Goal: Task Accomplishment & Management: Use online tool/utility

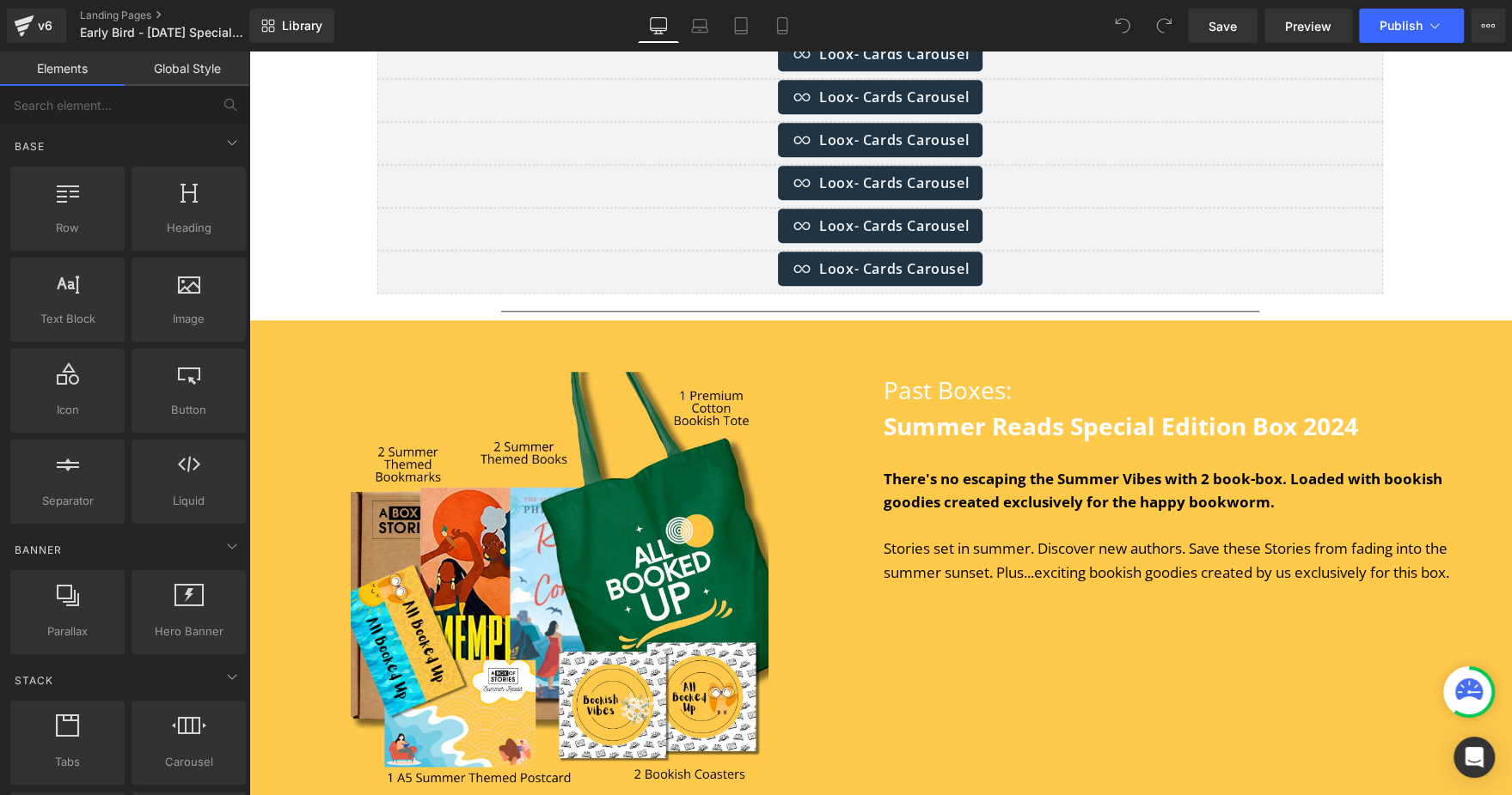
scroll to position [6267, 0]
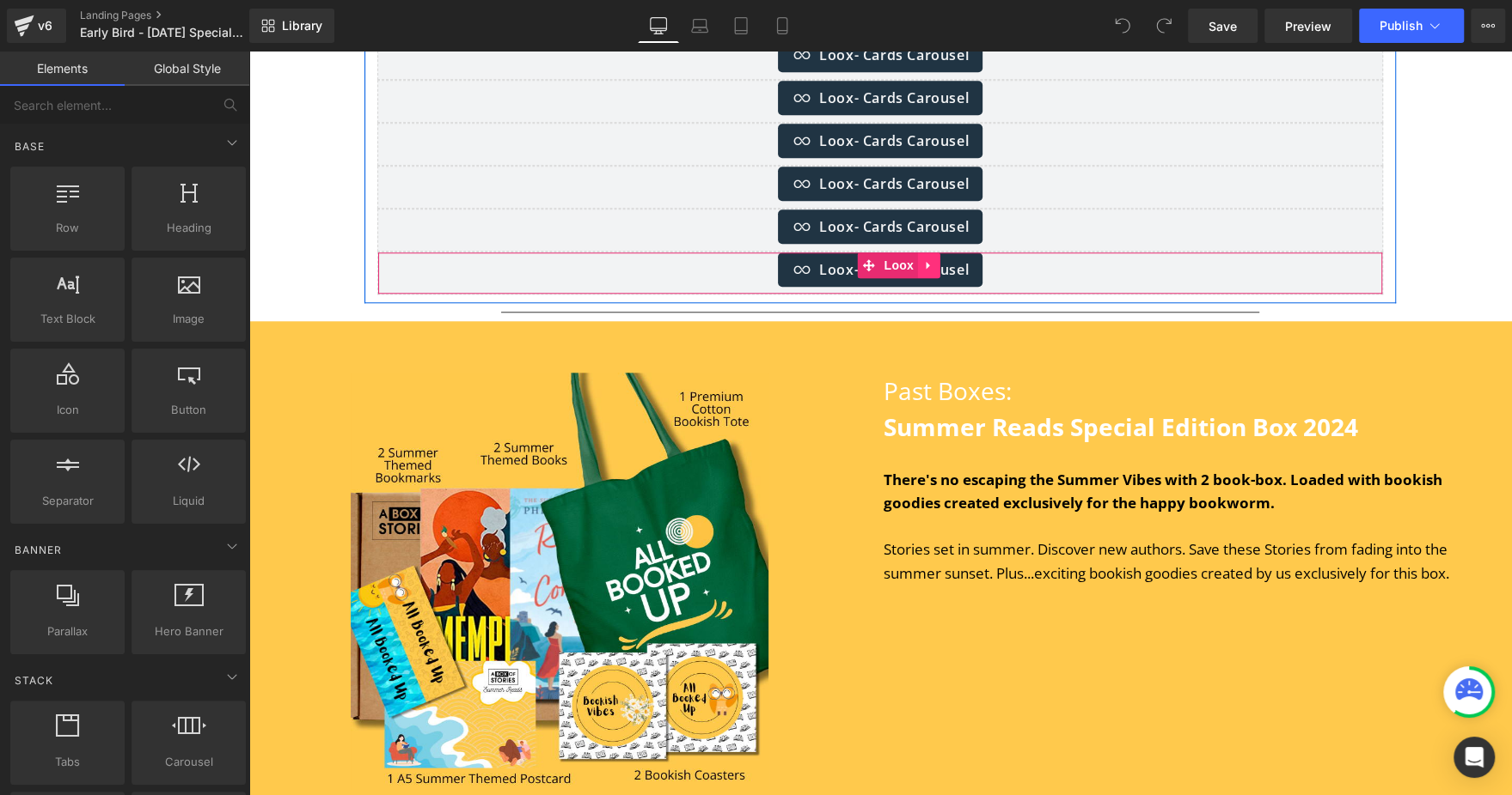
click at [918, 259] on link at bounding box center [929, 265] width 23 height 25
click at [934, 259] on icon at bounding box center [939, 265] width 12 height 12
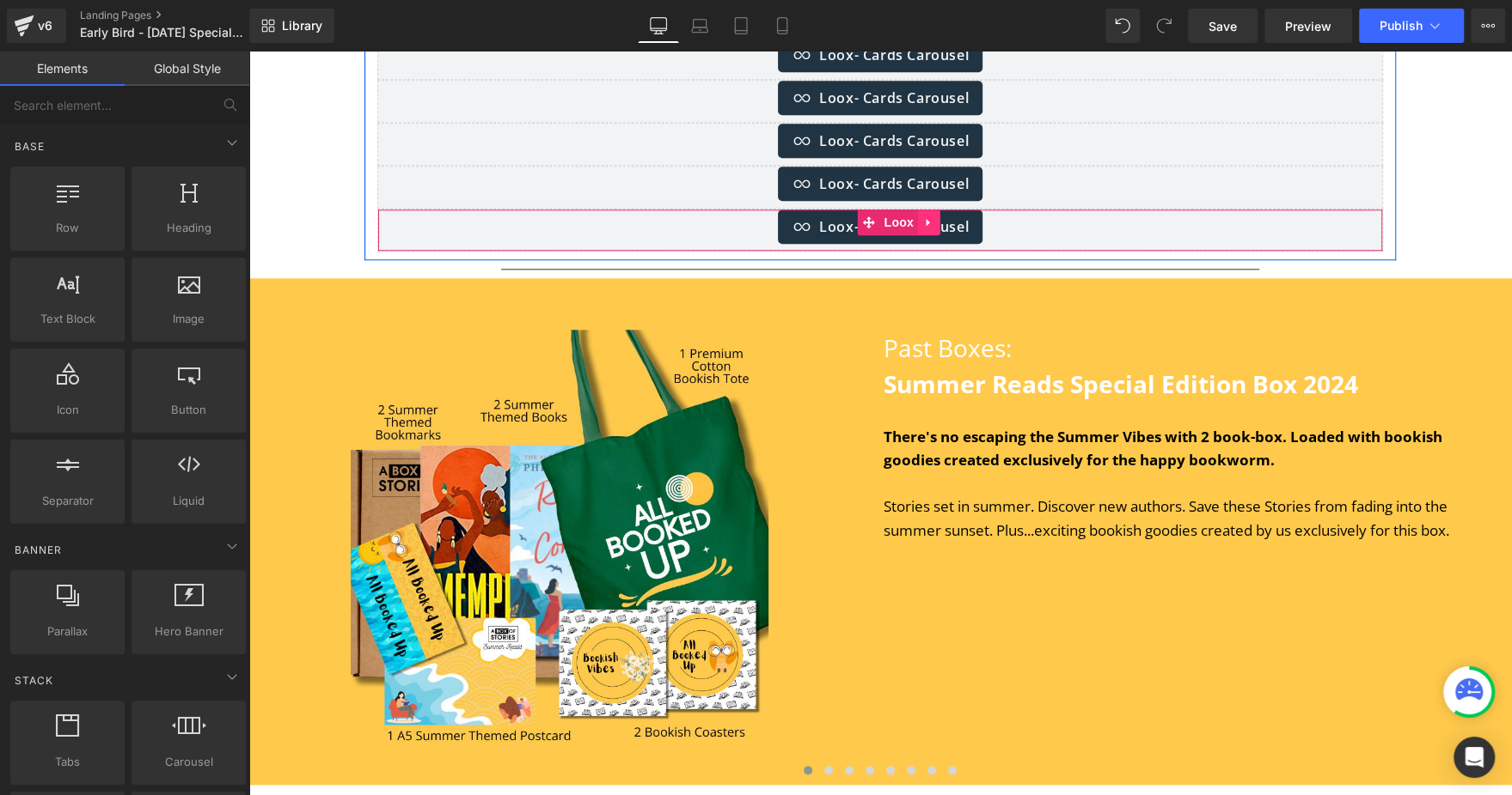
click at [920, 228] on link at bounding box center [929, 222] width 23 height 25
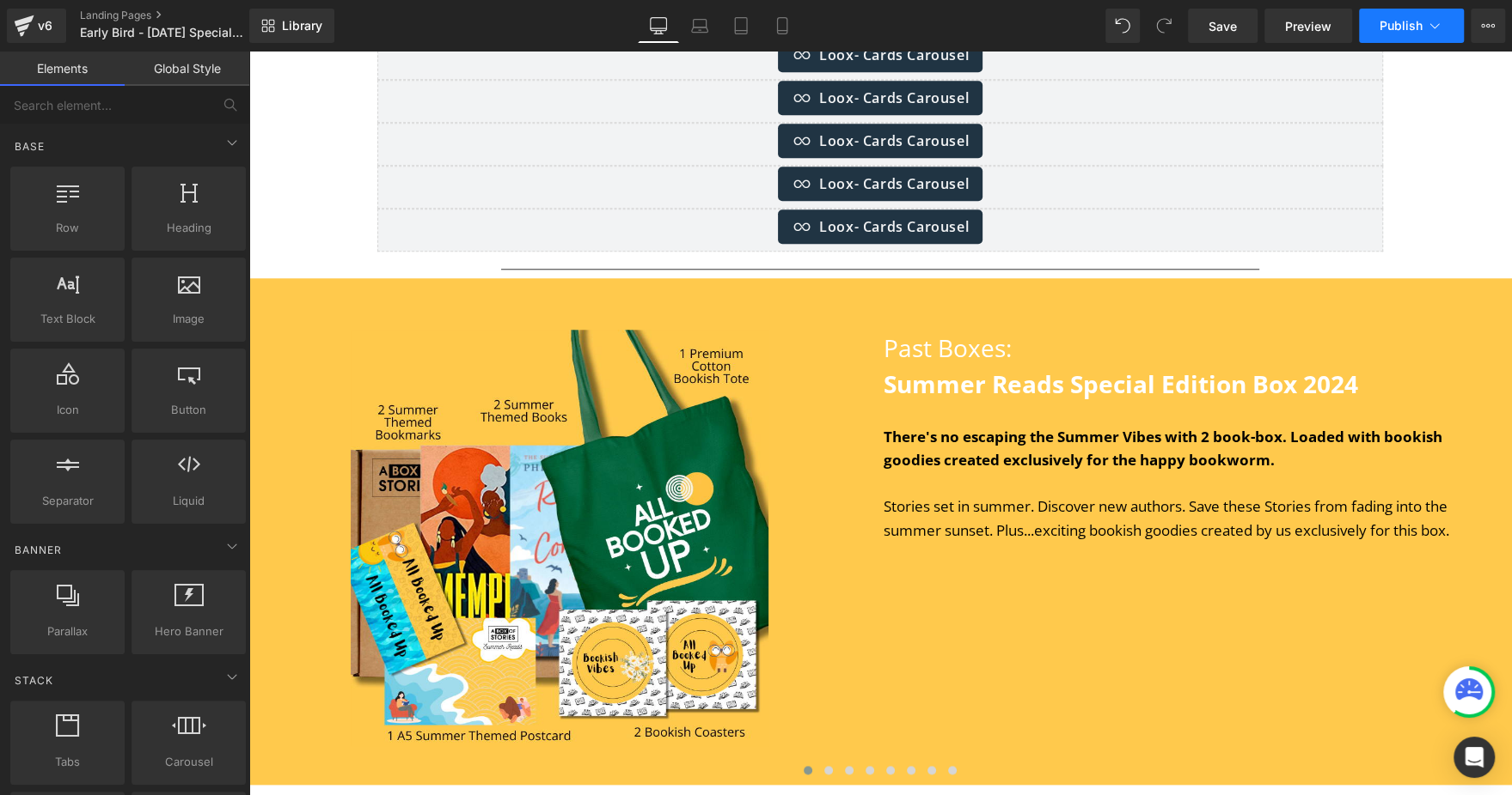
click at [1373, 16] on button "Publish" at bounding box center [1411, 25] width 105 height 35
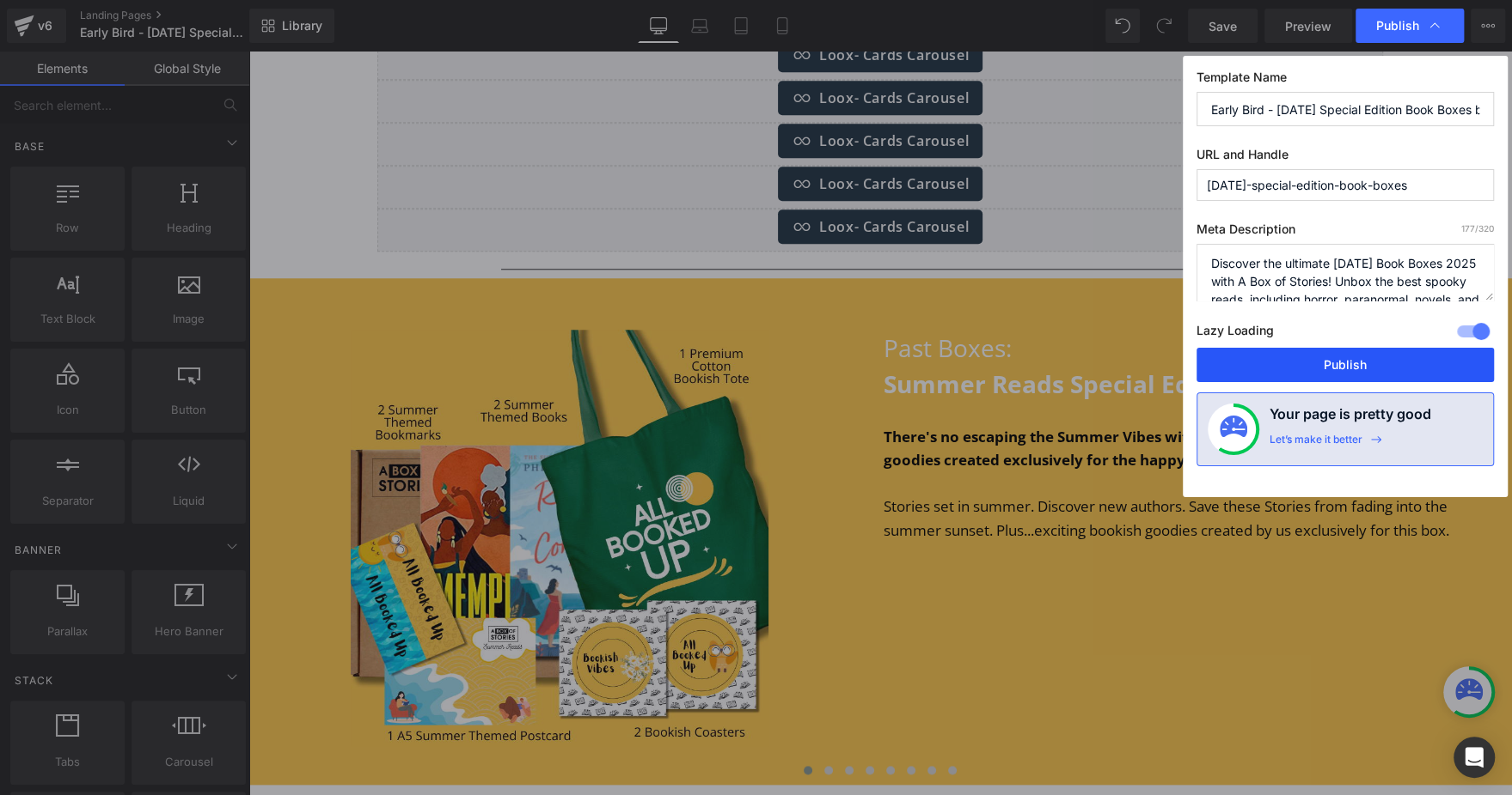
click at [1256, 373] on button "Publish" at bounding box center [1345, 365] width 297 height 35
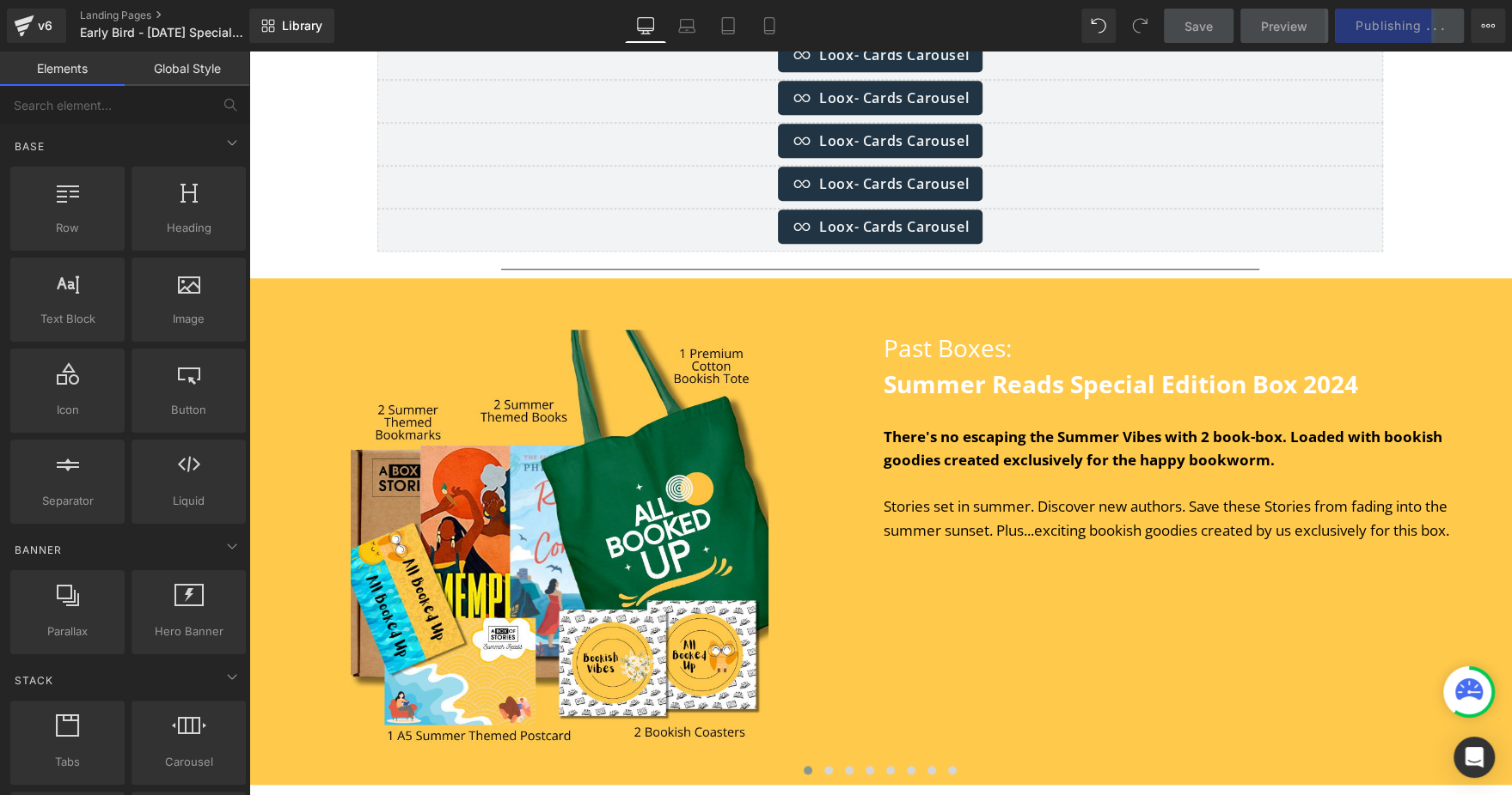
click at [291, 4] on div "Library Desktop Desktop Laptop Tablet Mobile Save Preview Publishing . . . Sche…" at bounding box center [880, 25] width 1263 height 52
click at [296, 26] on span "Library" at bounding box center [302, 25] width 40 height 15
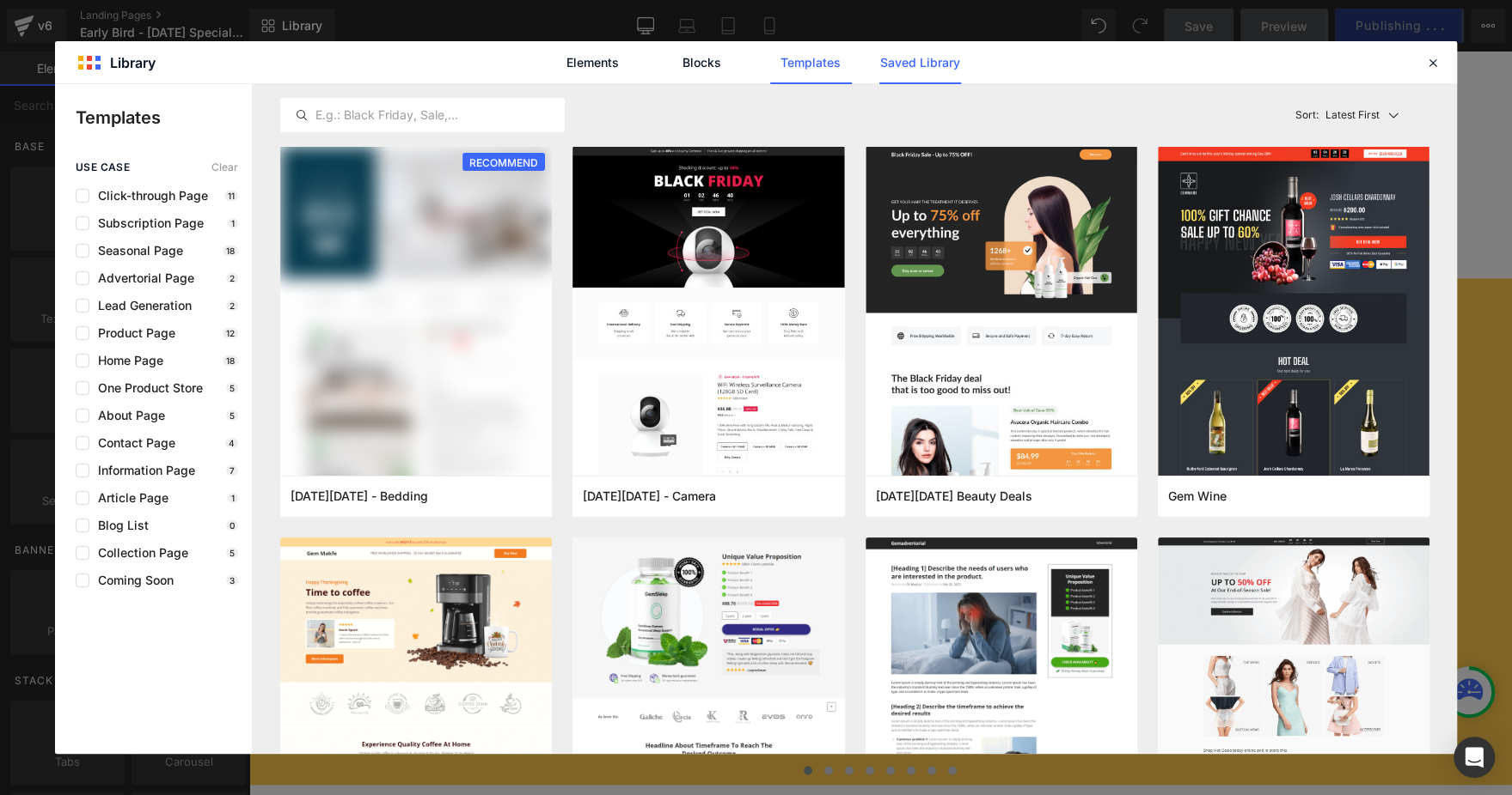
click at [896, 53] on link "Saved Library" at bounding box center [920, 63] width 82 height 43
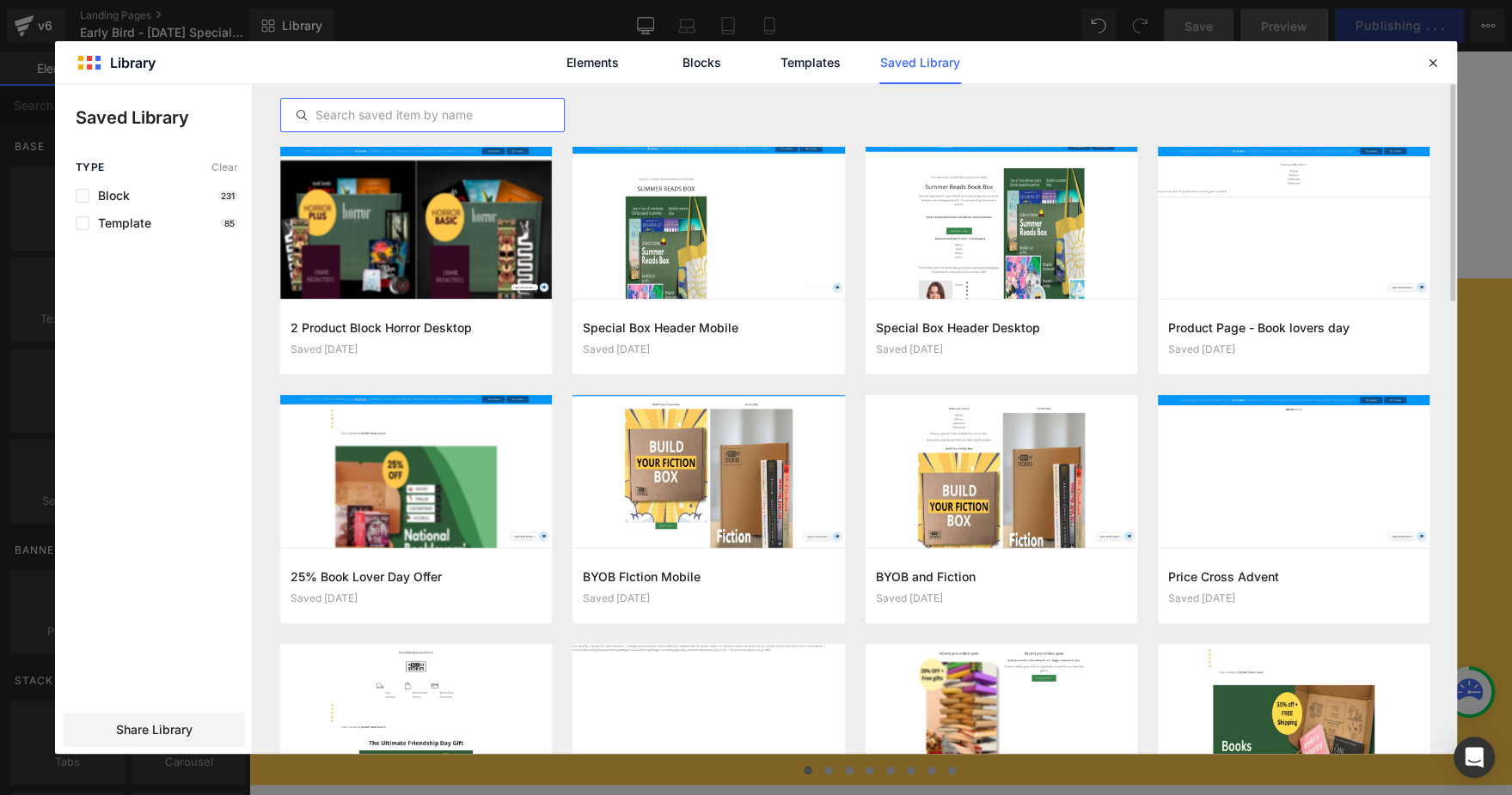
click at [418, 110] on input "text" at bounding box center [422, 116] width 283 height 21
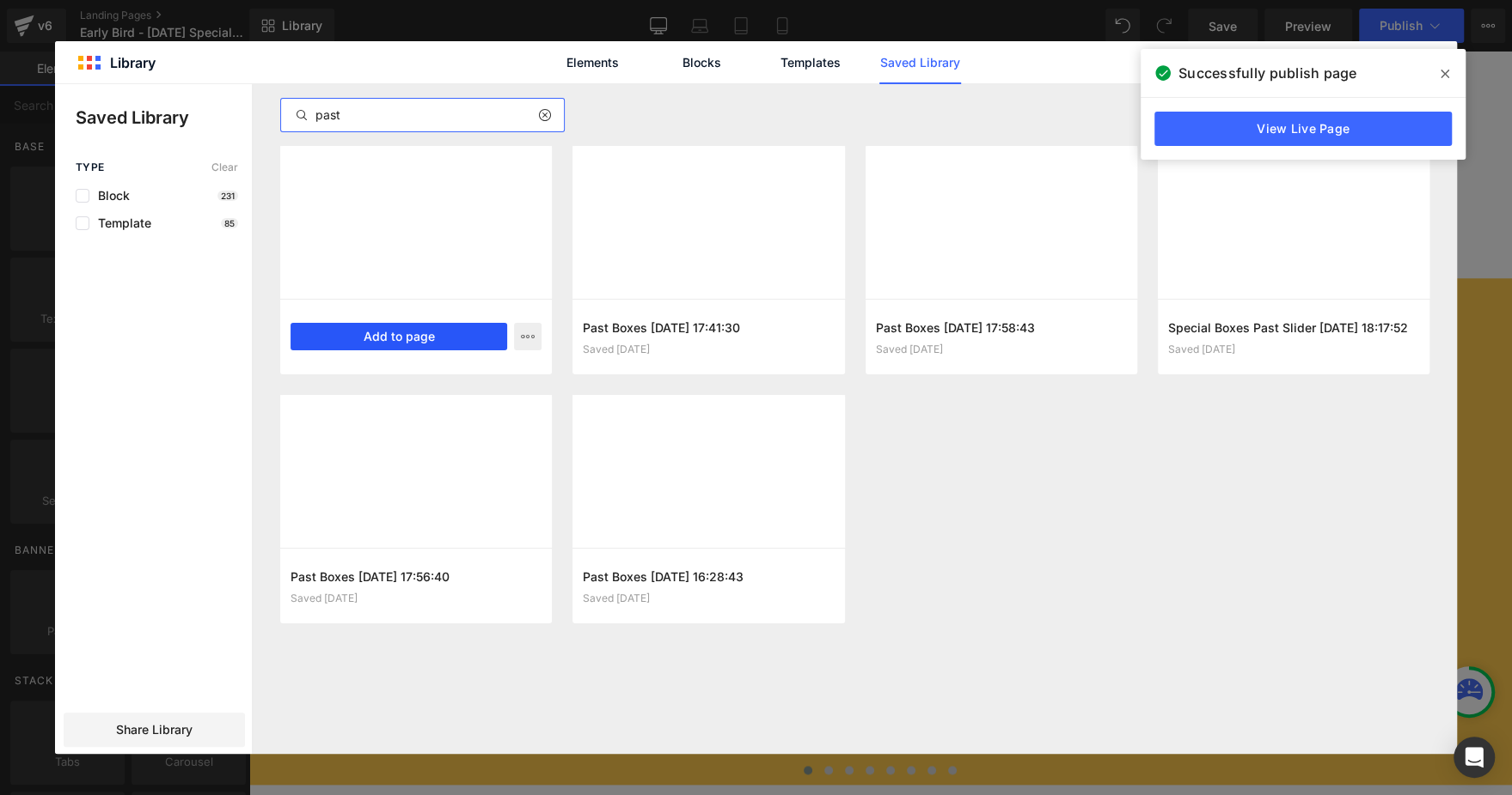
type input "past"
click at [445, 340] on button "Add to page" at bounding box center [399, 336] width 216 height 27
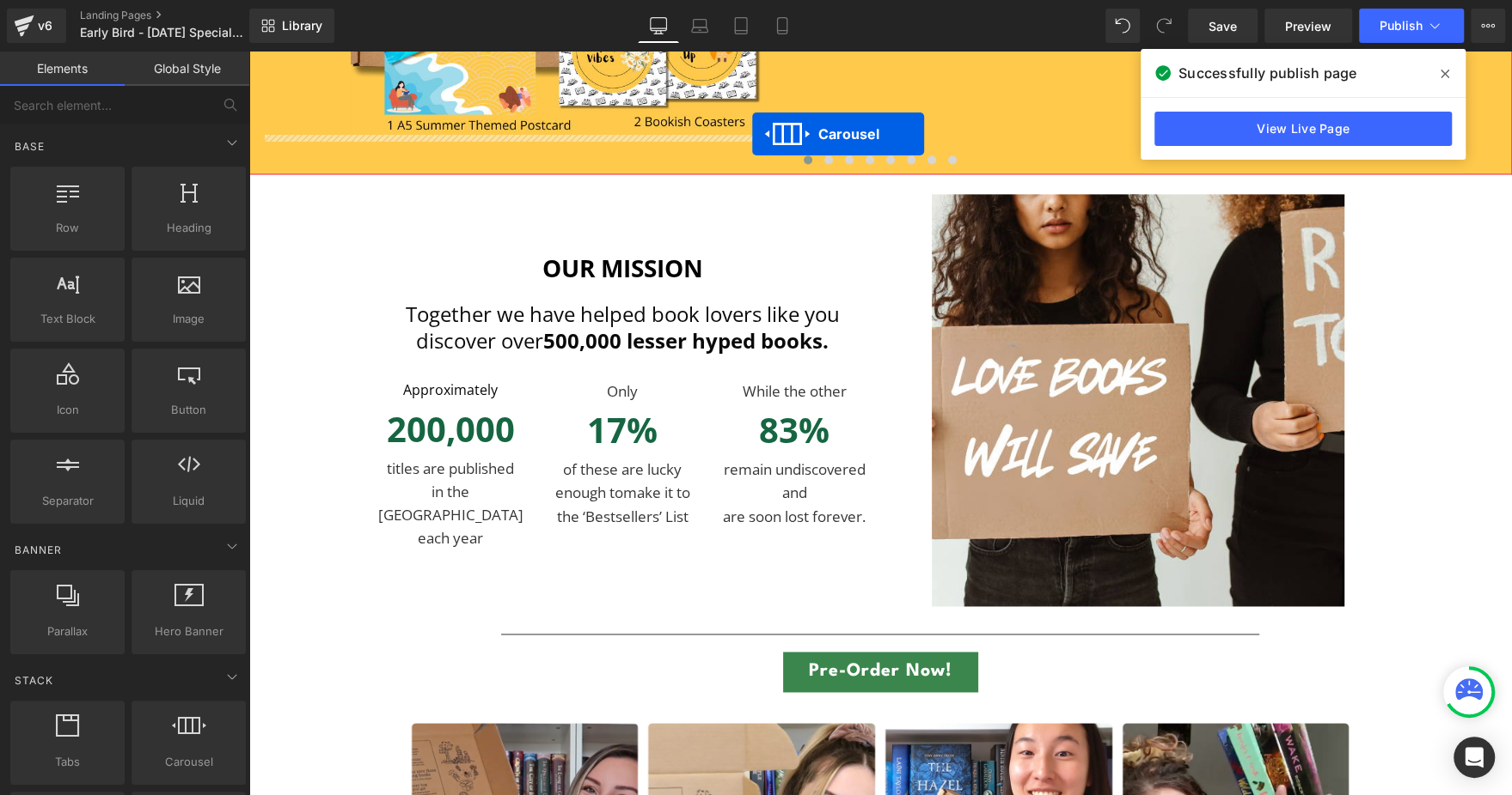
scroll to position [6877, 0]
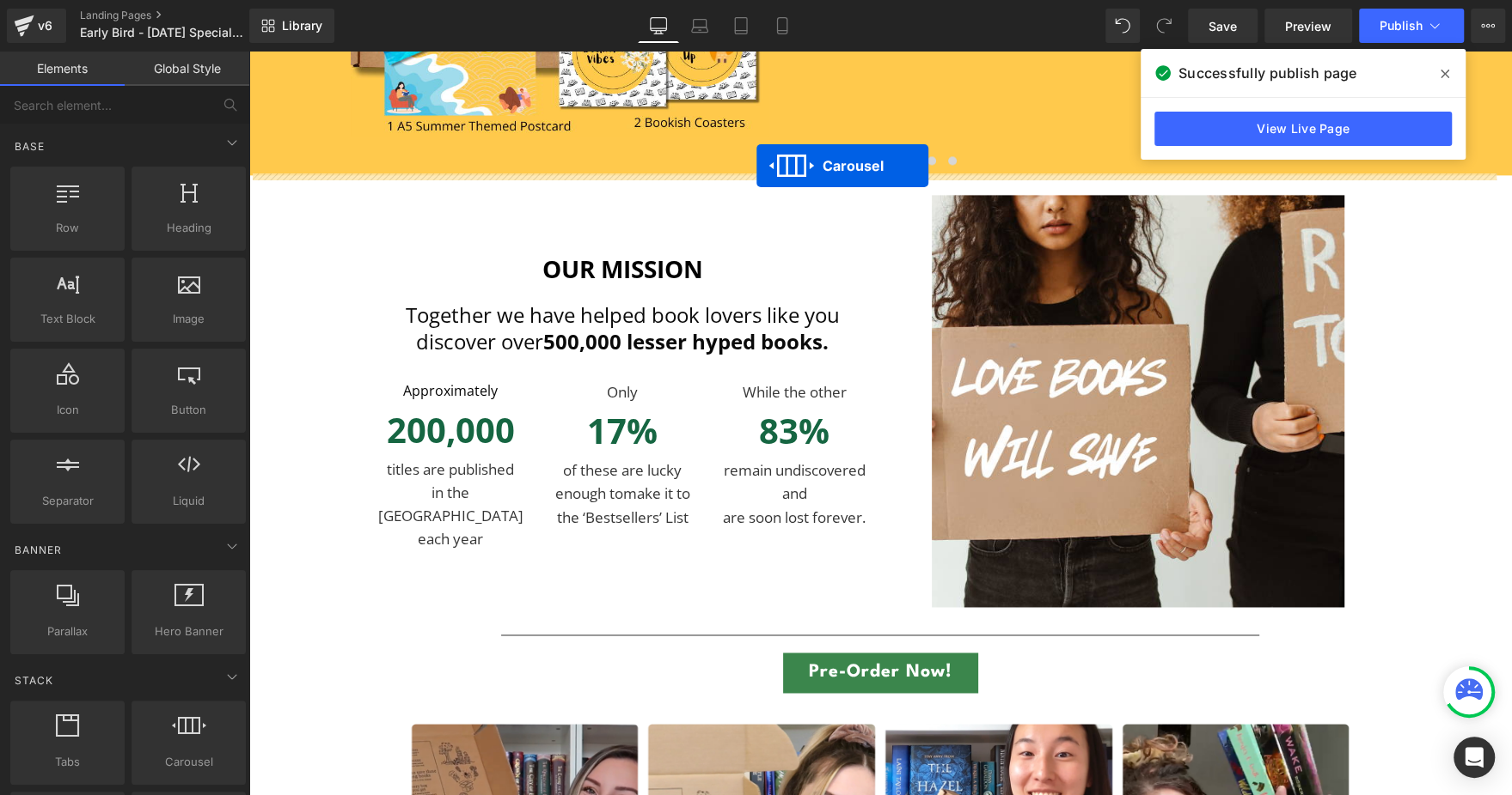
drag, startPoint x: 844, startPoint y: 588, endPoint x: 756, endPoint y: 165, distance: 432.1
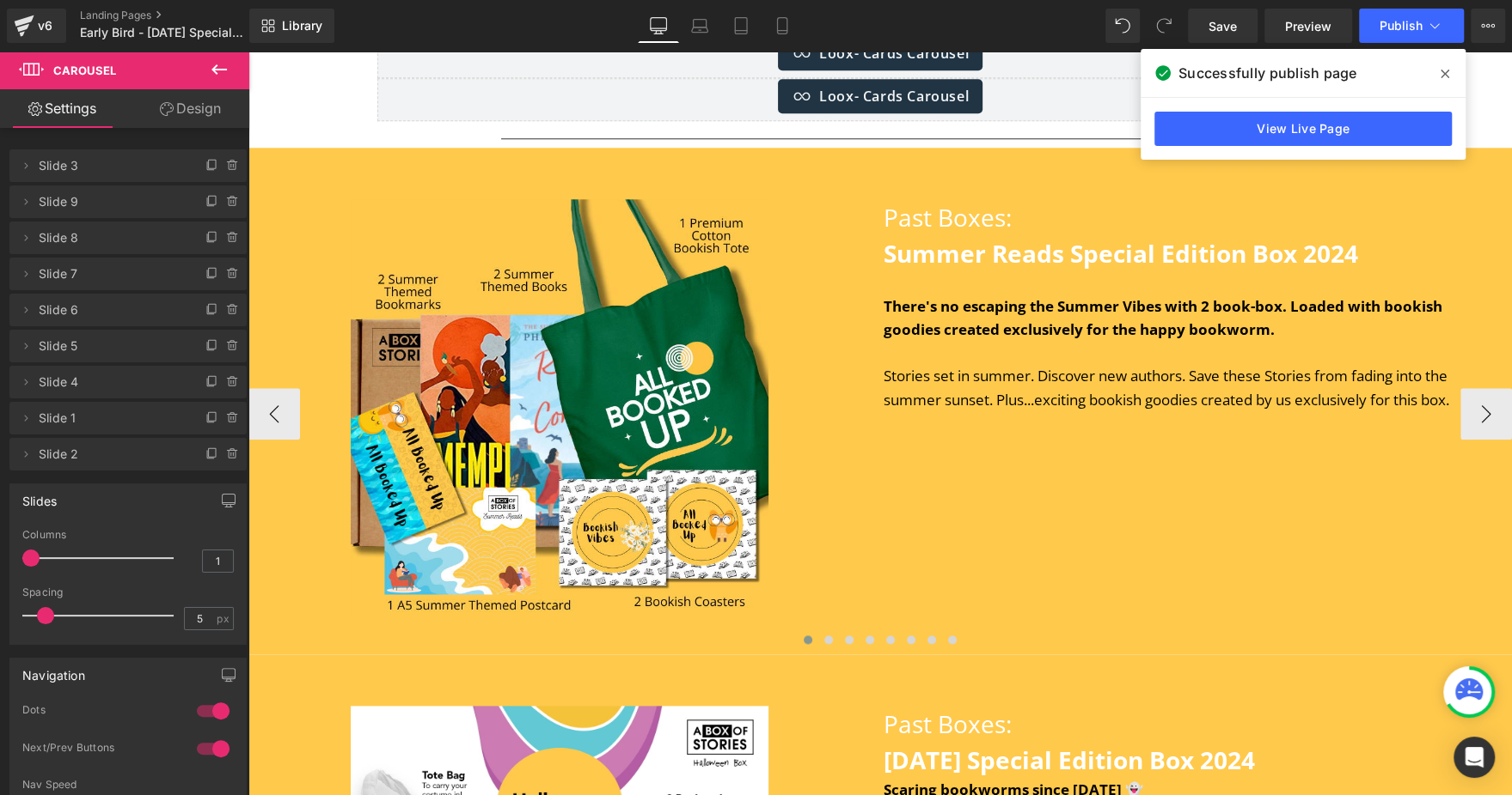
scroll to position [6395, 0]
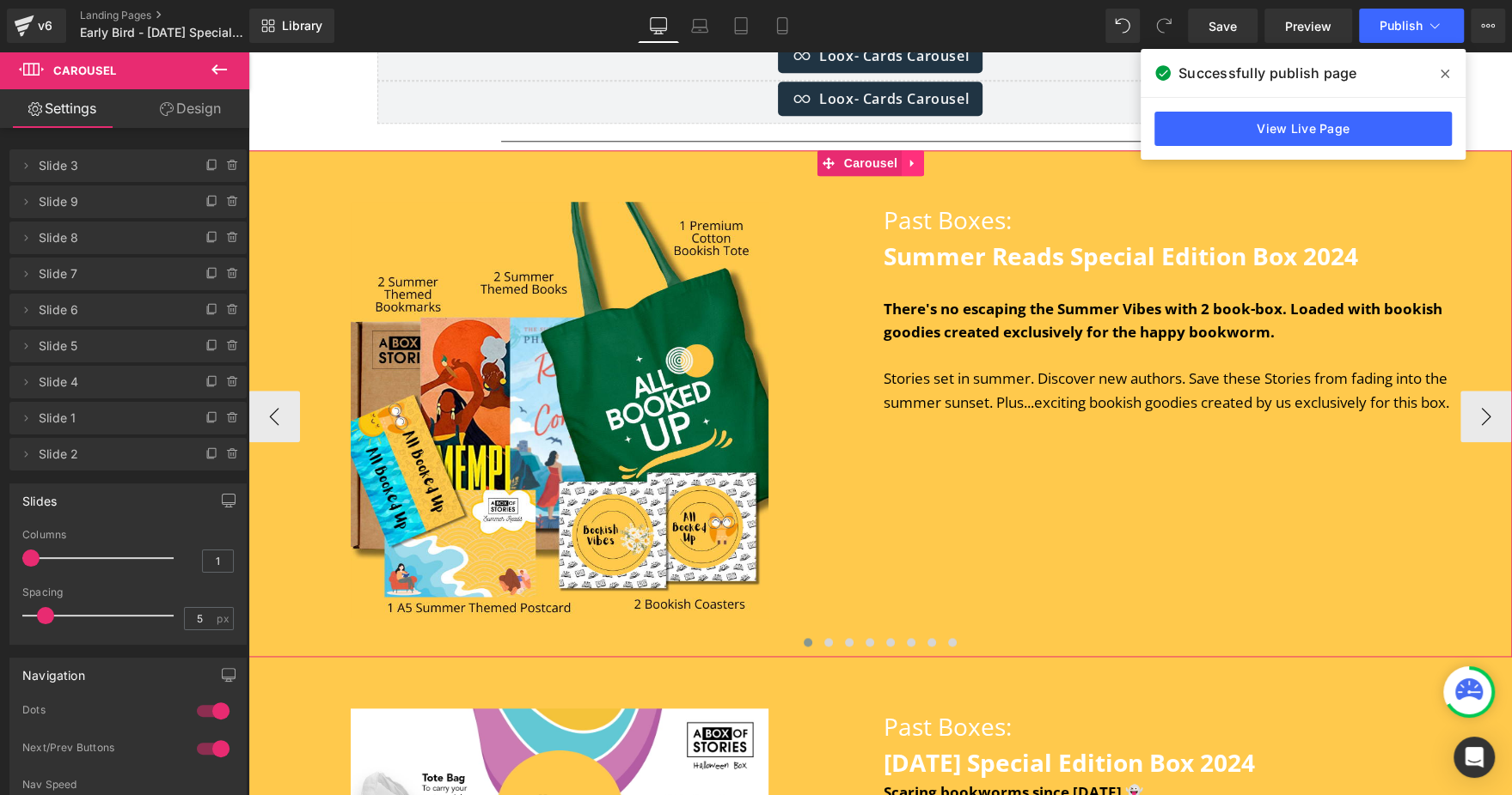
click at [913, 157] on icon at bounding box center [912, 163] width 12 height 13
click at [921, 161] on icon at bounding box center [923, 163] width 12 height 12
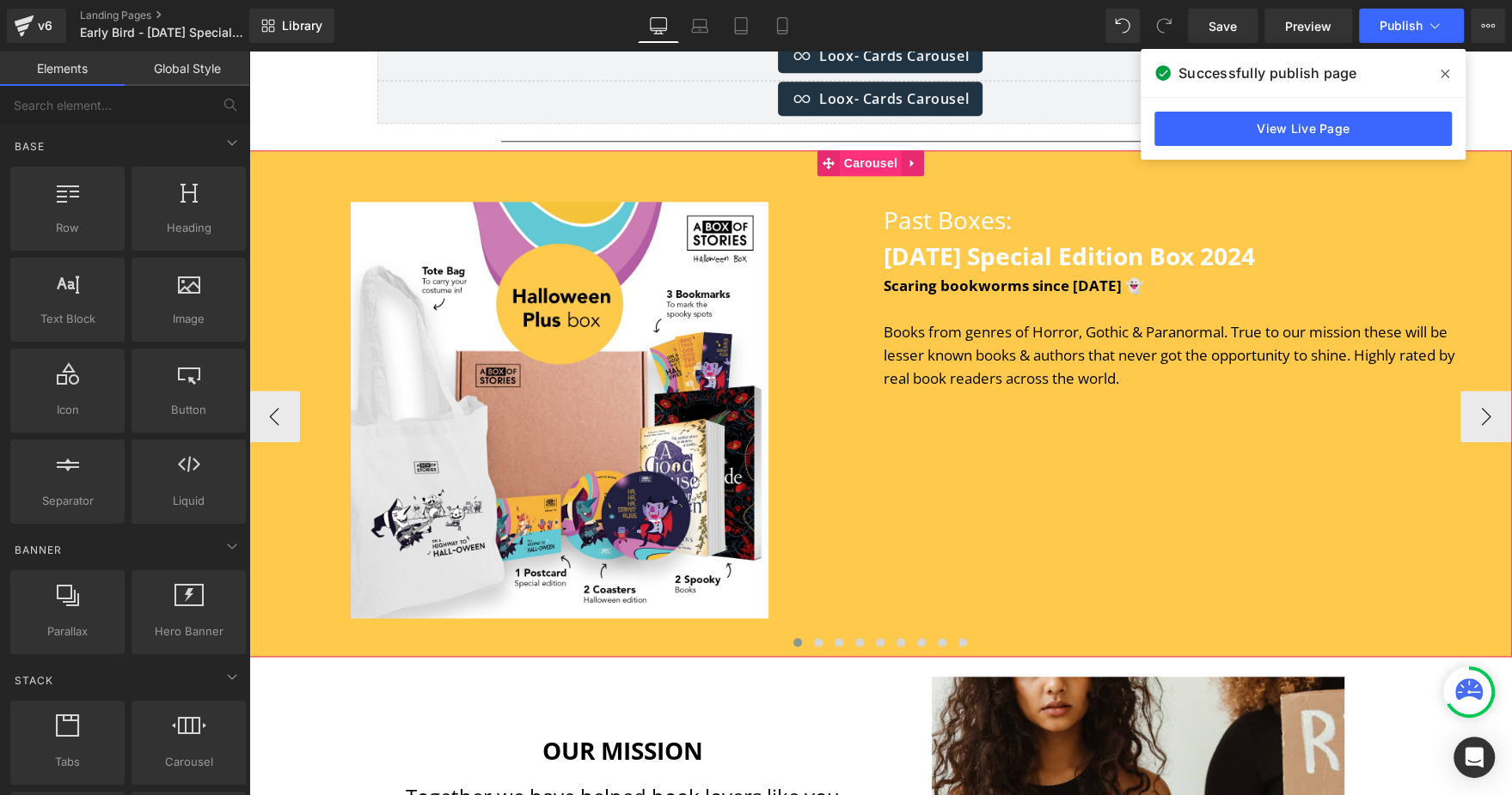
click at [877, 150] on span "Carousel" at bounding box center [871, 163] width 62 height 25
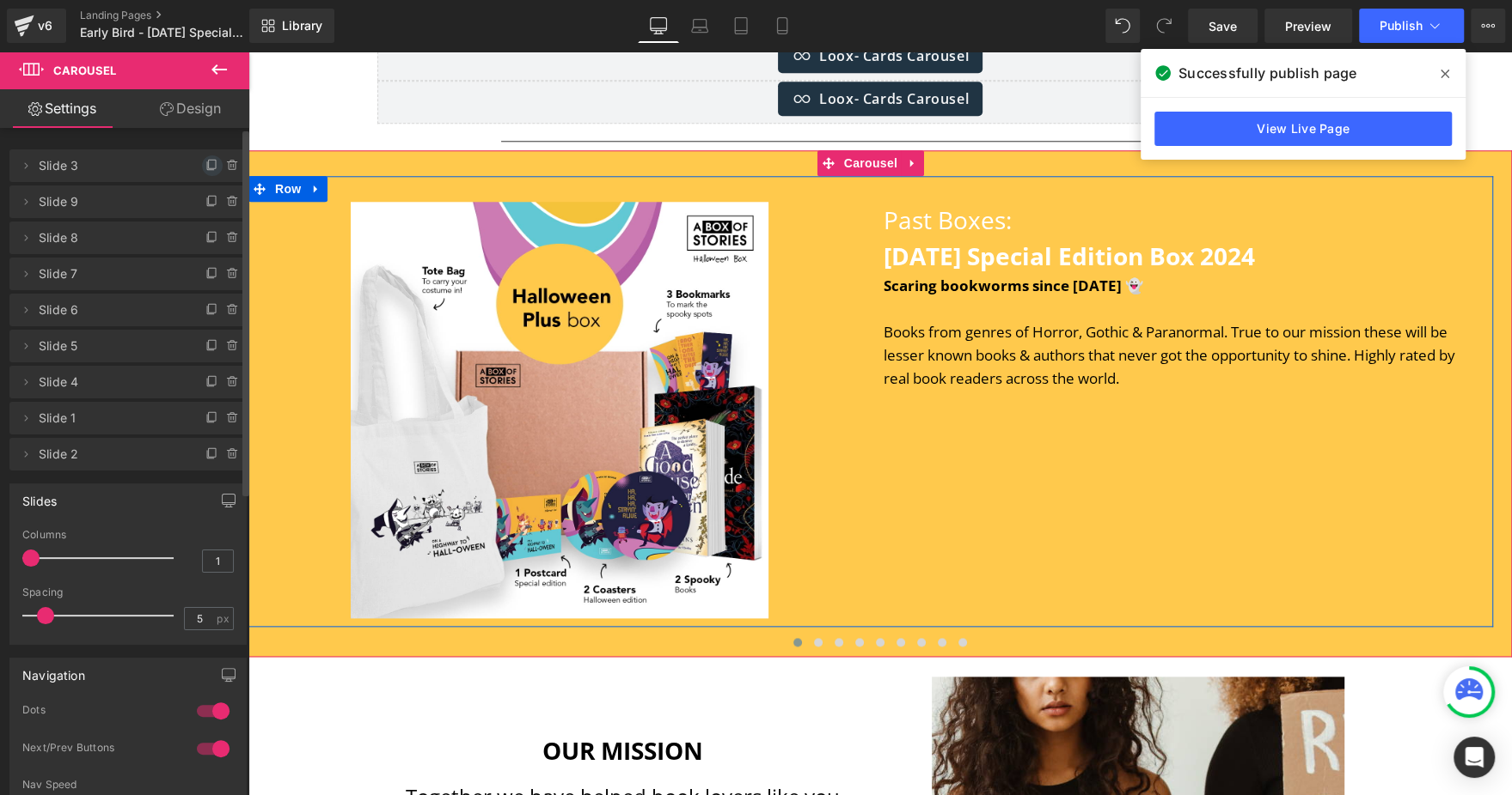
click at [209, 163] on icon at bounding box center [212, 164] width 7 height 8
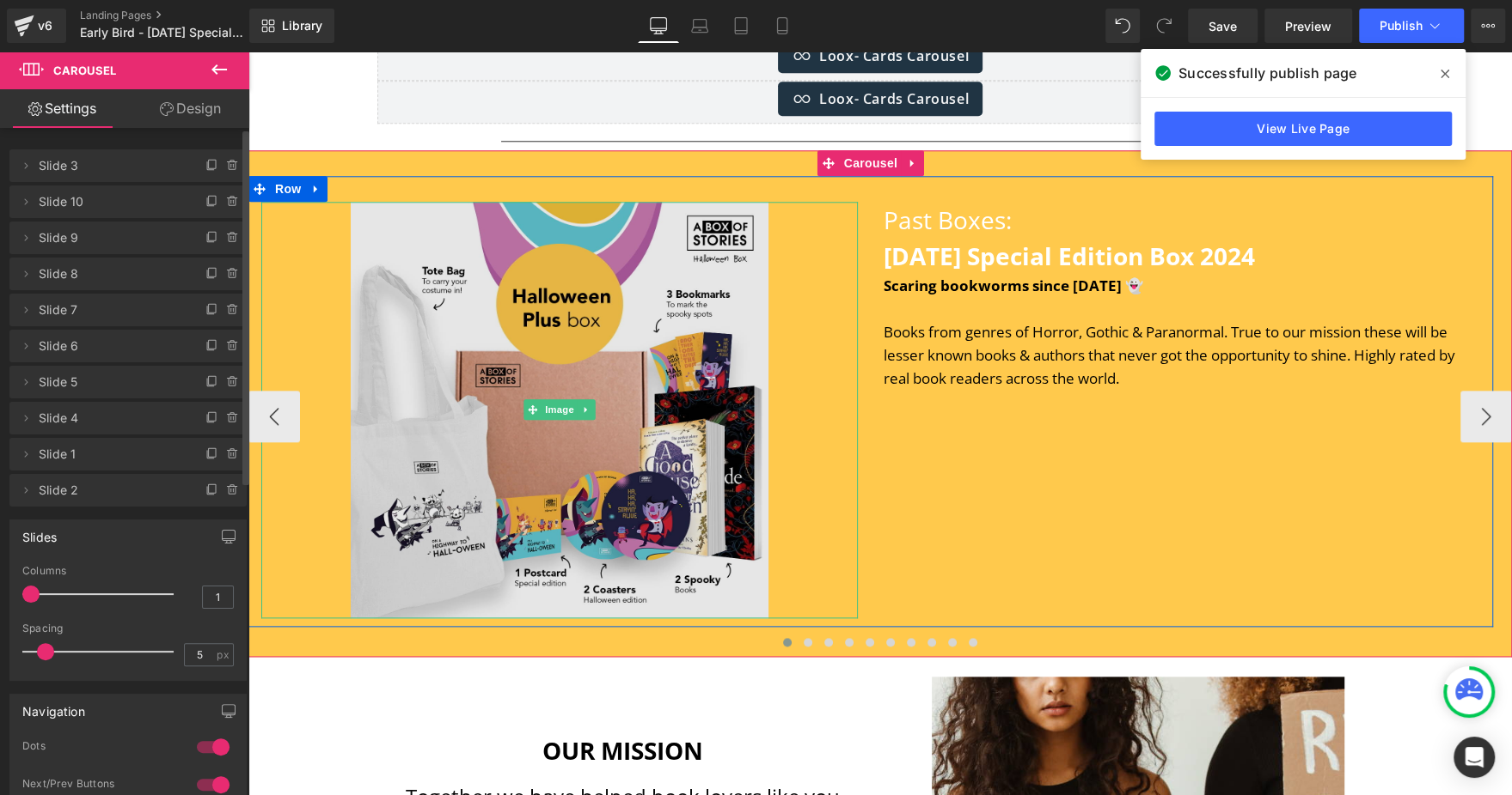
click at [538, 359] on img at bounding box center [559, 411] width 417 height 417
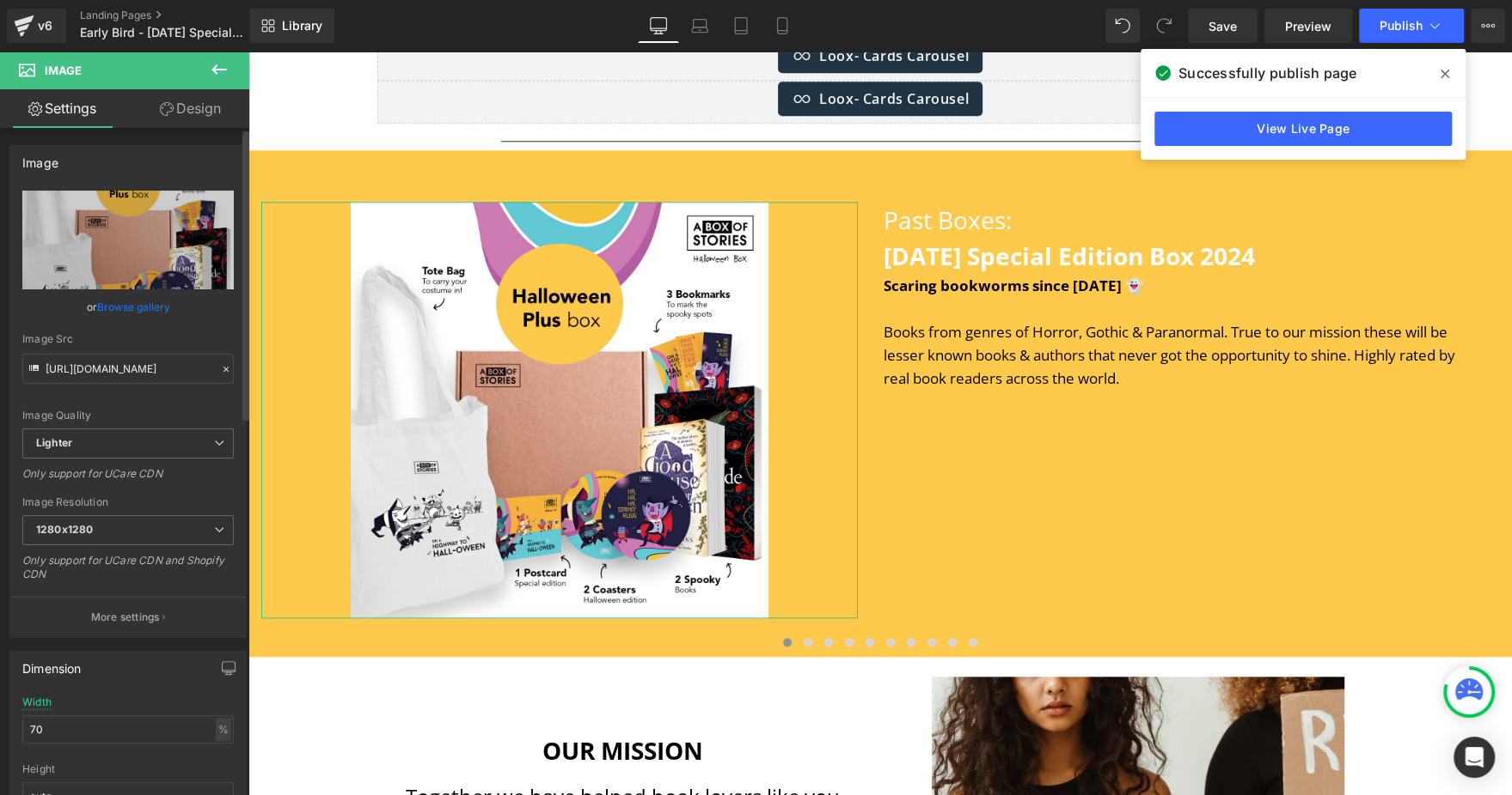
click at [164, 296] on link "Browse gallery" at bounding box center [134, 307] width 73 height 30
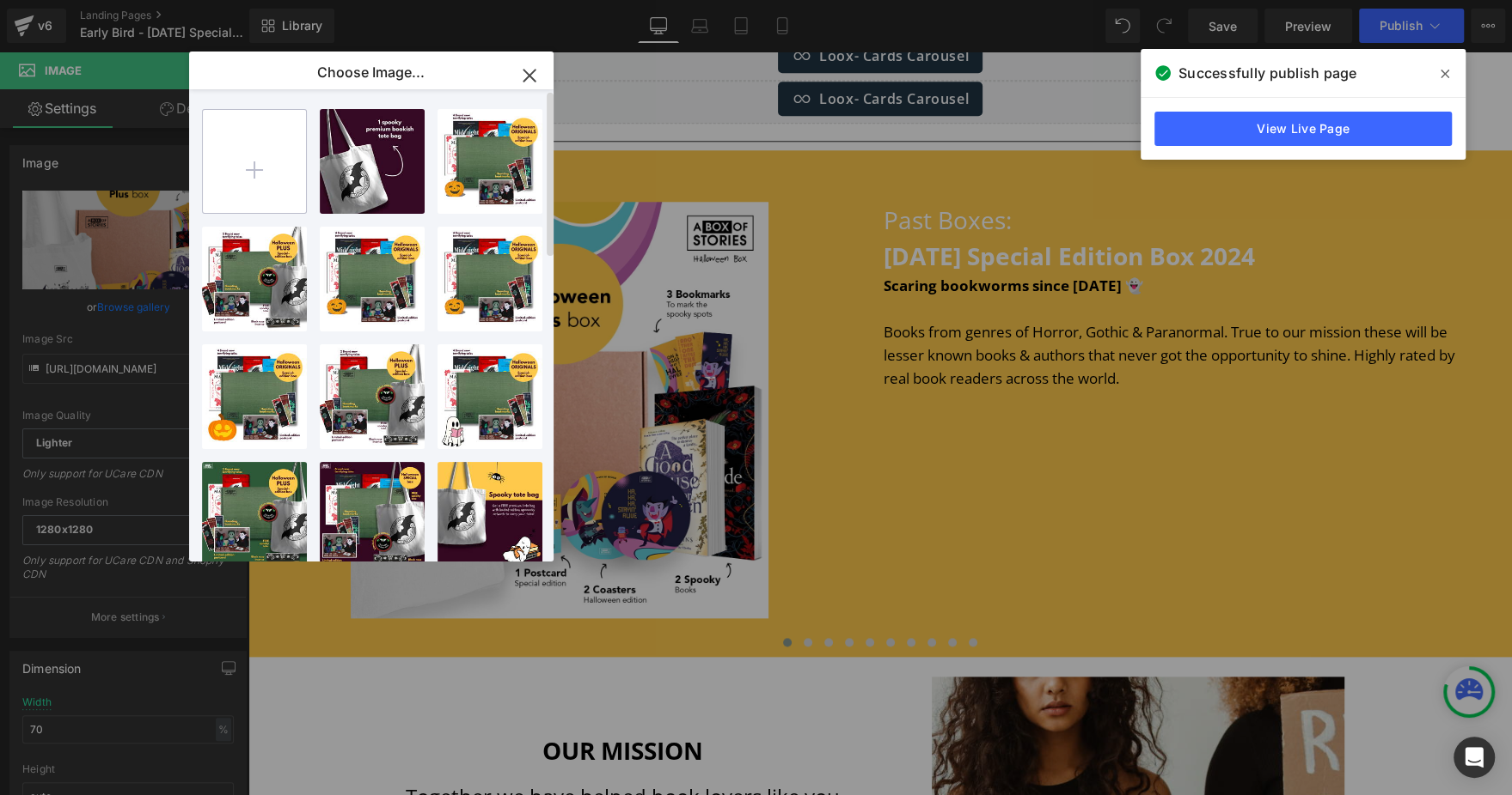
click at [264, 173] on input "file" at bounding box center [255, 162] width 103 height 103
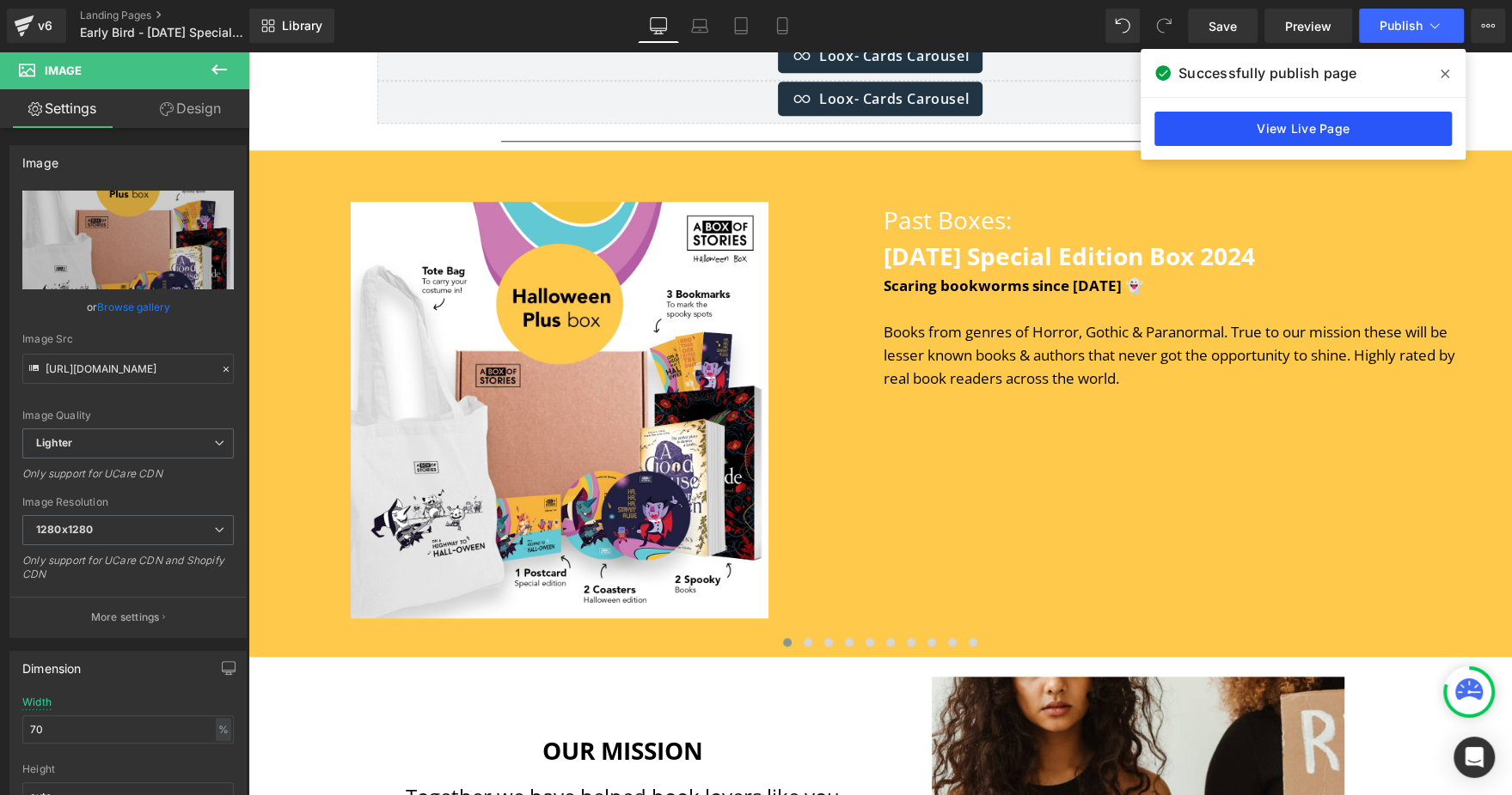
click at [1272, 138] on link "View Live Page" at bounding box center [1302, 129] width 297 height 35
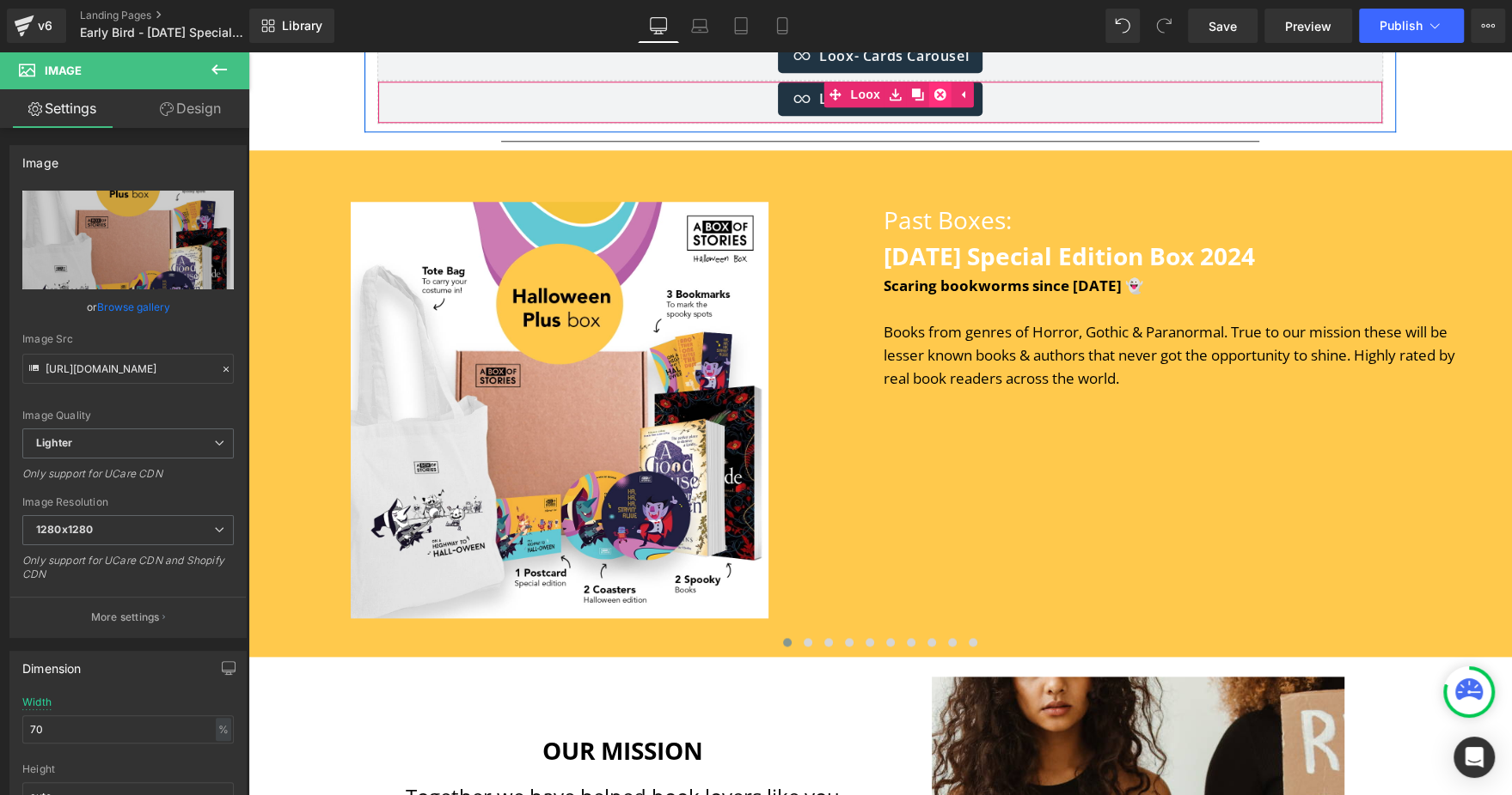
click at [929, 103] on link at bounding box center [940, 94] width 23 height 25
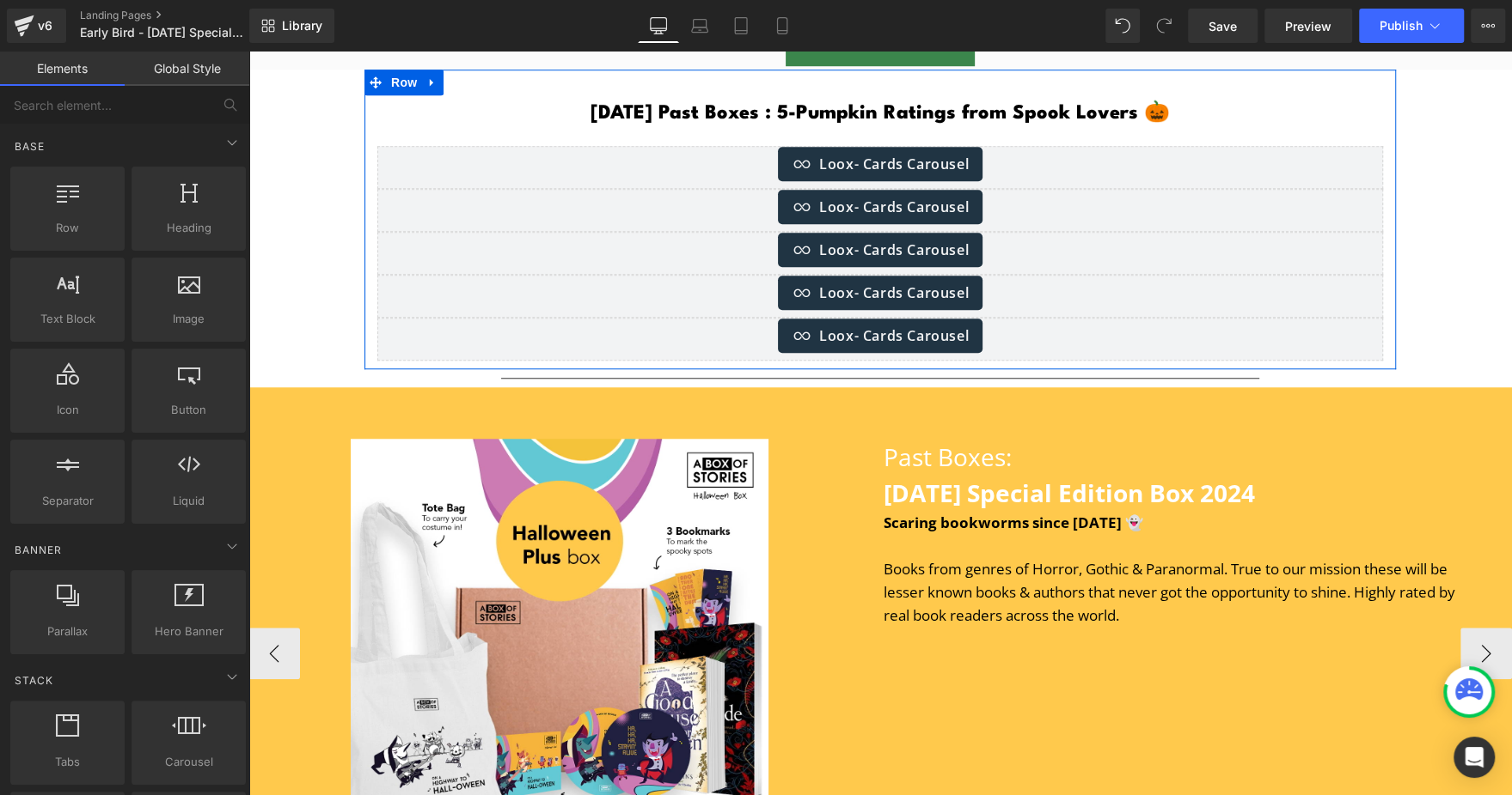
scroll to position [6104, 0]
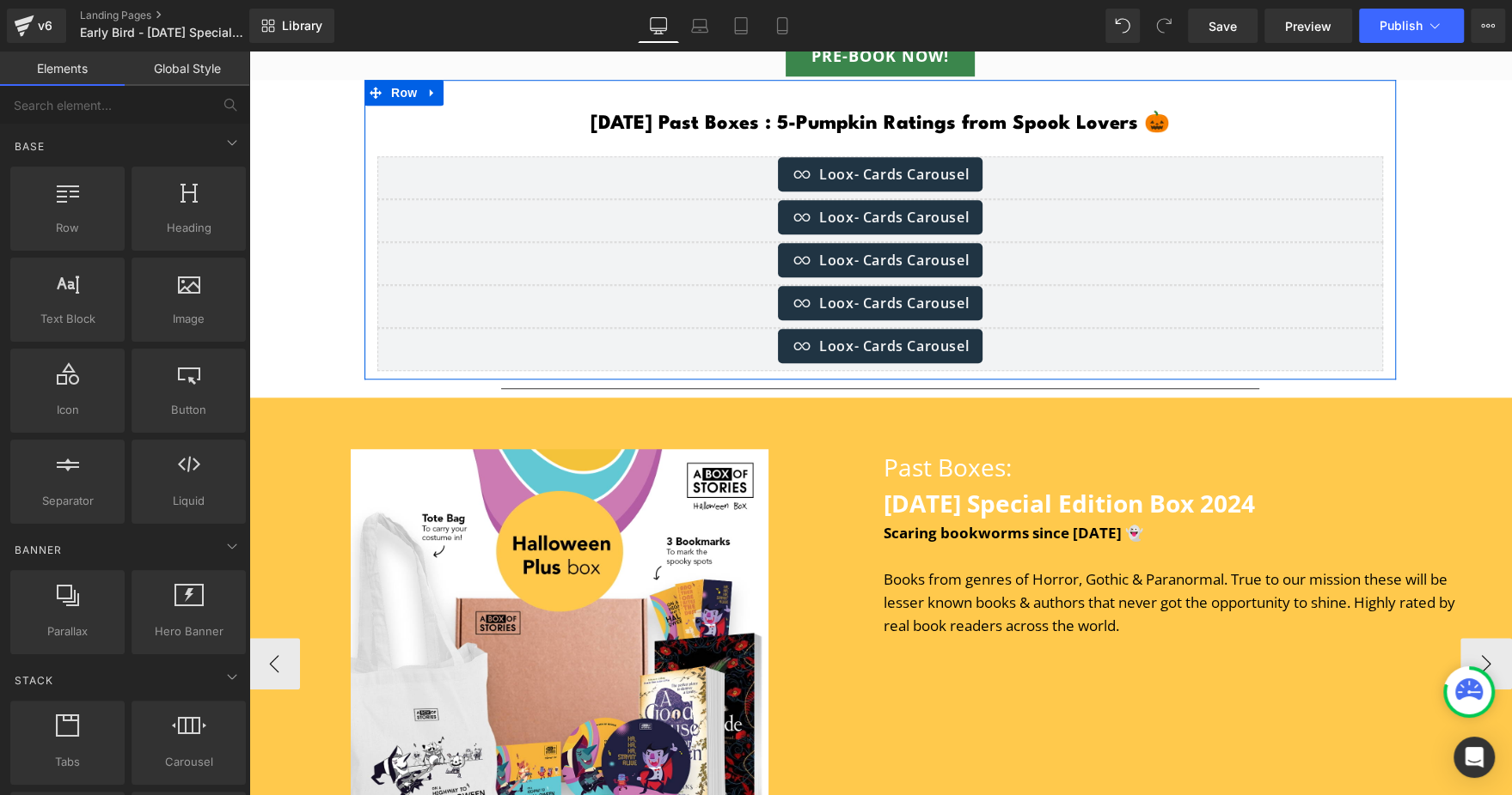
click at [753, 137] on div "[DATE] Past Boxes : 5-Pumpkin Ratings from Spook Lovers 🎃 Text Block" at bounding box center [879, 123] width 1005 height 37
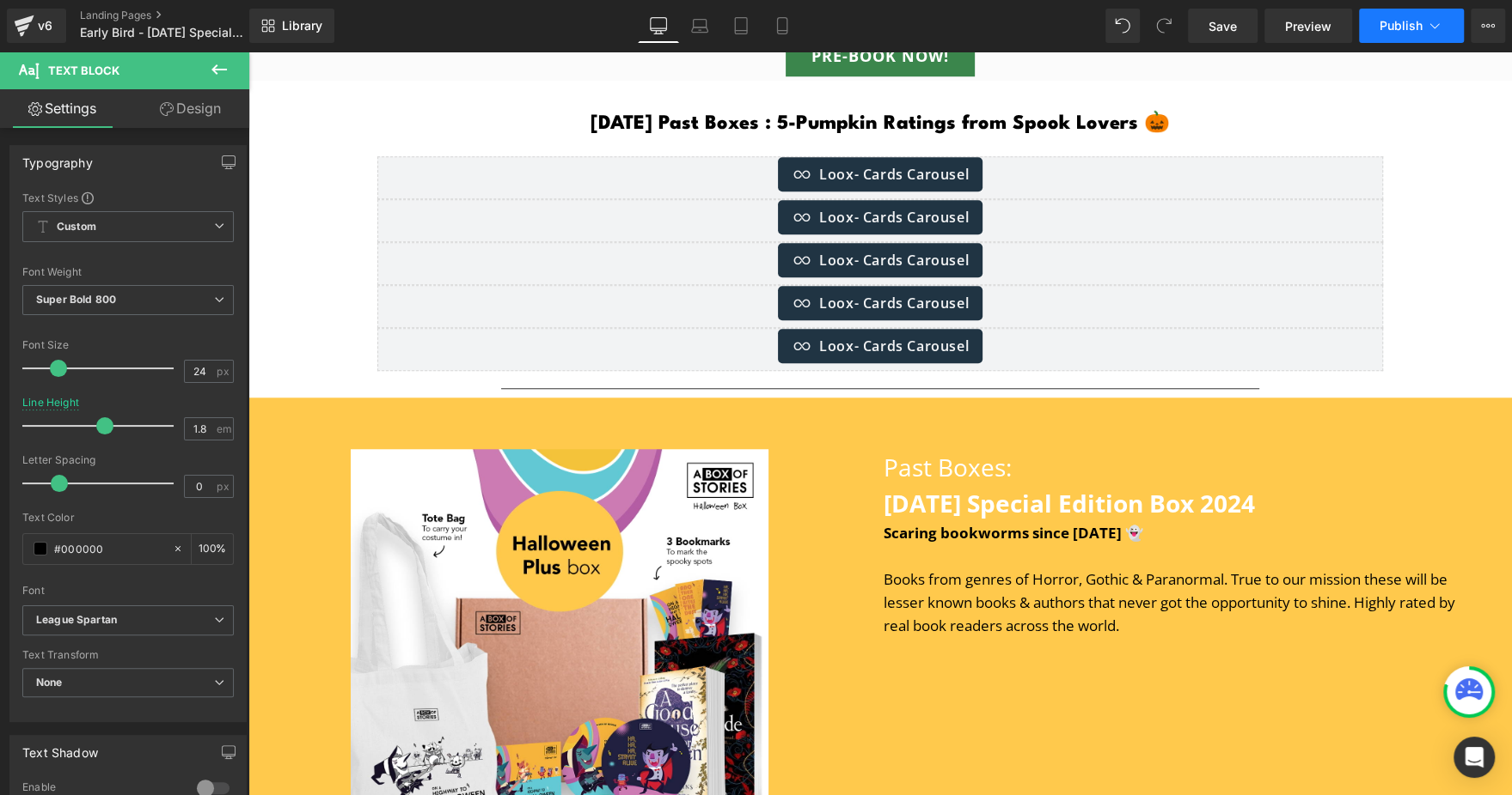
click at [1394, 13] on button "Publish" at bounding box center [1411, 25] width 105 height 35
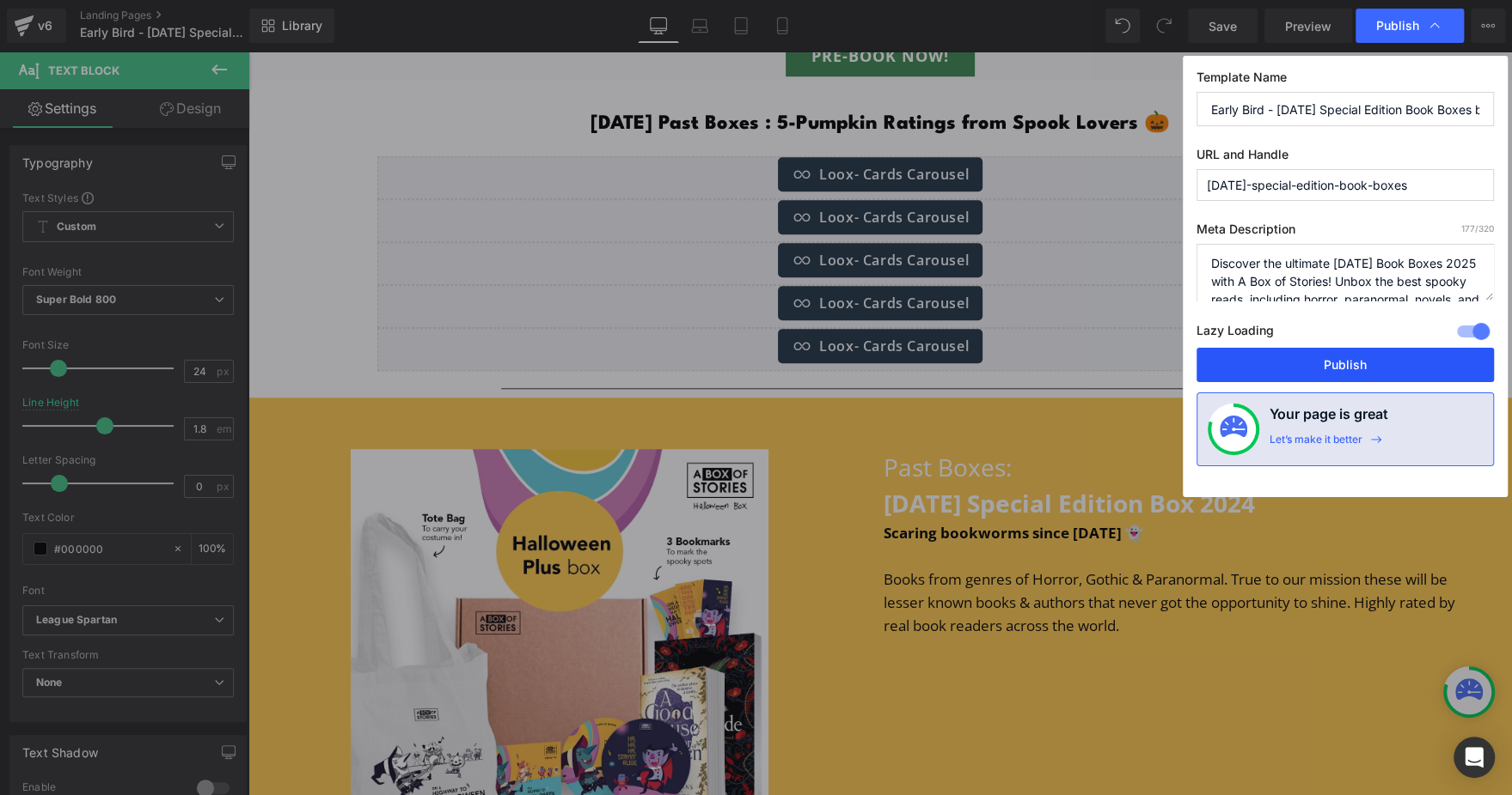
click at [1284, 374] on button "Publish" at bounding box center [1345, 365] width 297 height 35
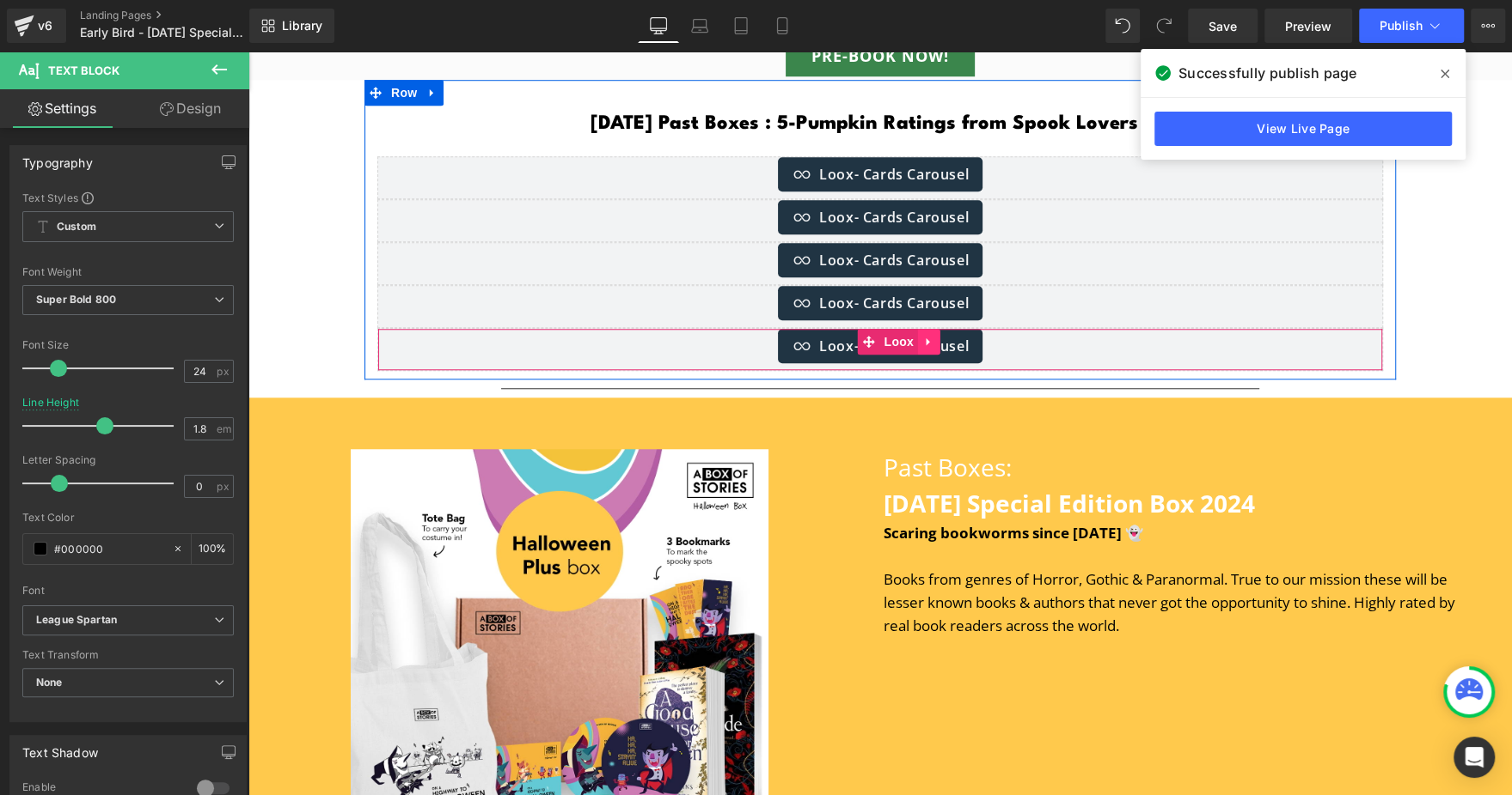
click at [926, 335] on link at bounding box center [929, 341] width 23 height 25
click at [935, 336] on icon at bounding box center [939, 341] width 12 height 12
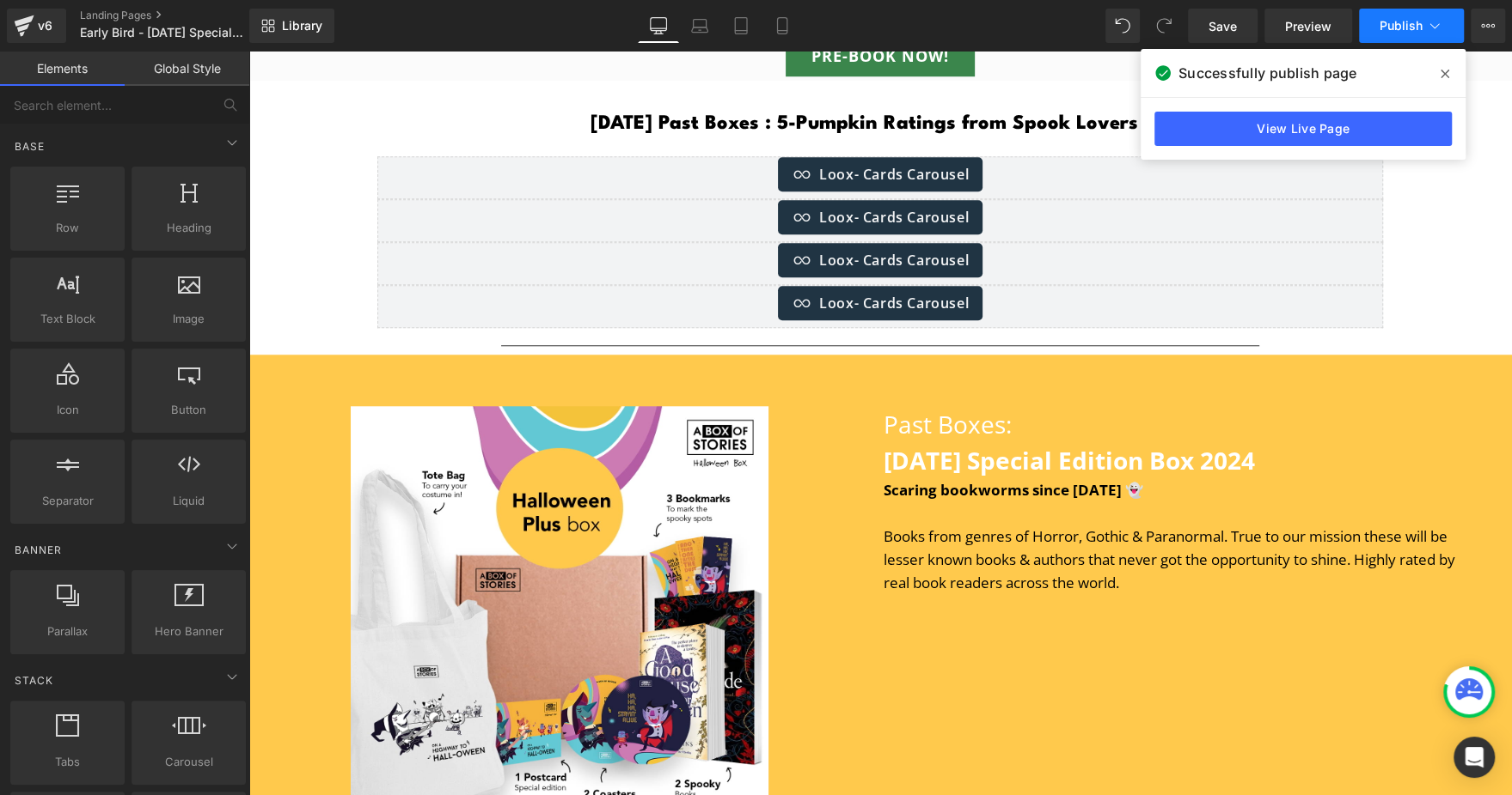
click at [1409, 24] on span "Publish" at bounding box center [1401, 25] width 43 height 14
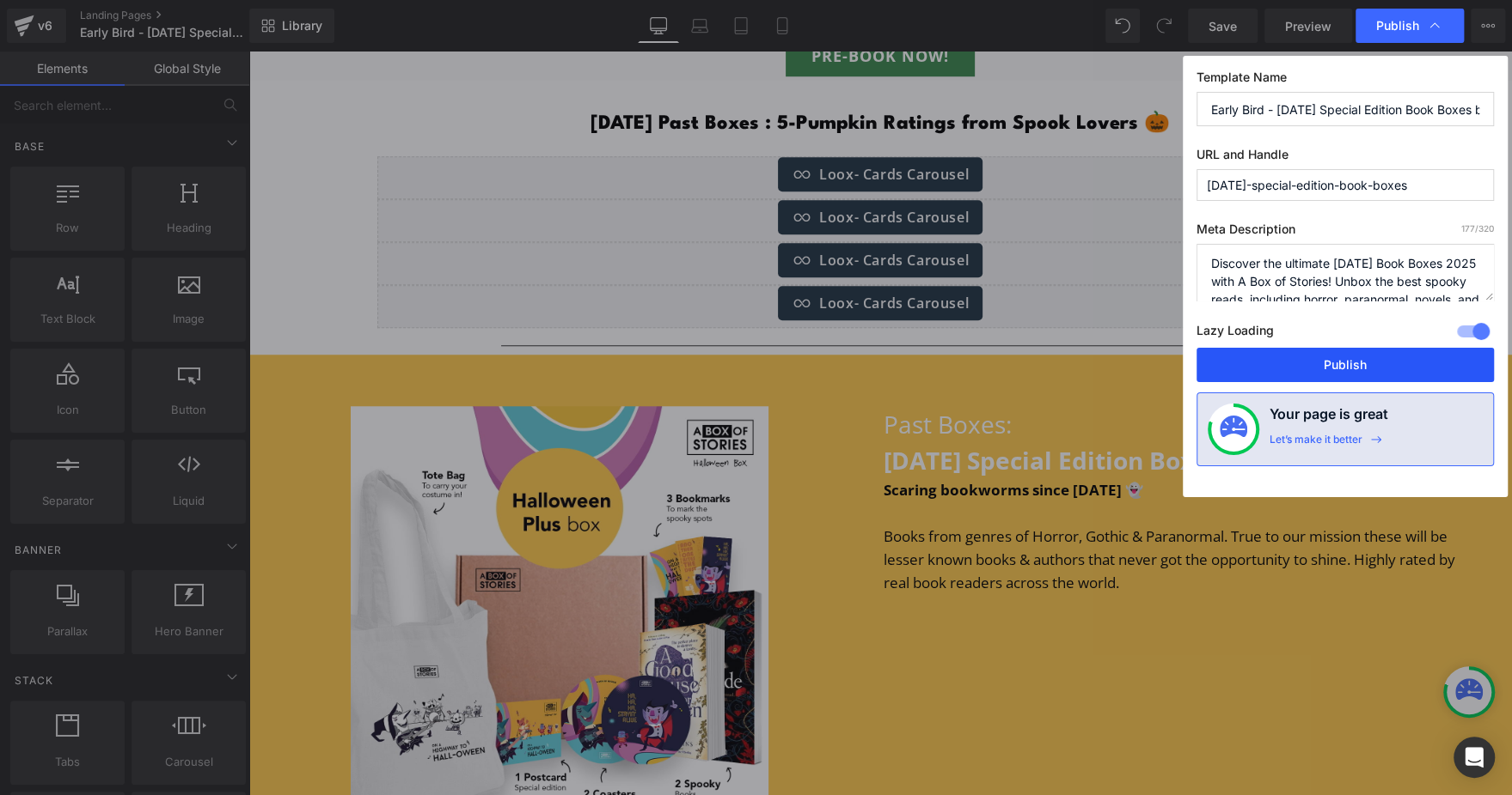
click at [1285, 369] on button "Publish" at bounding box center [1345, 365] width 297 height 35
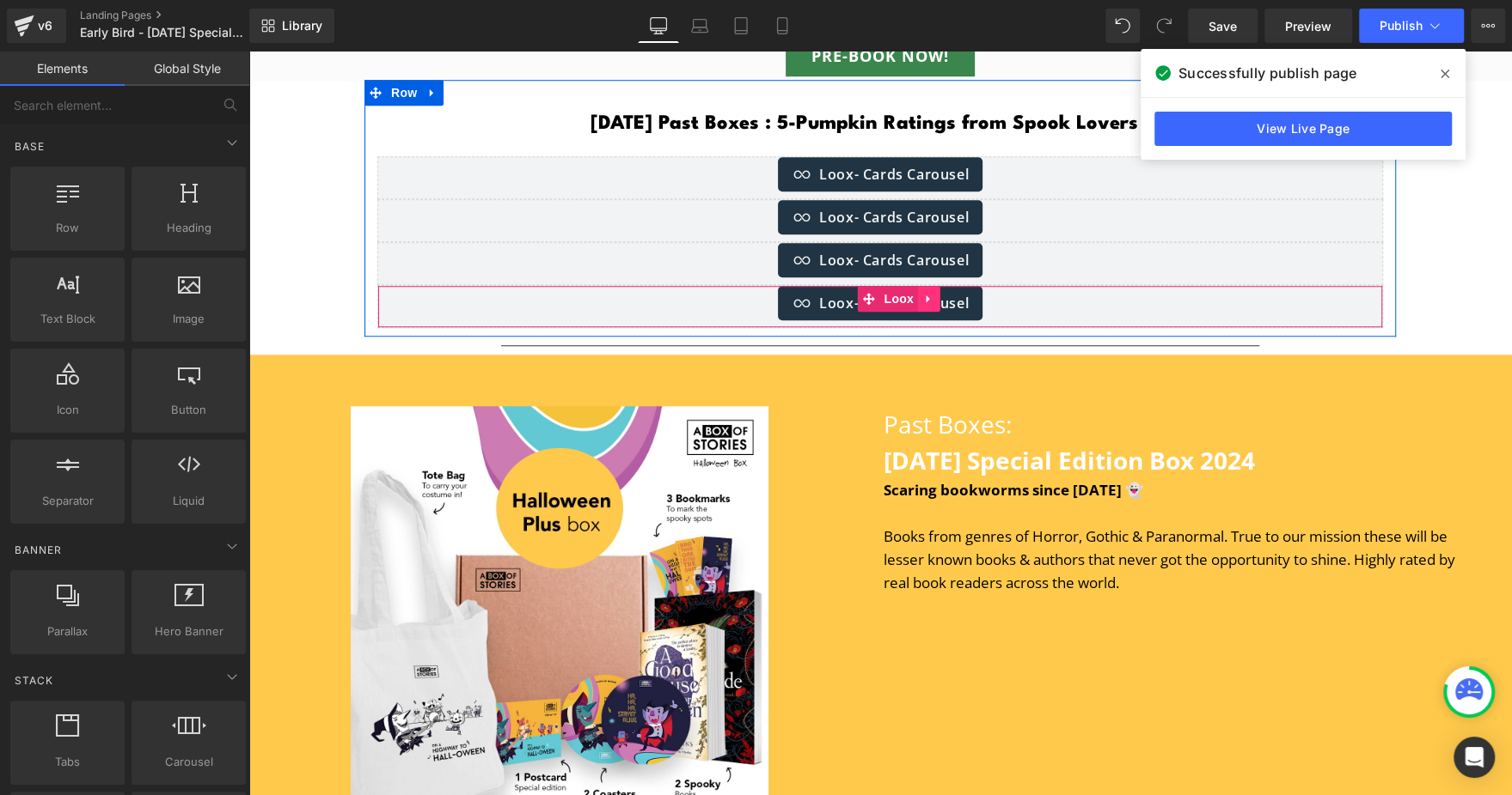
click at [924, 295] on icon at bounding box center [929, 299] width 12 height 13
click at [934, 295] on icon at bounding box center [939, 299] width 12 height 12
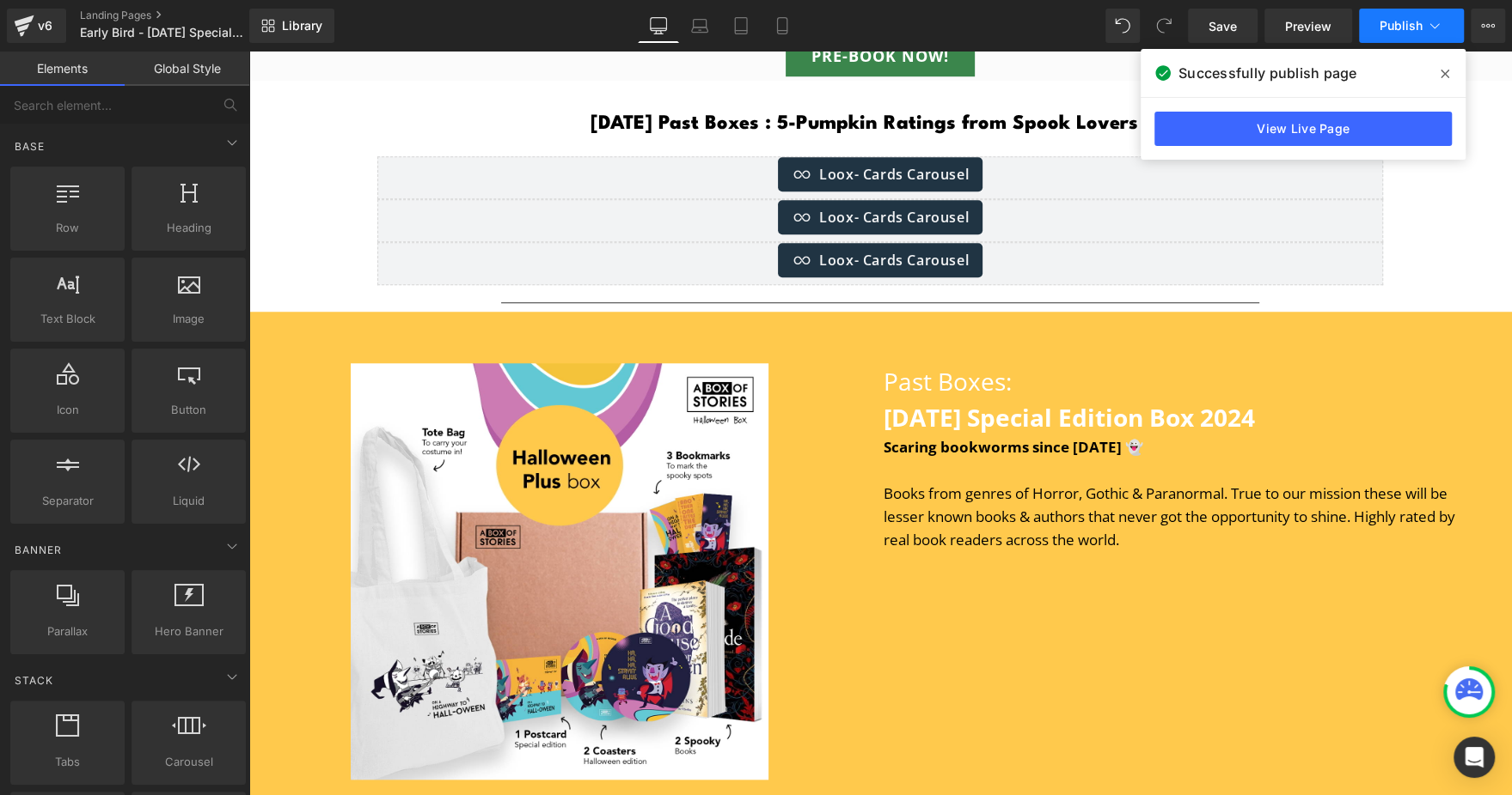
click at [1372, 27] on button "Publish" at bounding box center [1411, 25] width 105 height 35
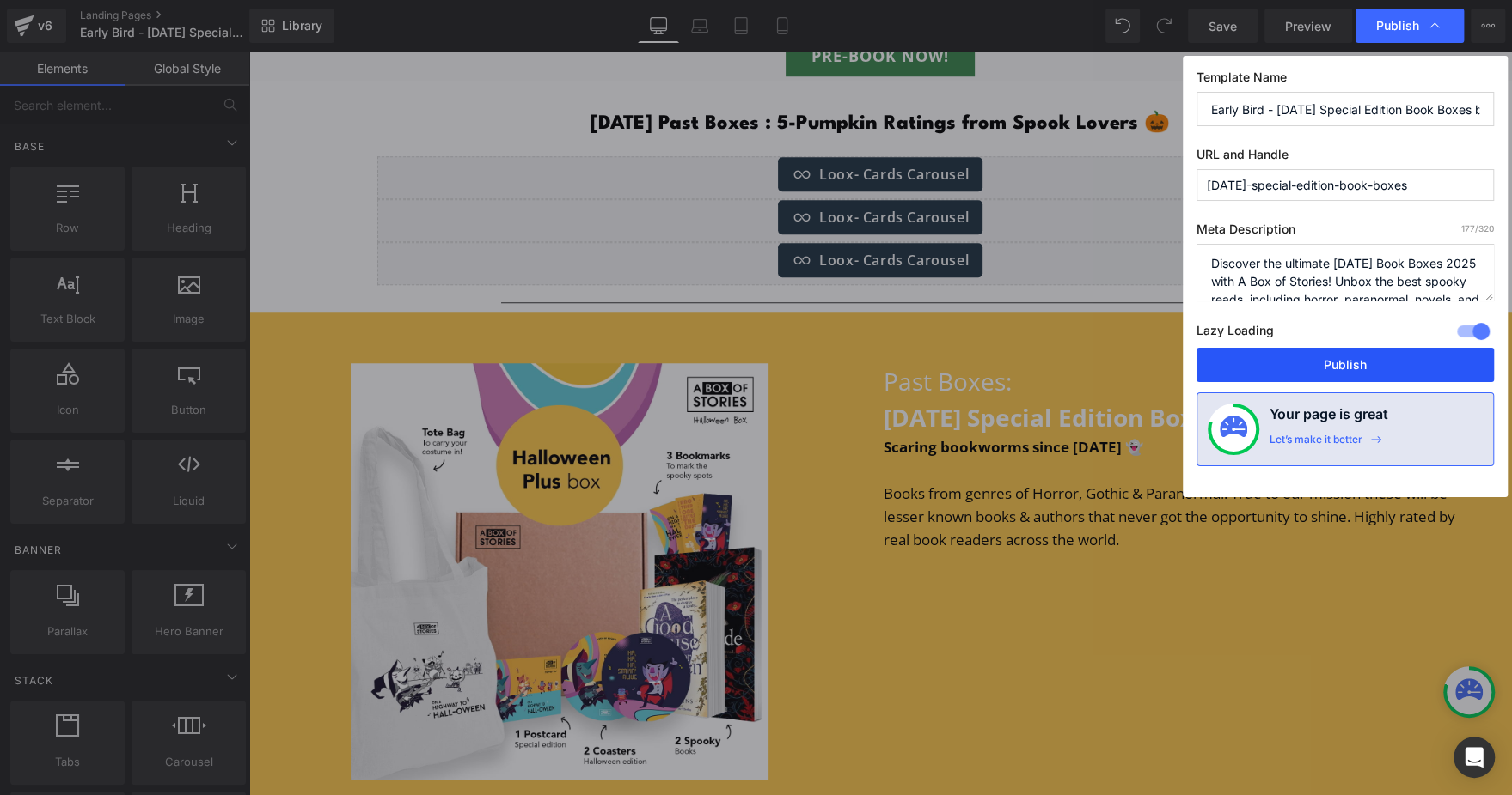
click at [1270, 365] on button "Publish" at bounding box center [1345, 365] width 297 height 35
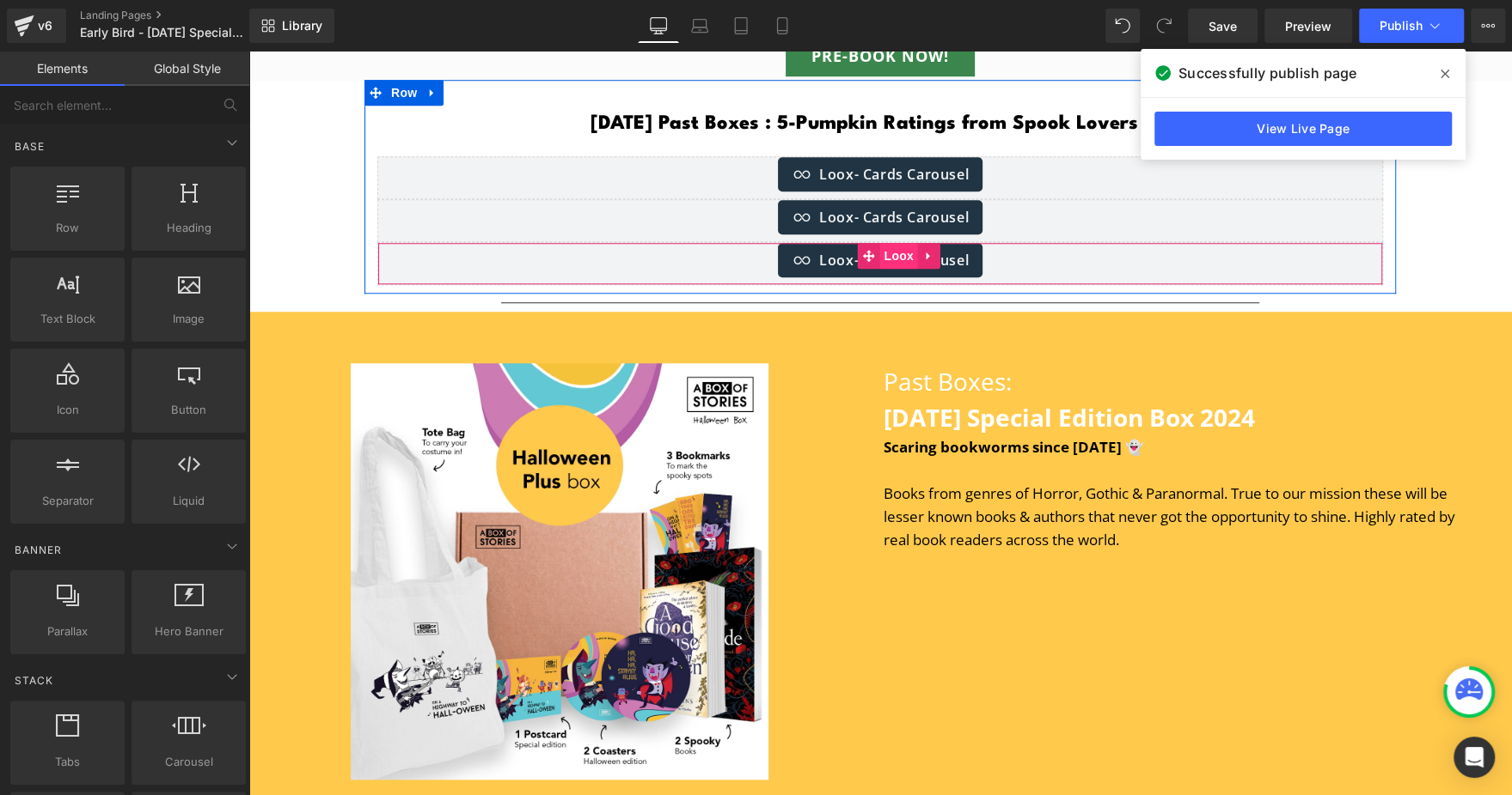
click at [882, 251] on span "Loox" at bounding box center [898, 256] width 39 height 25
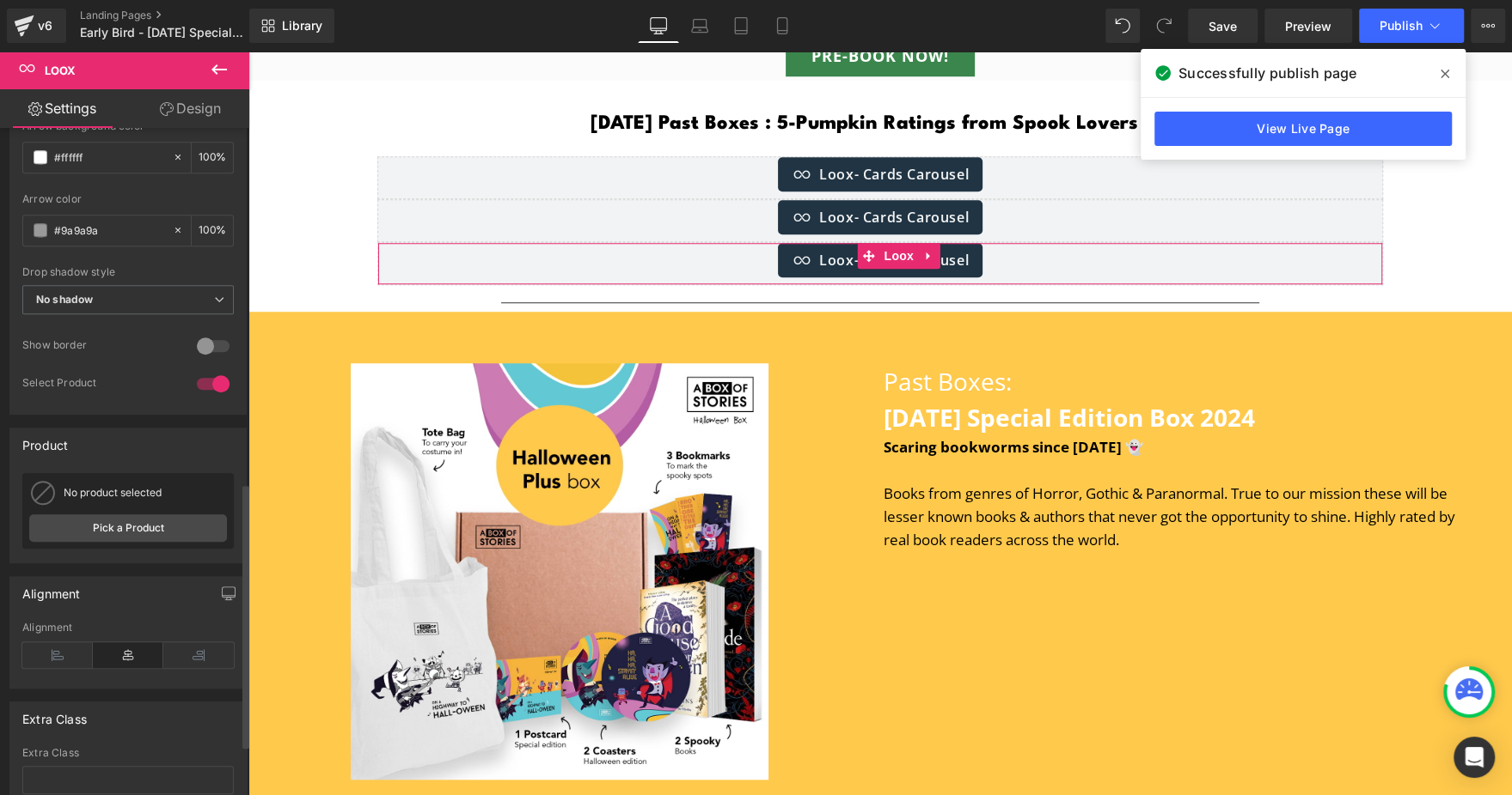
scroll to position [893, 0]
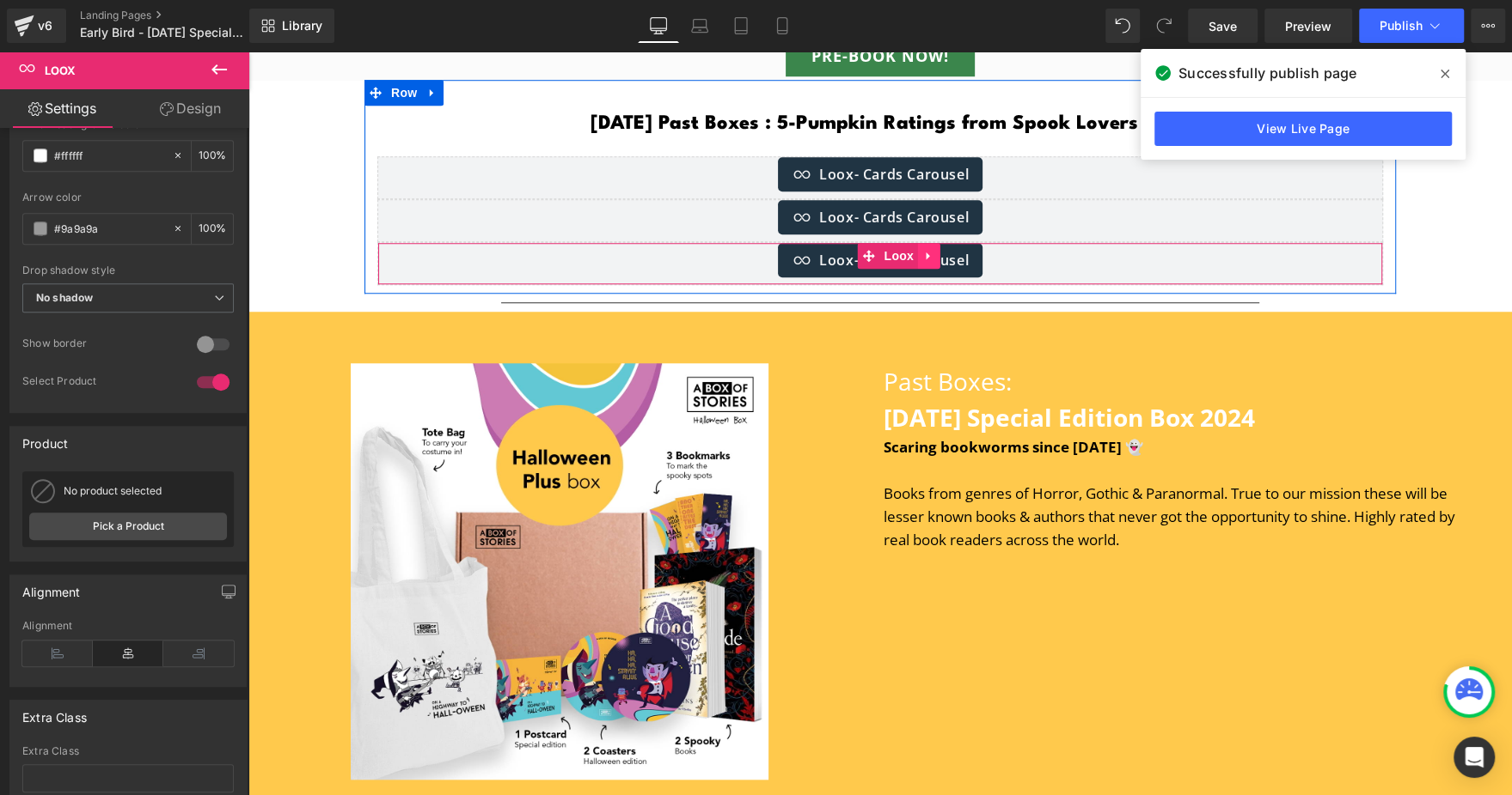
click at [918, 249] on link at bounding box center [929, 256] width 23 height 25
click at [934, 250] on icon at bounding box center [939, 256] width 12 height 12
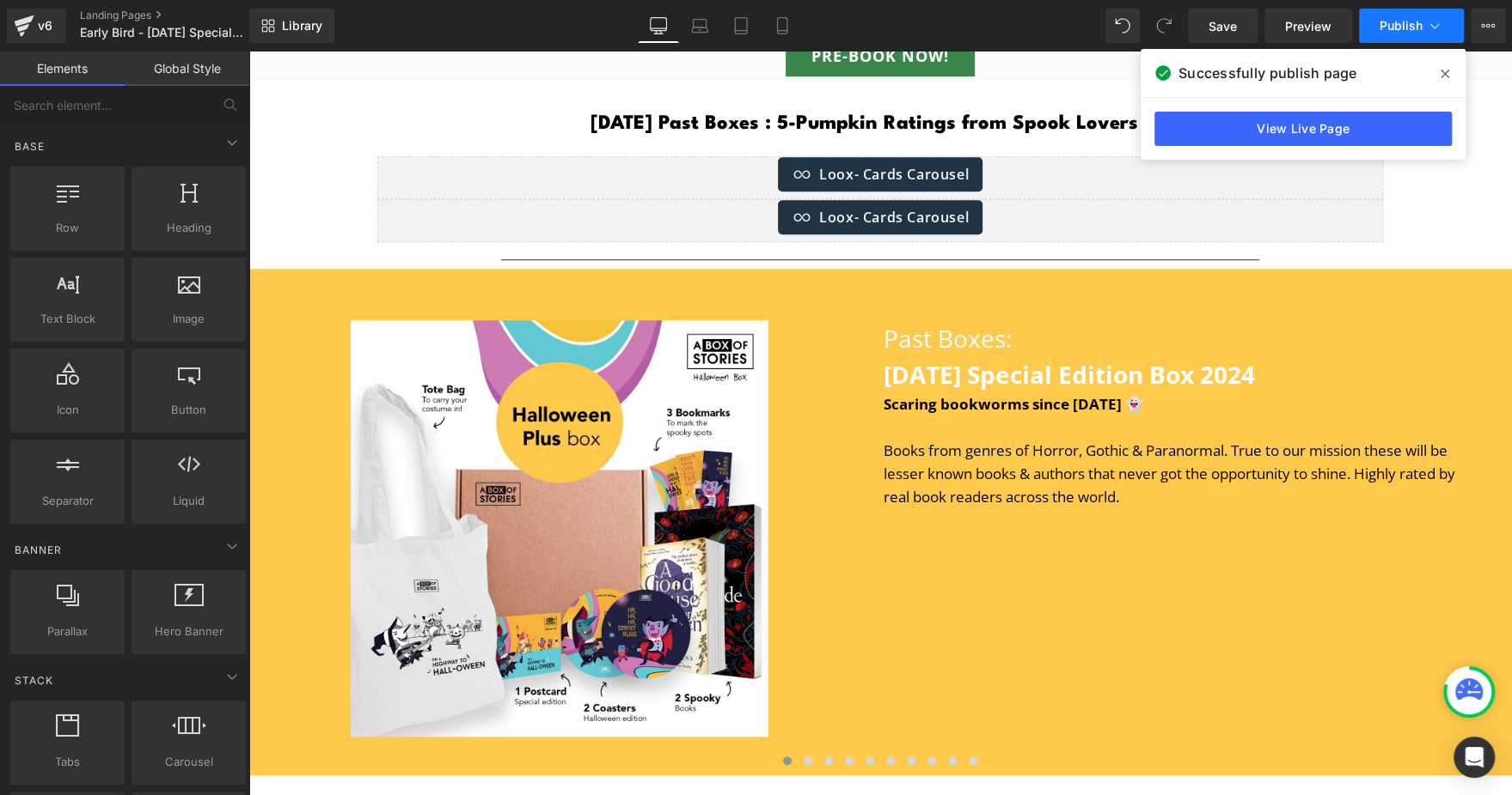
click at [1401, 31] on span "Publish" at bounding box center [1401, 25] width 43 height 14
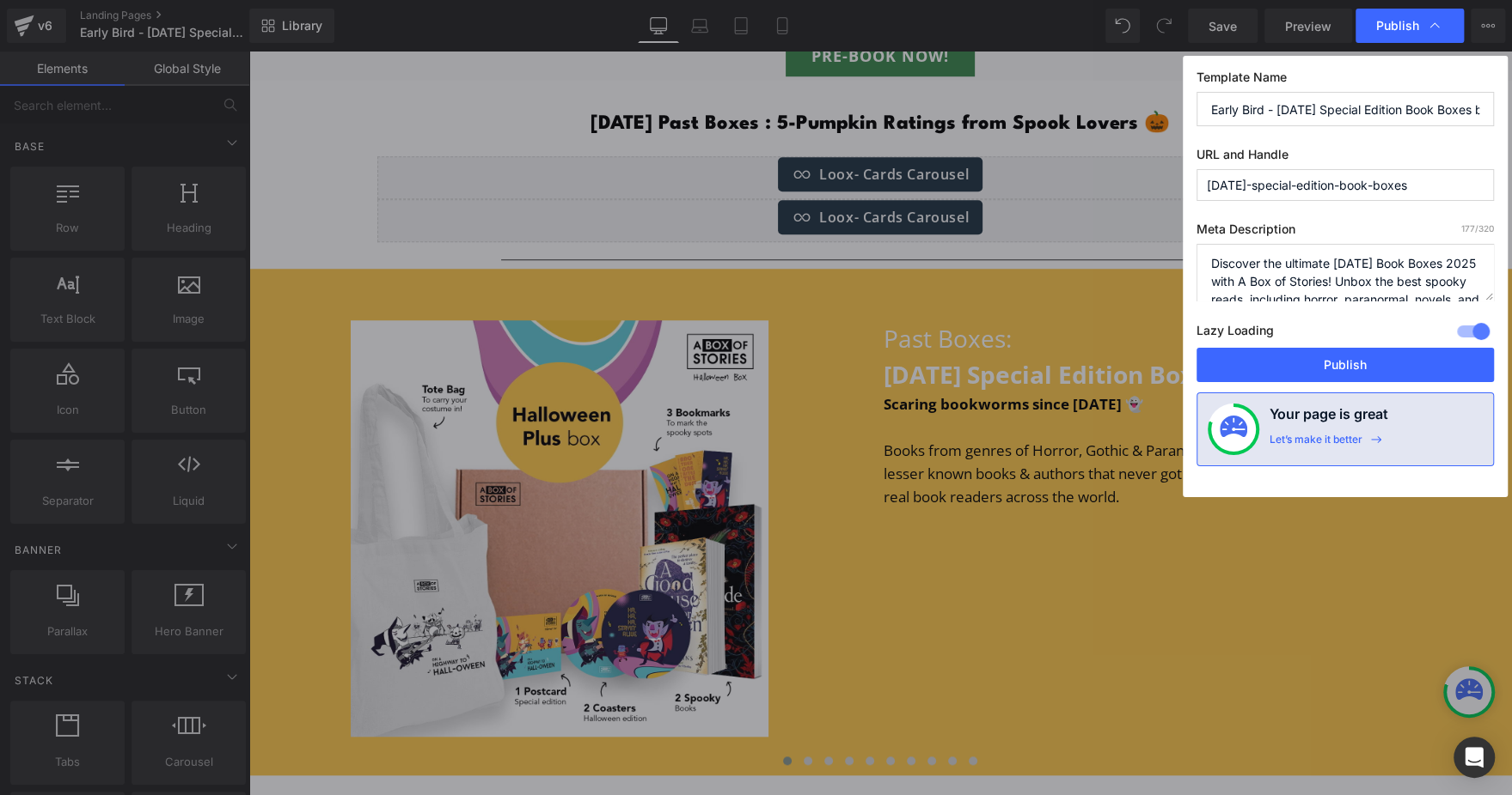
click at [1264, 343] on label "Lazy Loading Build" at bounding box center [1235, 334] width 77 height 28
click at [1258, 365] on button "Publish" at bounding box center [1345, 365] width 297 height 35
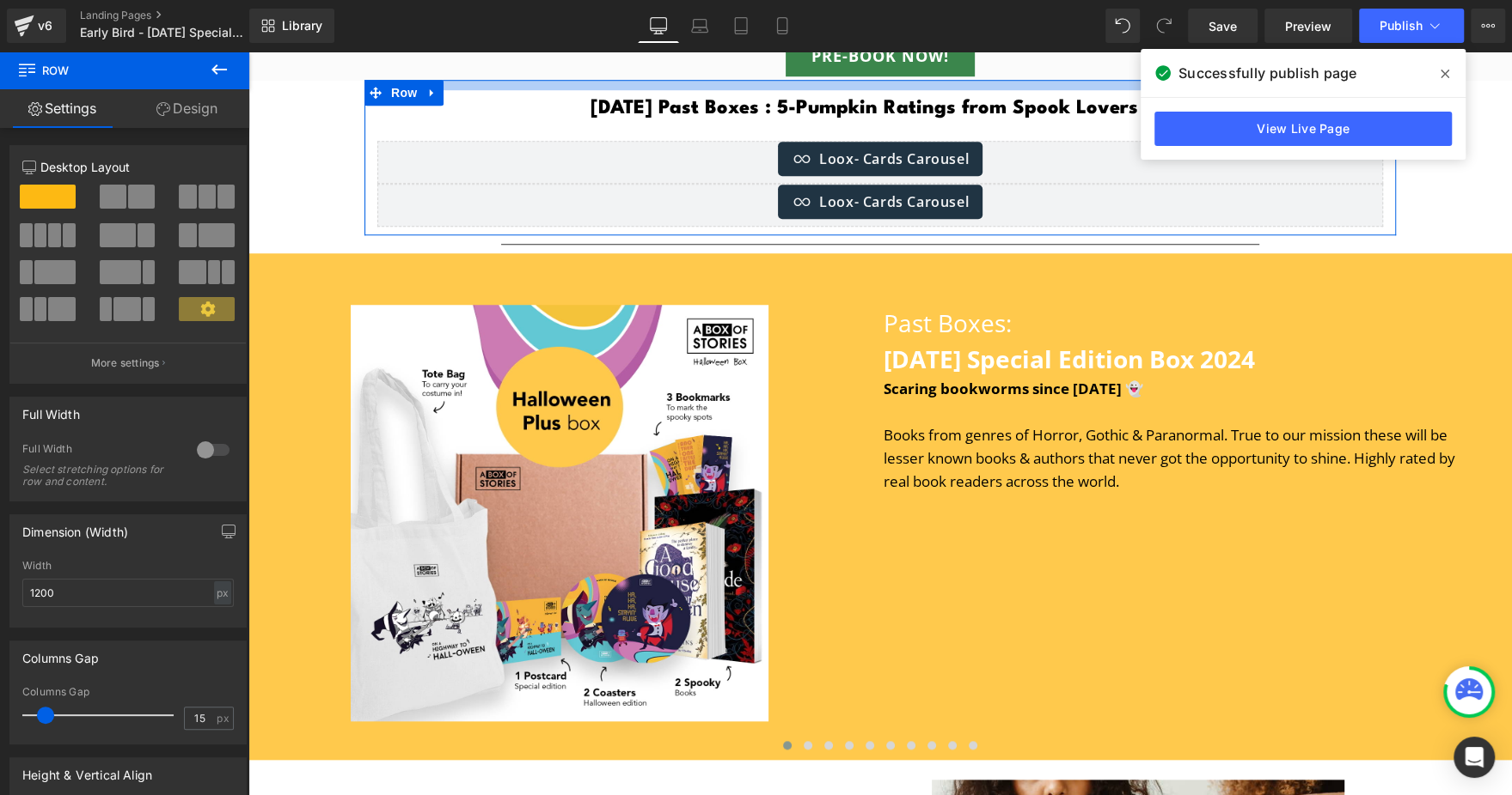
drag, startPoint x: 761, startPoint y: 95, endPoint x: 732, endPoint y: 79, distance: 33.1
click at [732, 80] on div at bounding box center [880, 85] width 1032 height 10
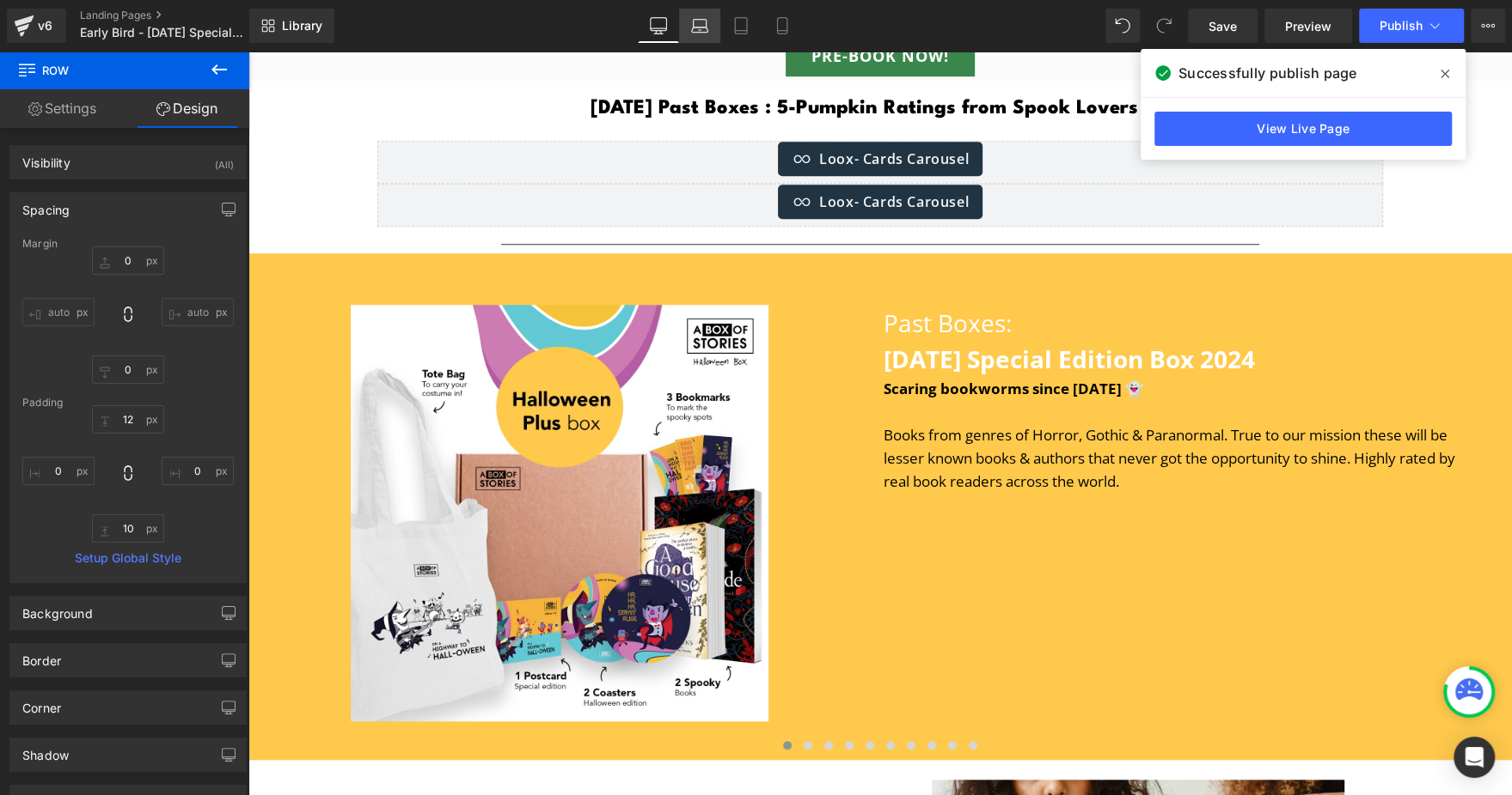
click at [708, 20] on icon at bounding box center [700, 25] width 17 height 17
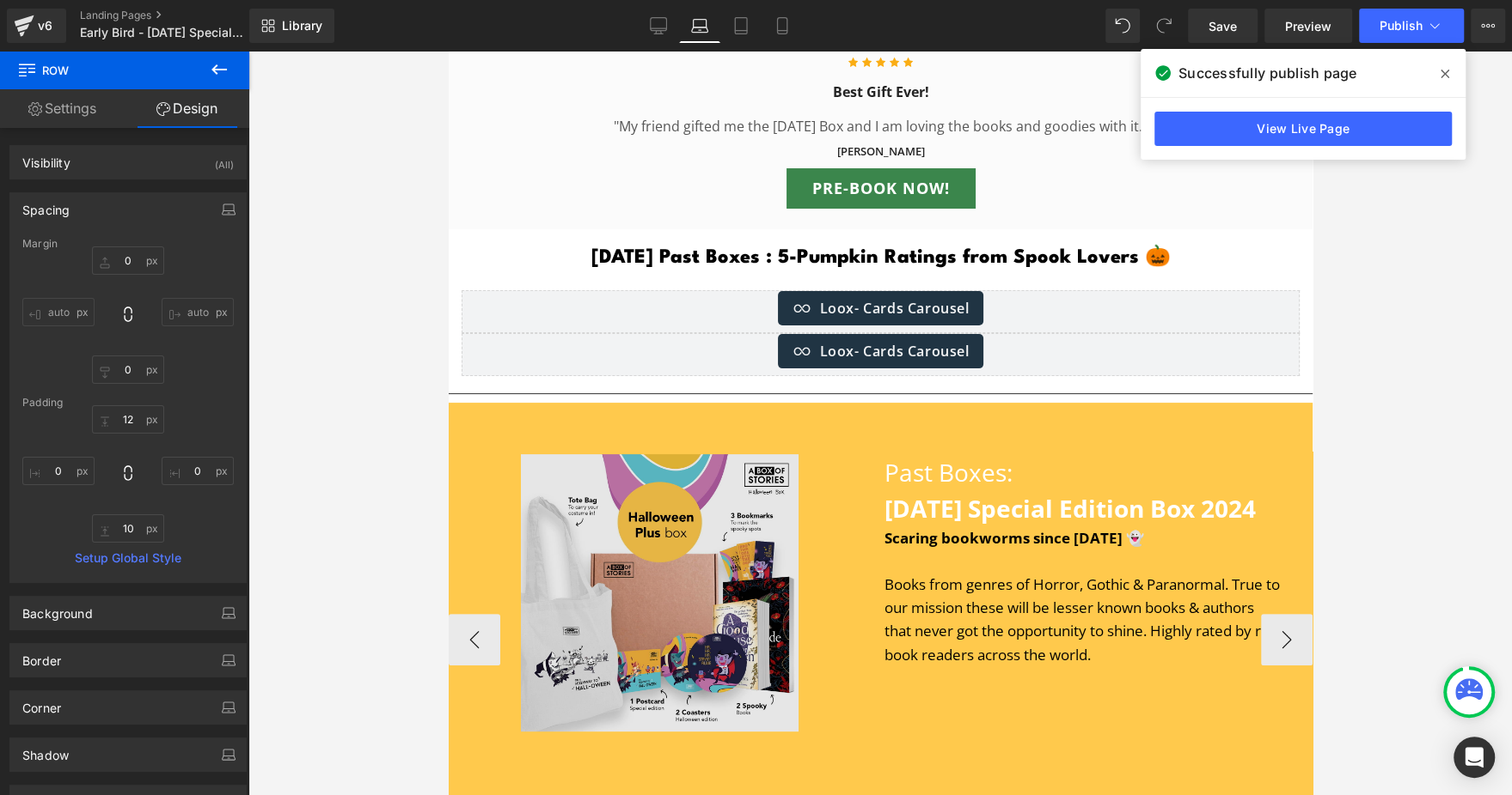
scroll to position [5201, 0]
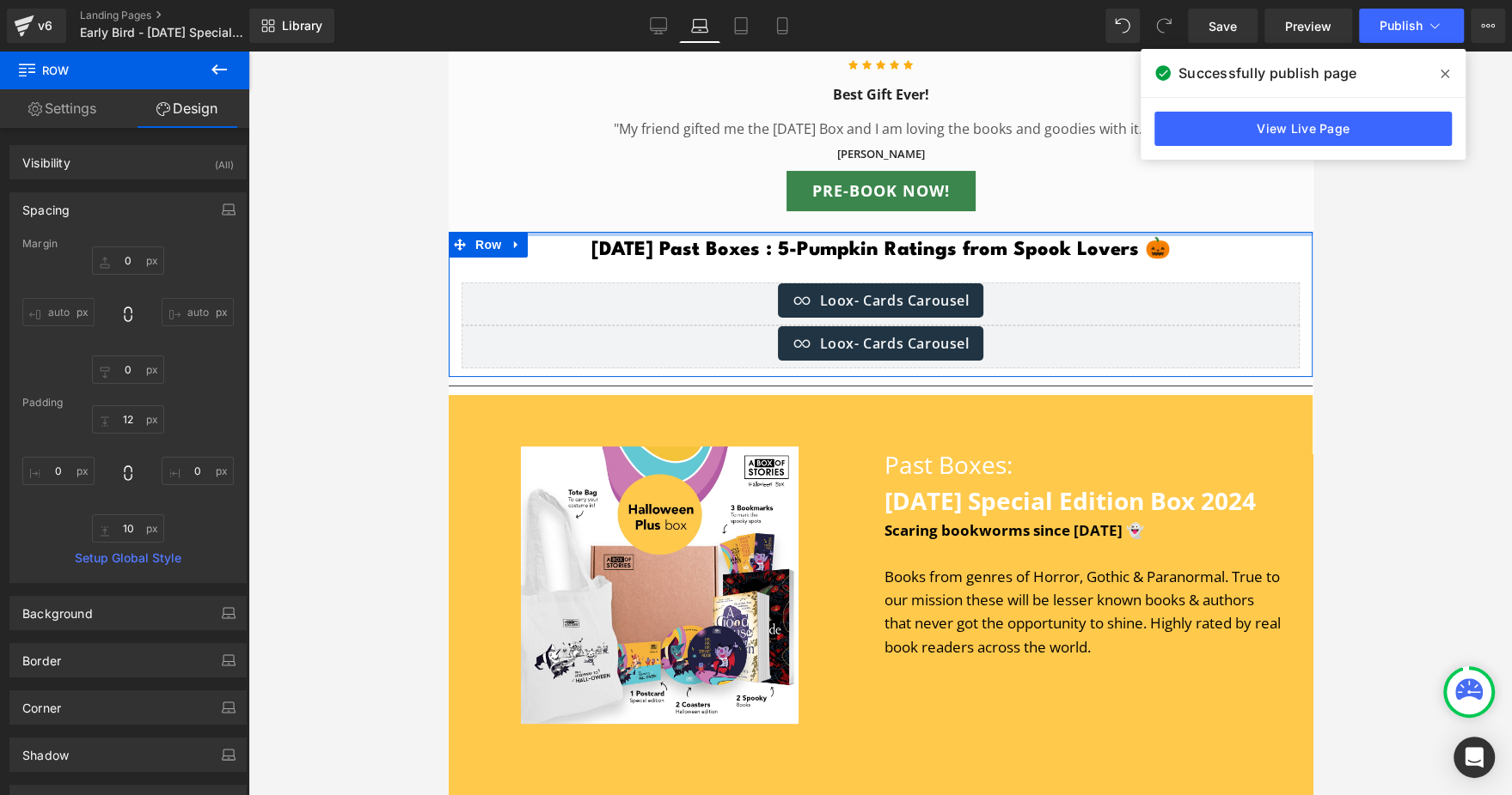
drag, startPoint x: 861, startPoint y: 274, endPoint x: 860, endPoint y: 260, distance: 14.0
click at [487, 257] on span "Row" at bounding box center [487, 244] width 35 height 25
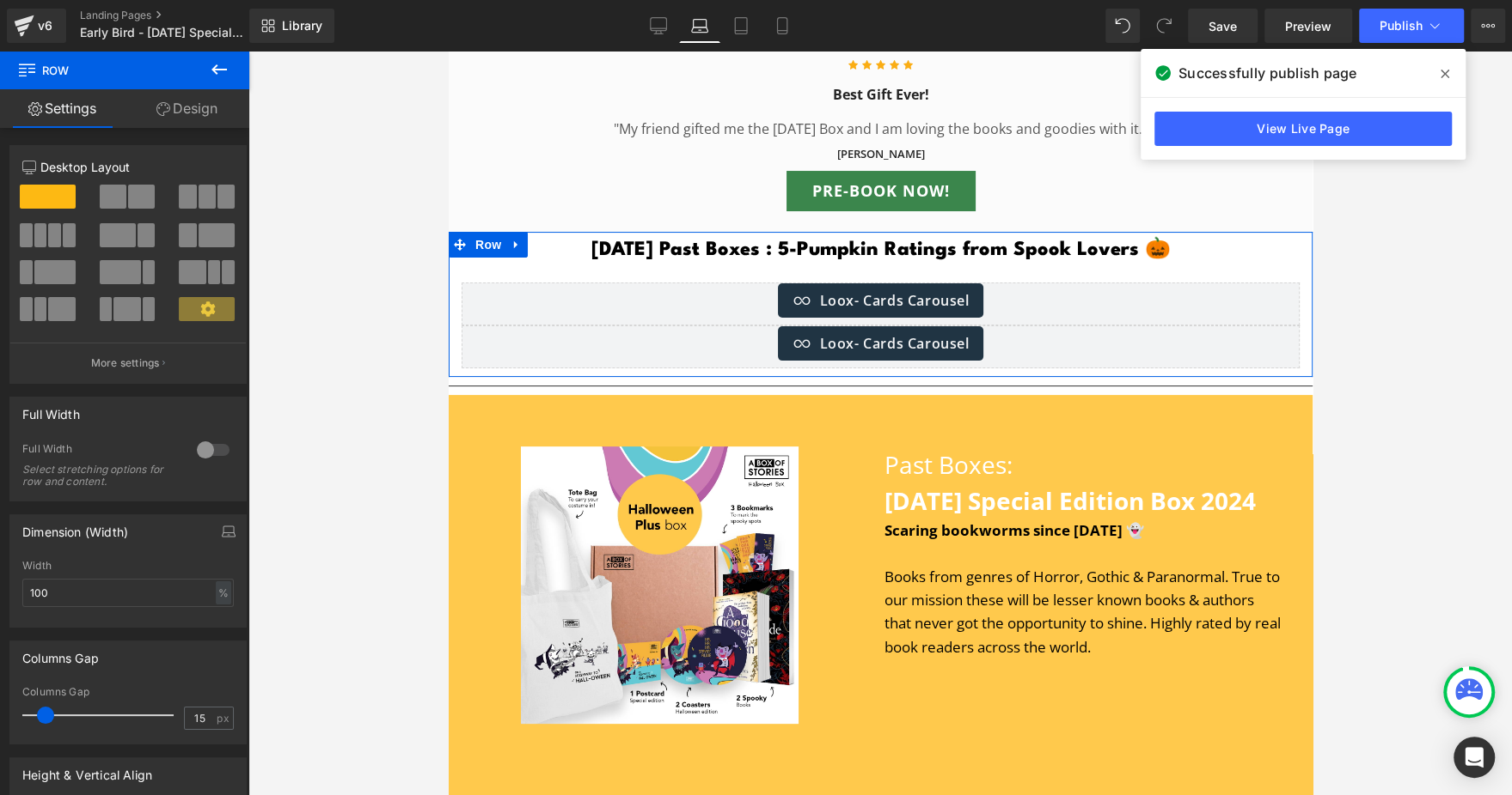
click at [194, 97] on link "Design" at bounding box center [187, 108] width 125 height 39
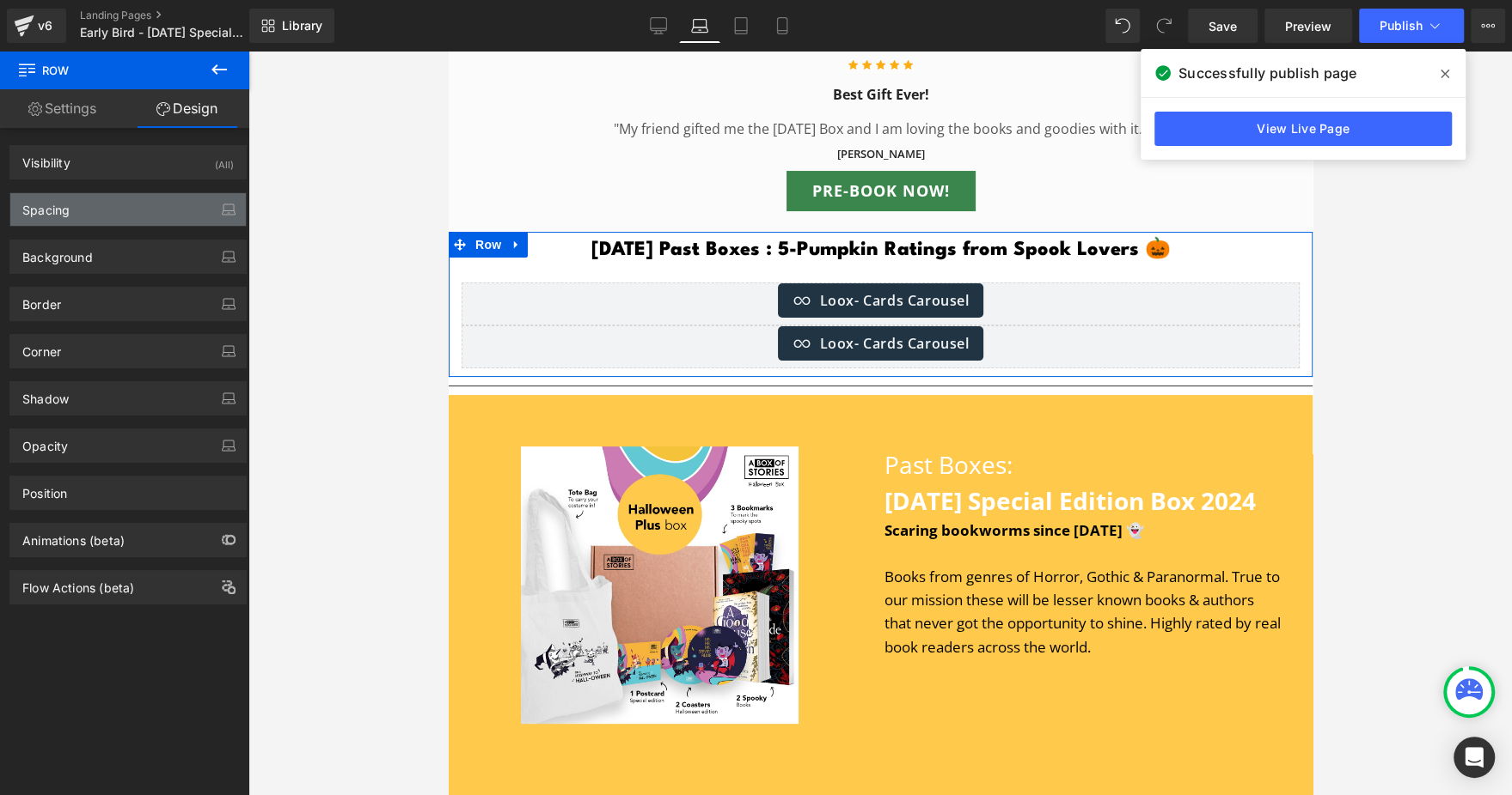
click at [98, 214] on div "Spacing" at bounding box center [128, 210] width 235 height 33
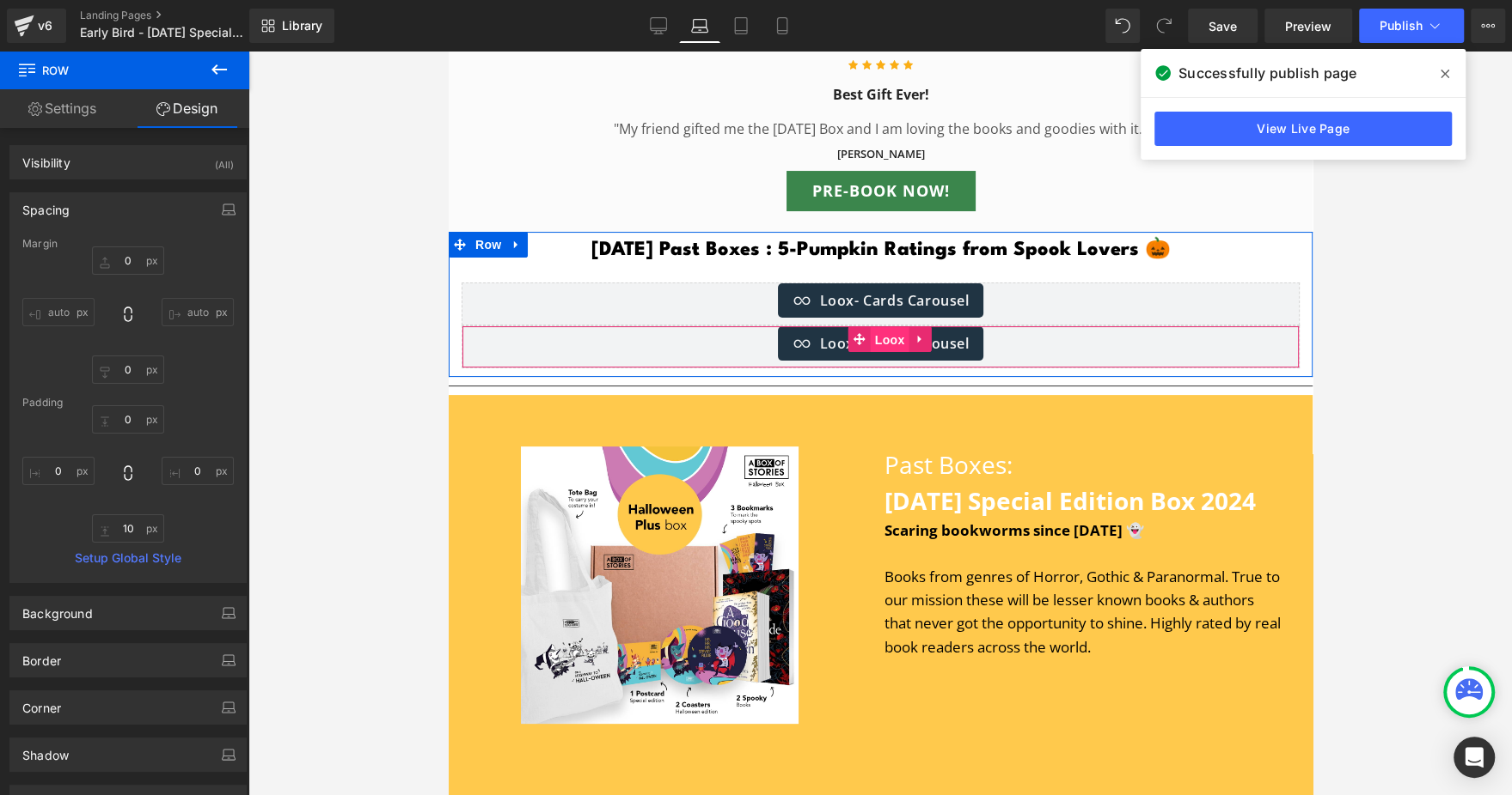
click at [884, 353] on span "Loox" at bounding box center [889, 339] width 39 height 25
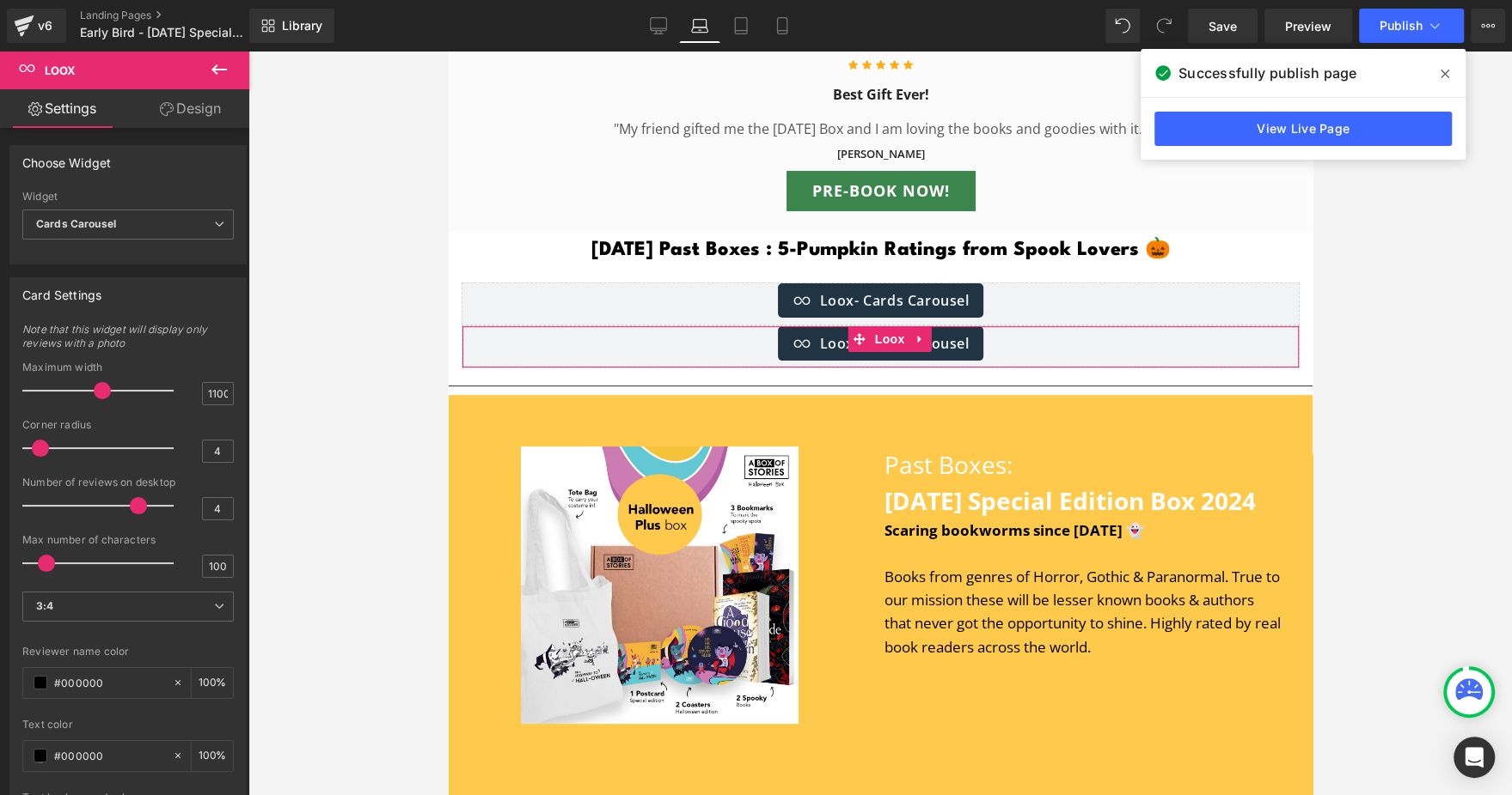
click at [225, 101] on link "Design" at bounding box center [190, 108] width 125 height 39
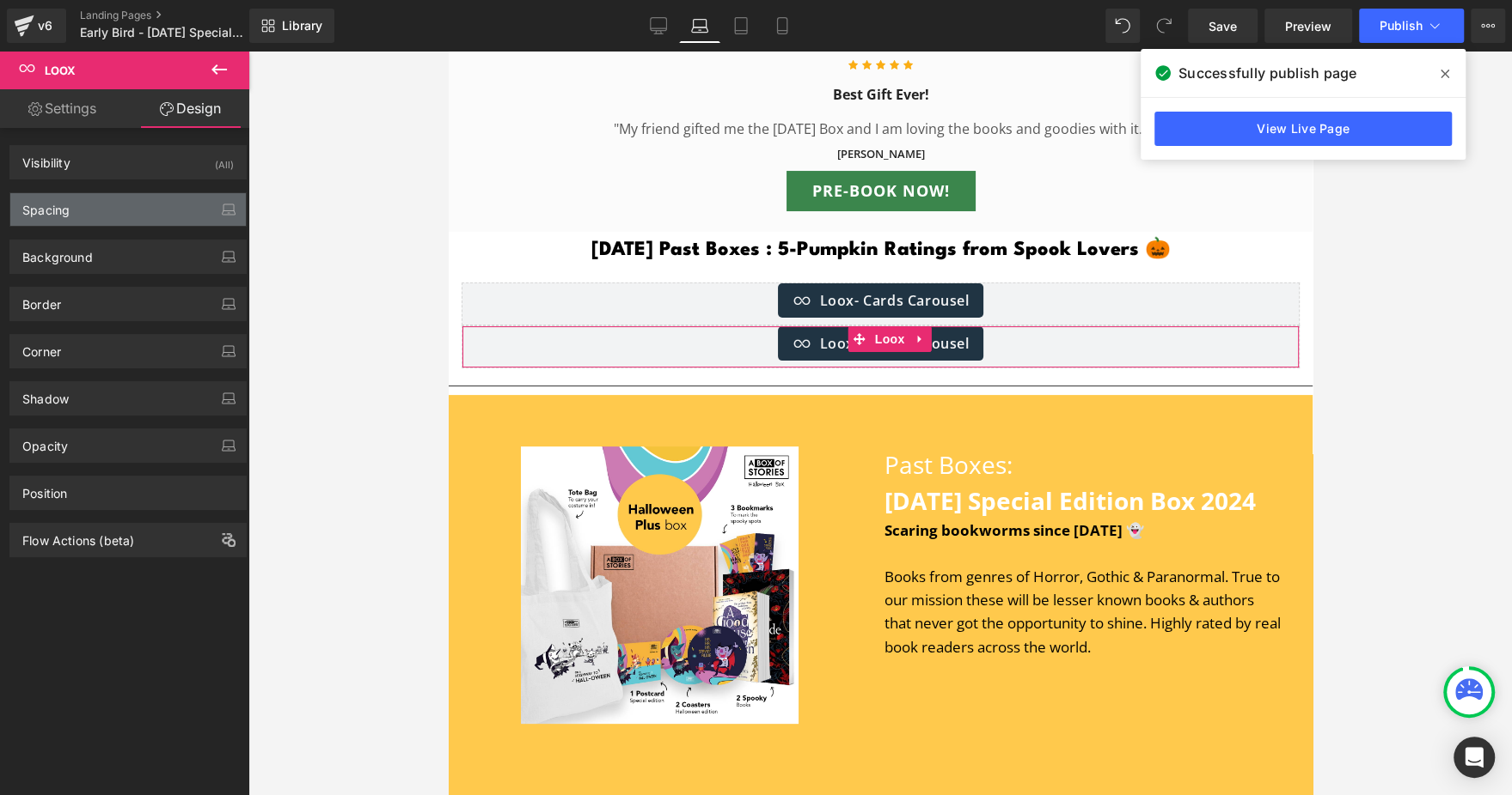
click at [114, 225] on div "Spacing" at bounding box center [128, 210] width 235 height 33
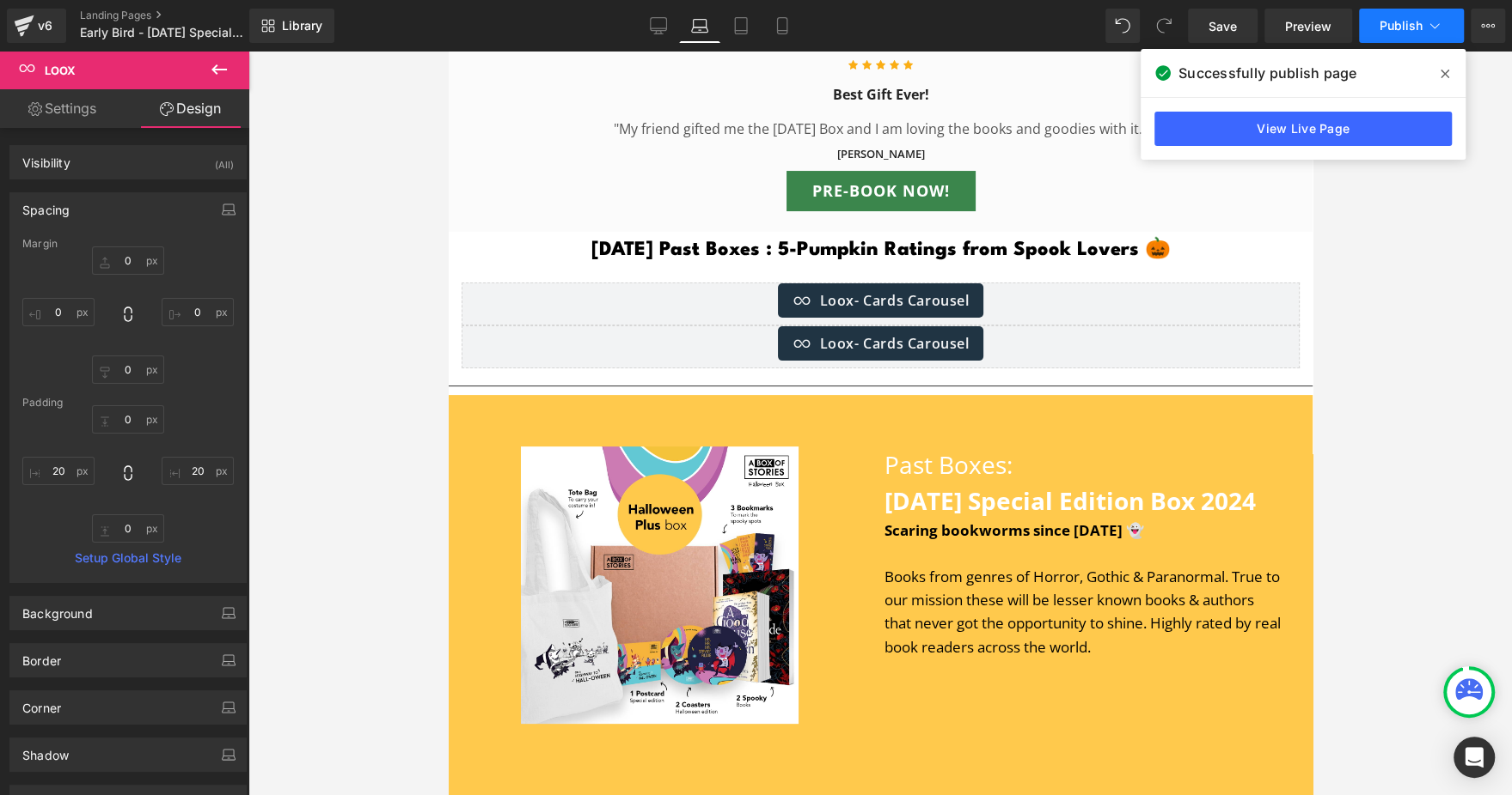
click at [1403, 28] on span "Publish" at bounding box center [1401, 25] width 43 height 14
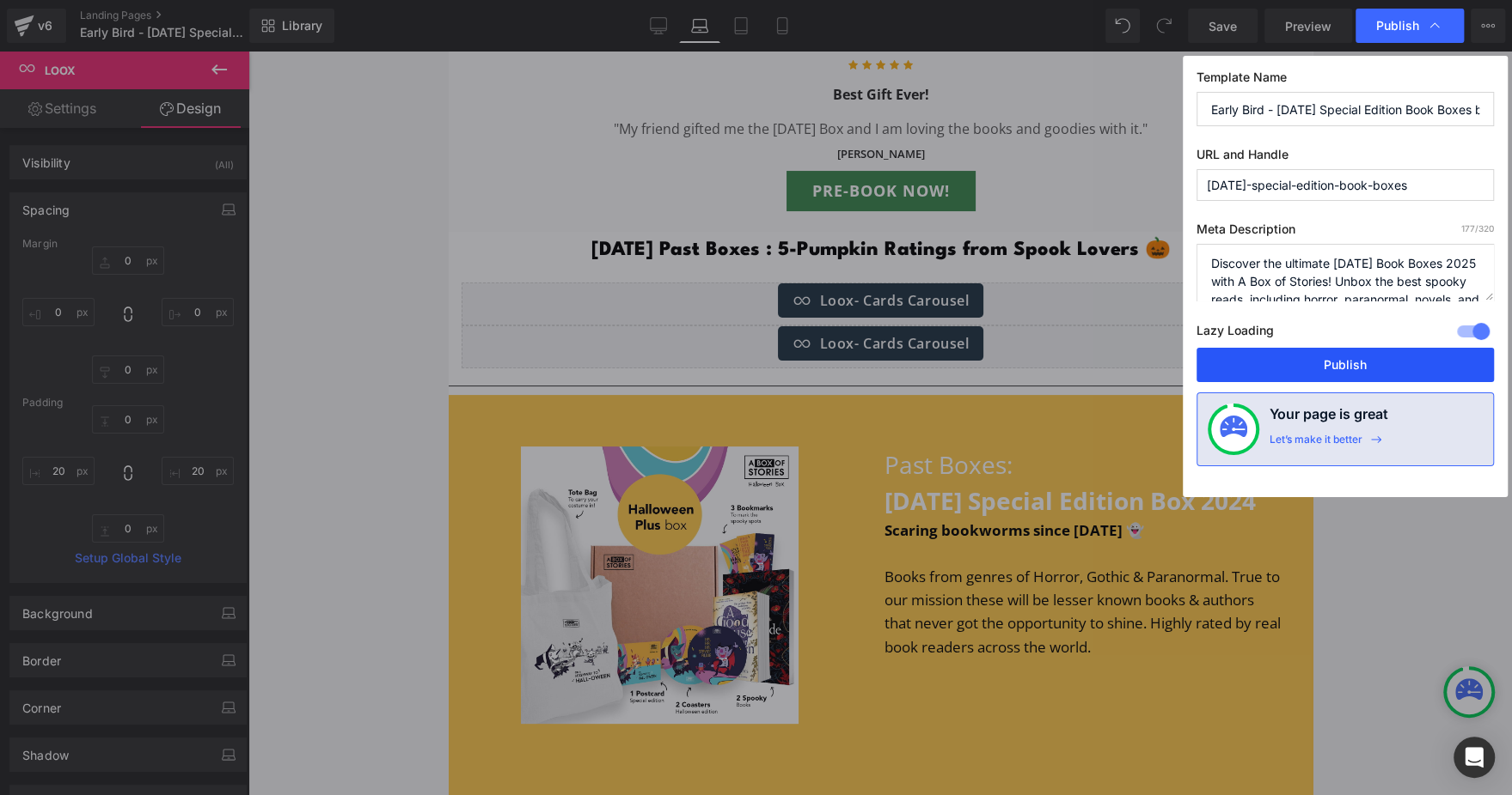
click at [1231, 365] on button "Publish" at bounding box center [1345, 365] width 297 height 35
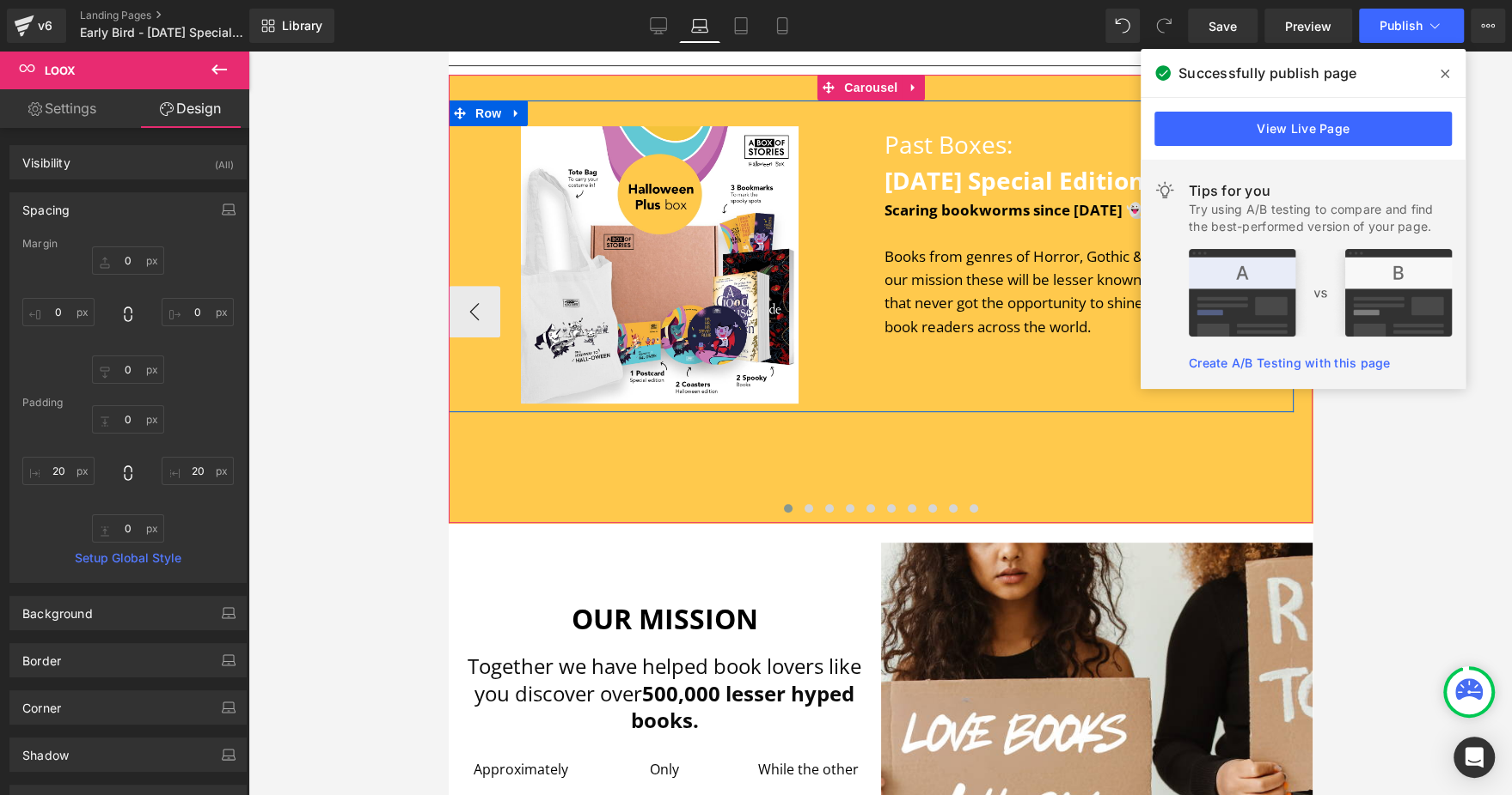
scroll to position [5520, 0]
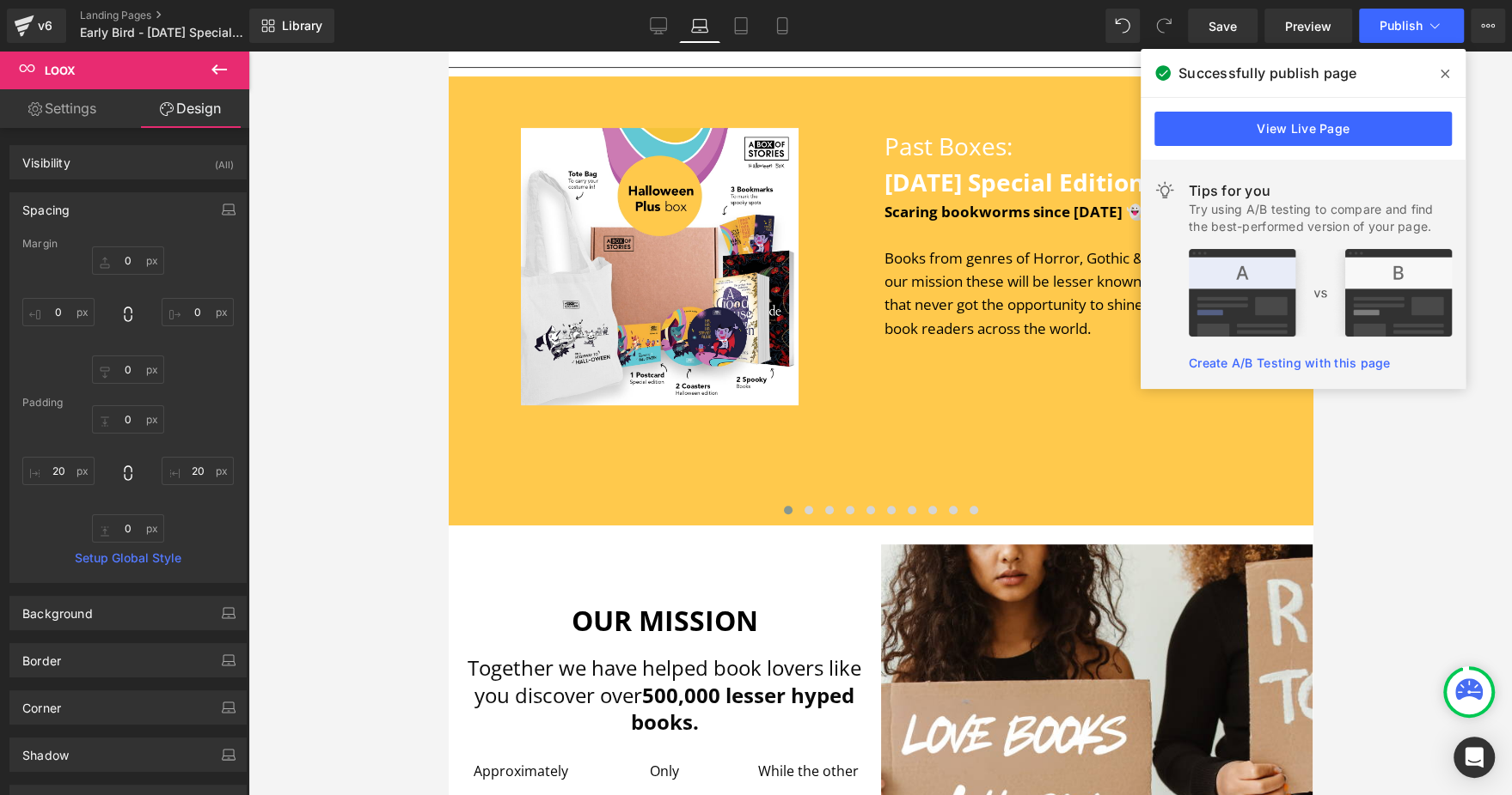
click at [1439, 75] on span at bounding box center [1444, 73] width 27 height 27
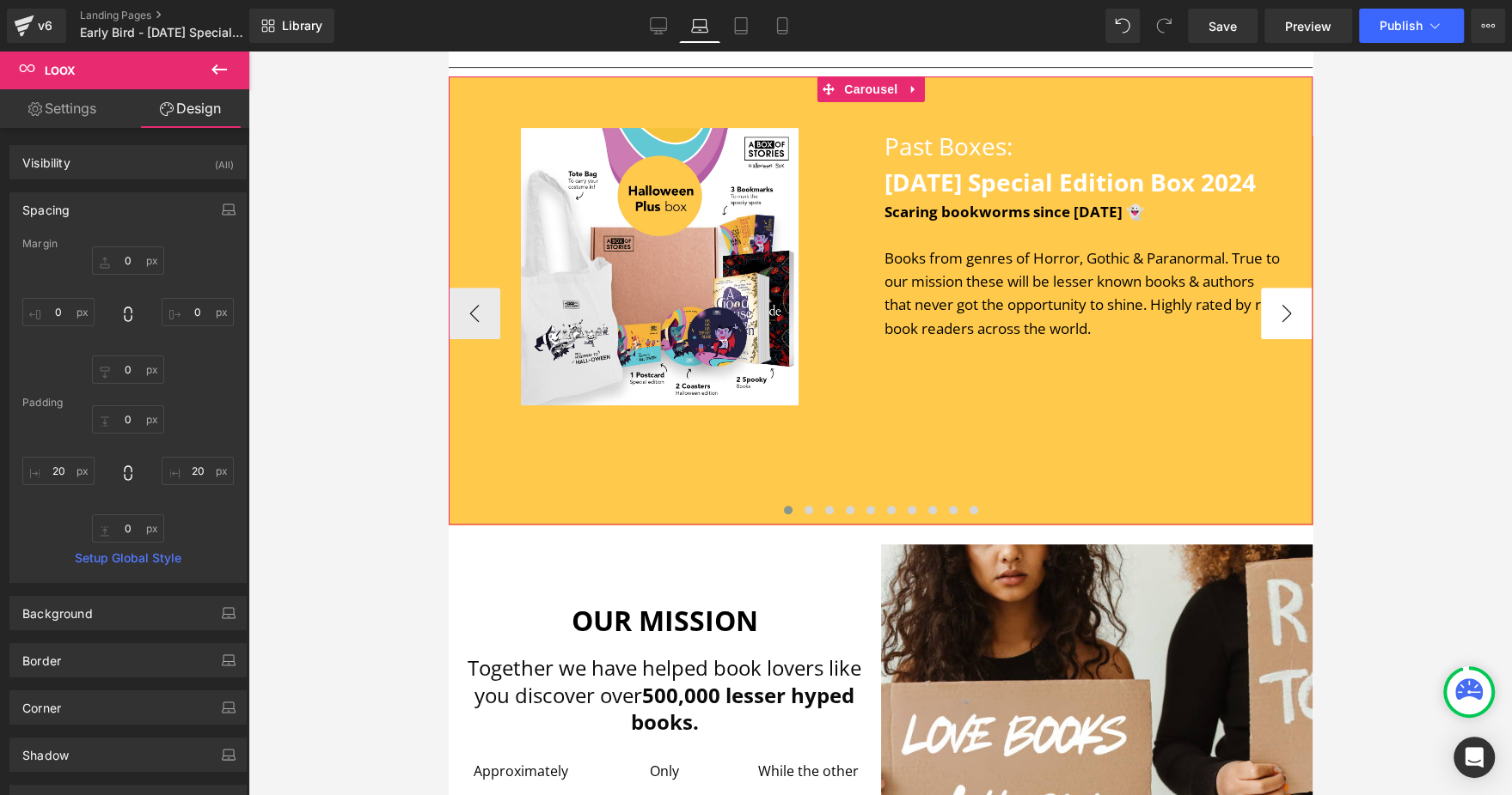
click at [1260, 339] on button "›" at bounding box center [1285, 313] width 52 height 52
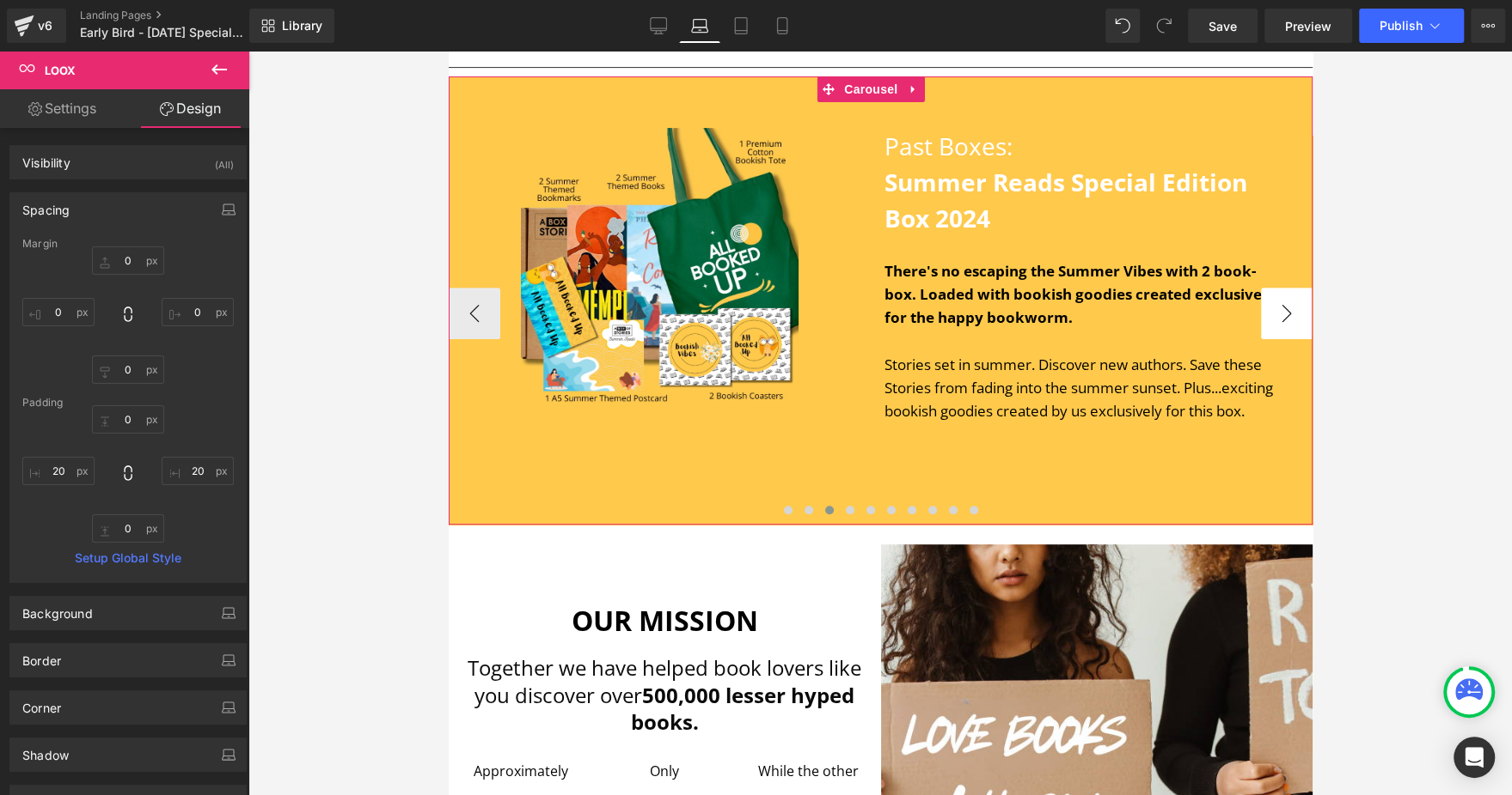
click at [1260, 339] on button "›" at bounding box center [1285, 313] width 52 height 52
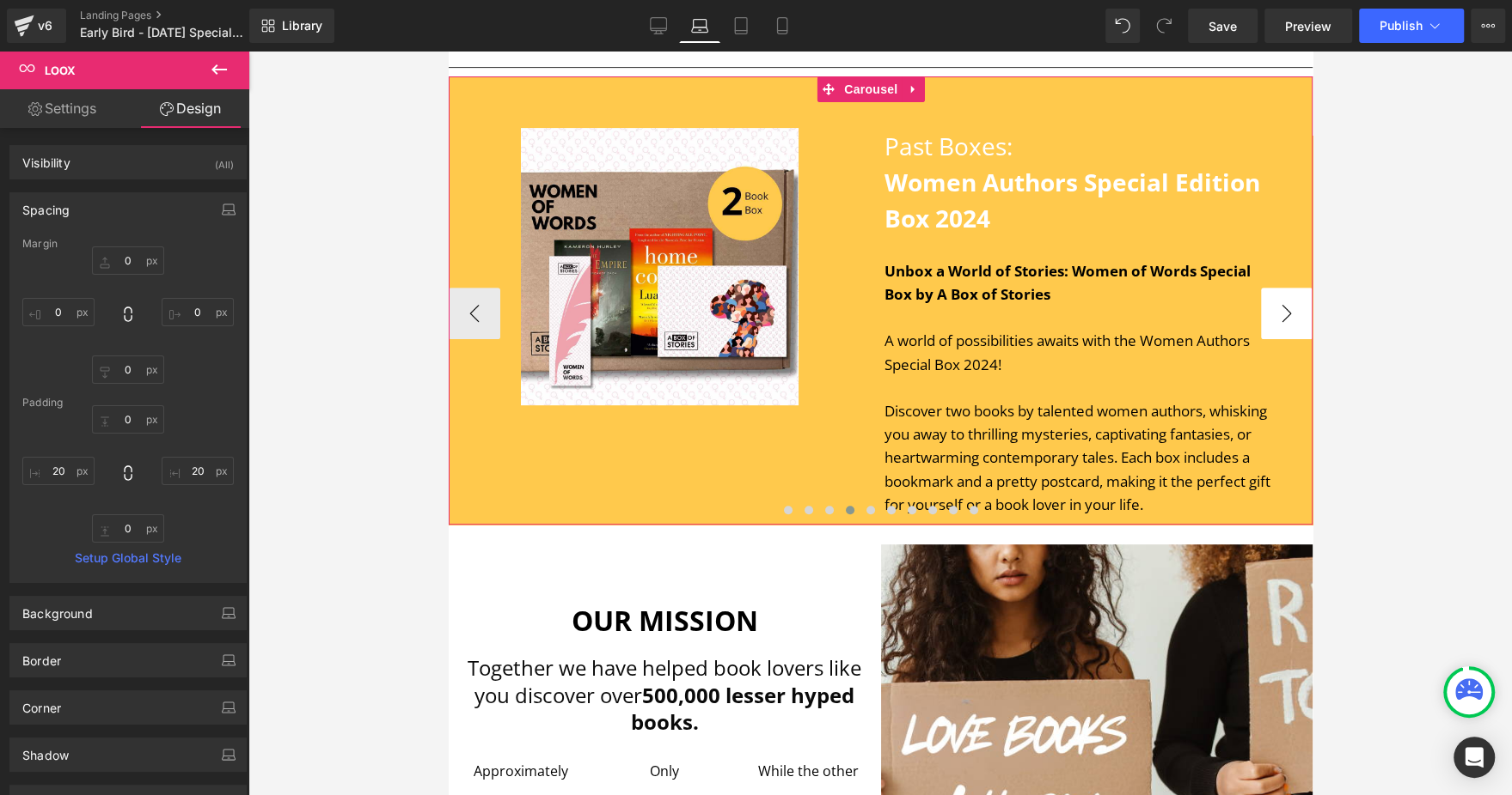
click at [1260, 339] on button "›" at bounding box center [1285, 313] width 52 height 52
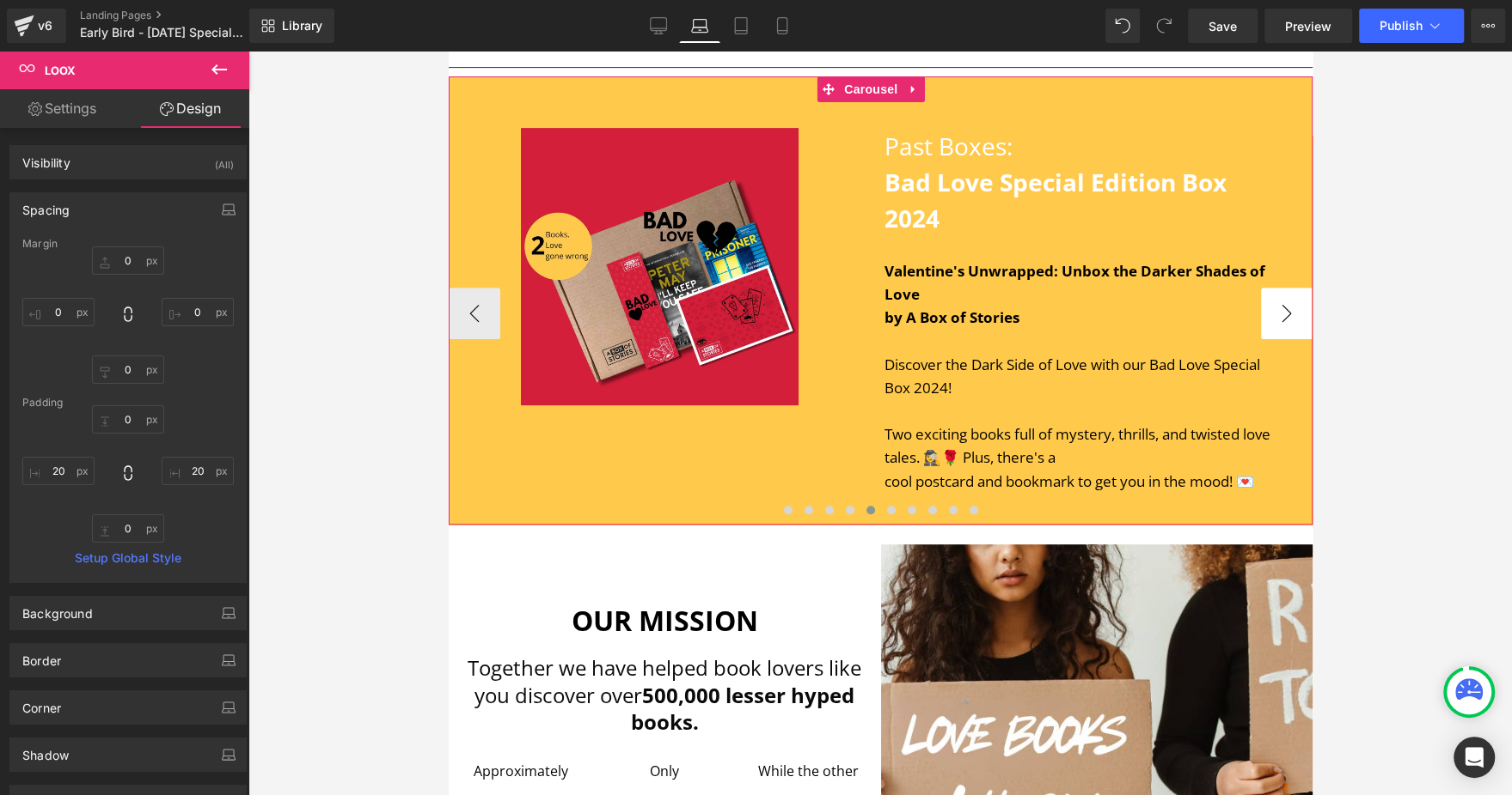
click at [1260, 339] on button "›" at bounding box center [1285, 313] width 52 height 52
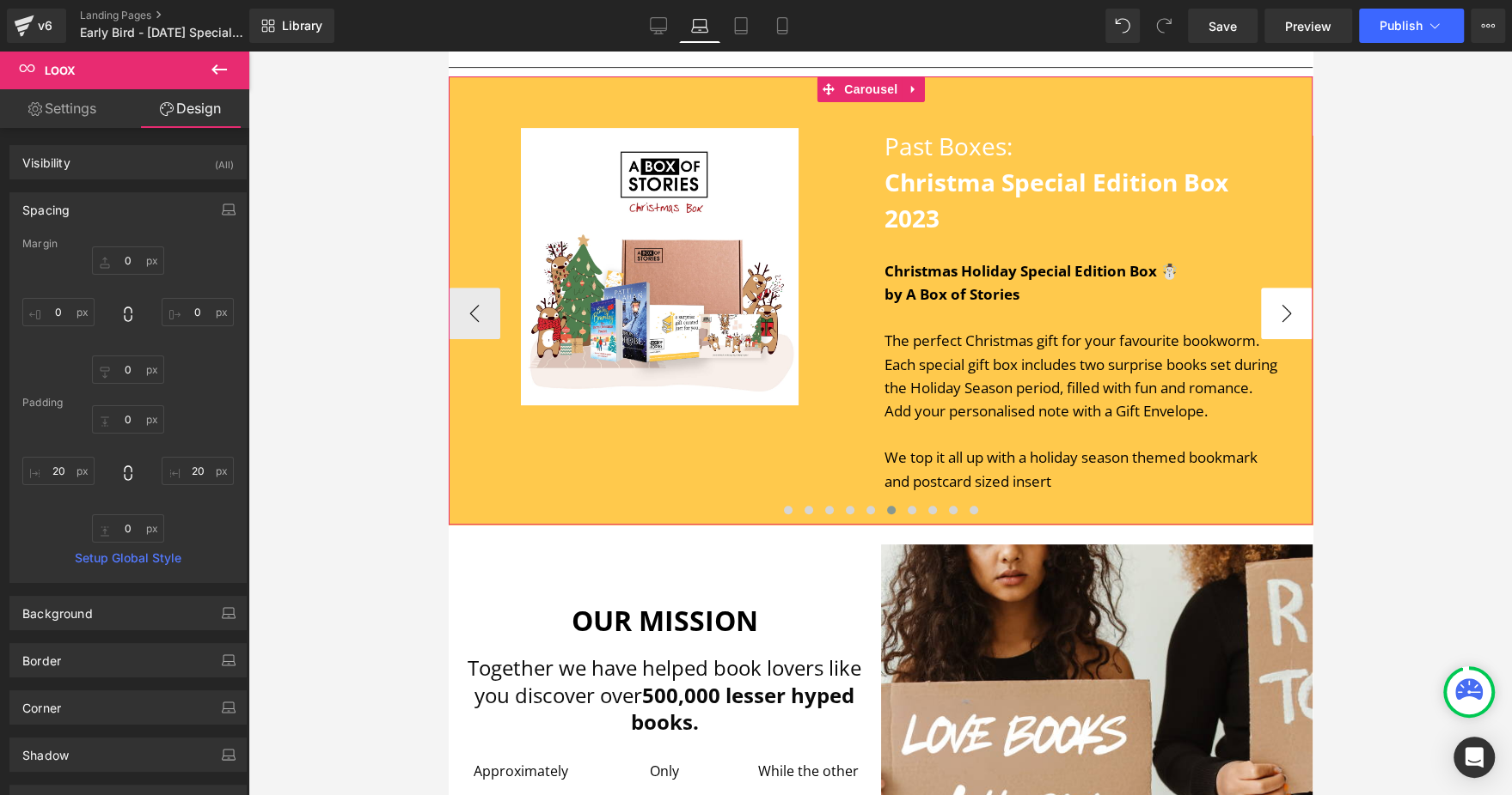
click at [1260, 339] on button "›" at bounding box center [1285, 313] width 52 height 52
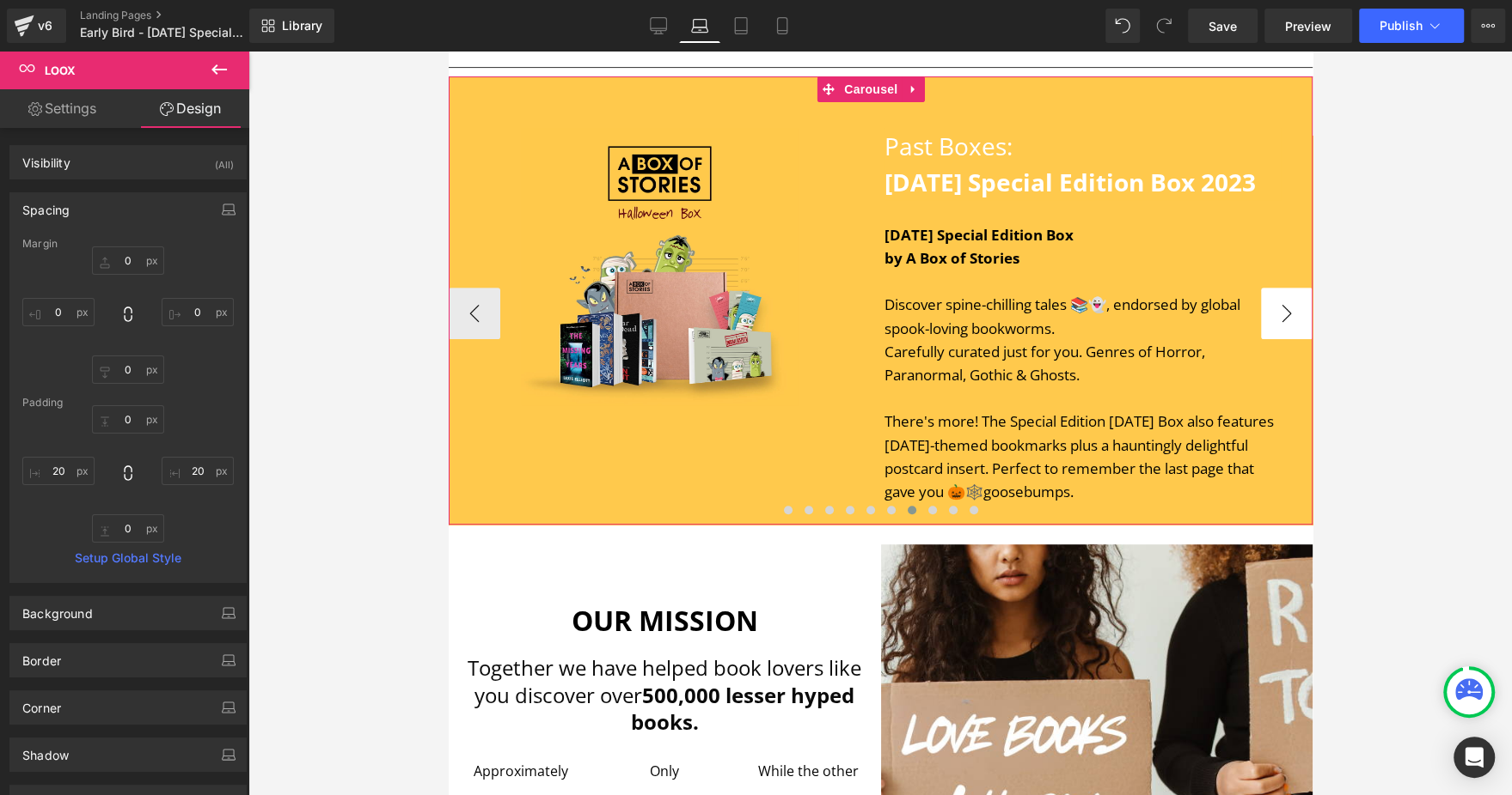
click at [1260, 339] on button "›" at bounding box center [1285, 313] width 52 height 52
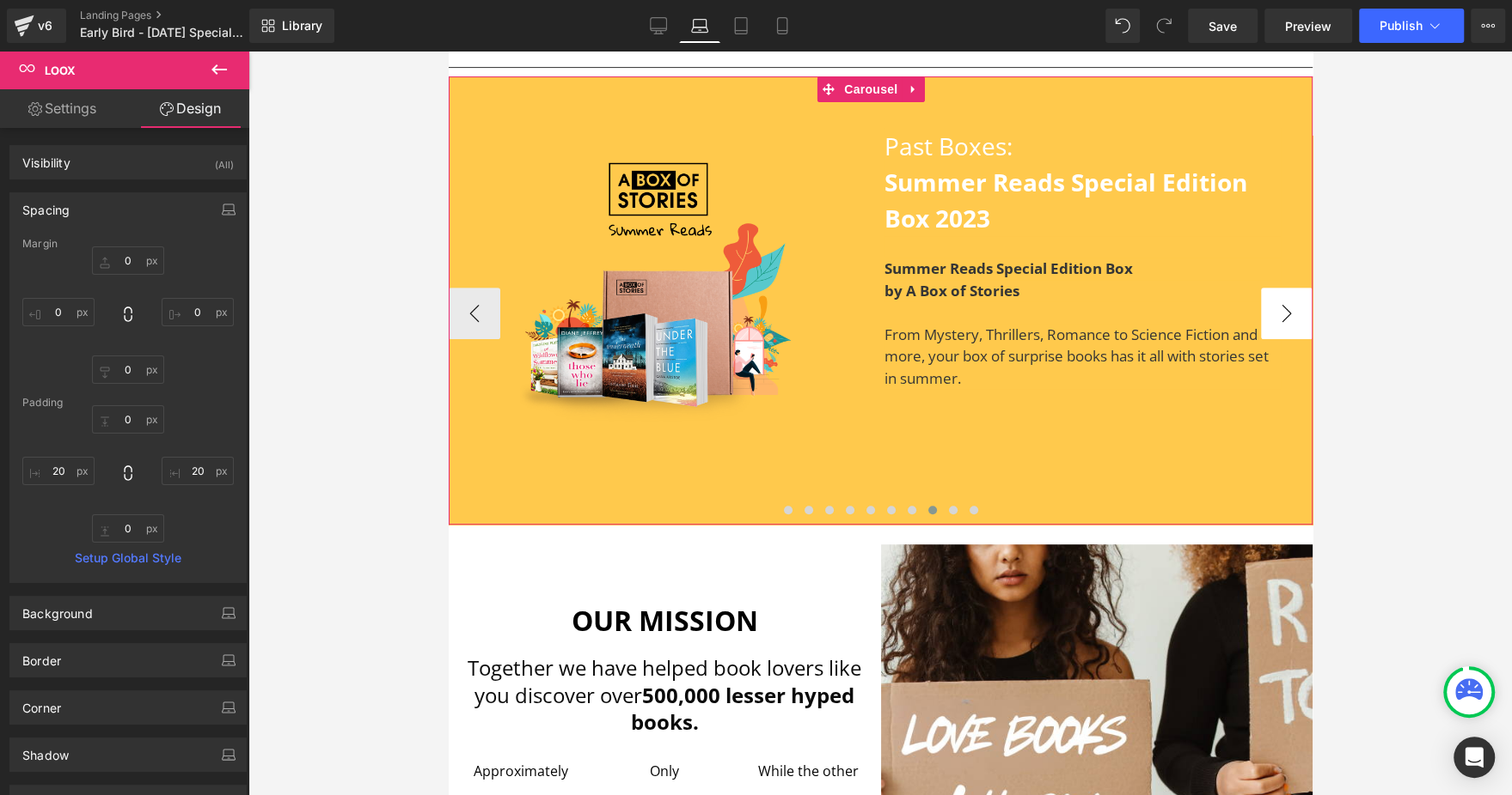
click at [1260, 339] on button "›" at bounding box center [1285, 313] width 52 height 52
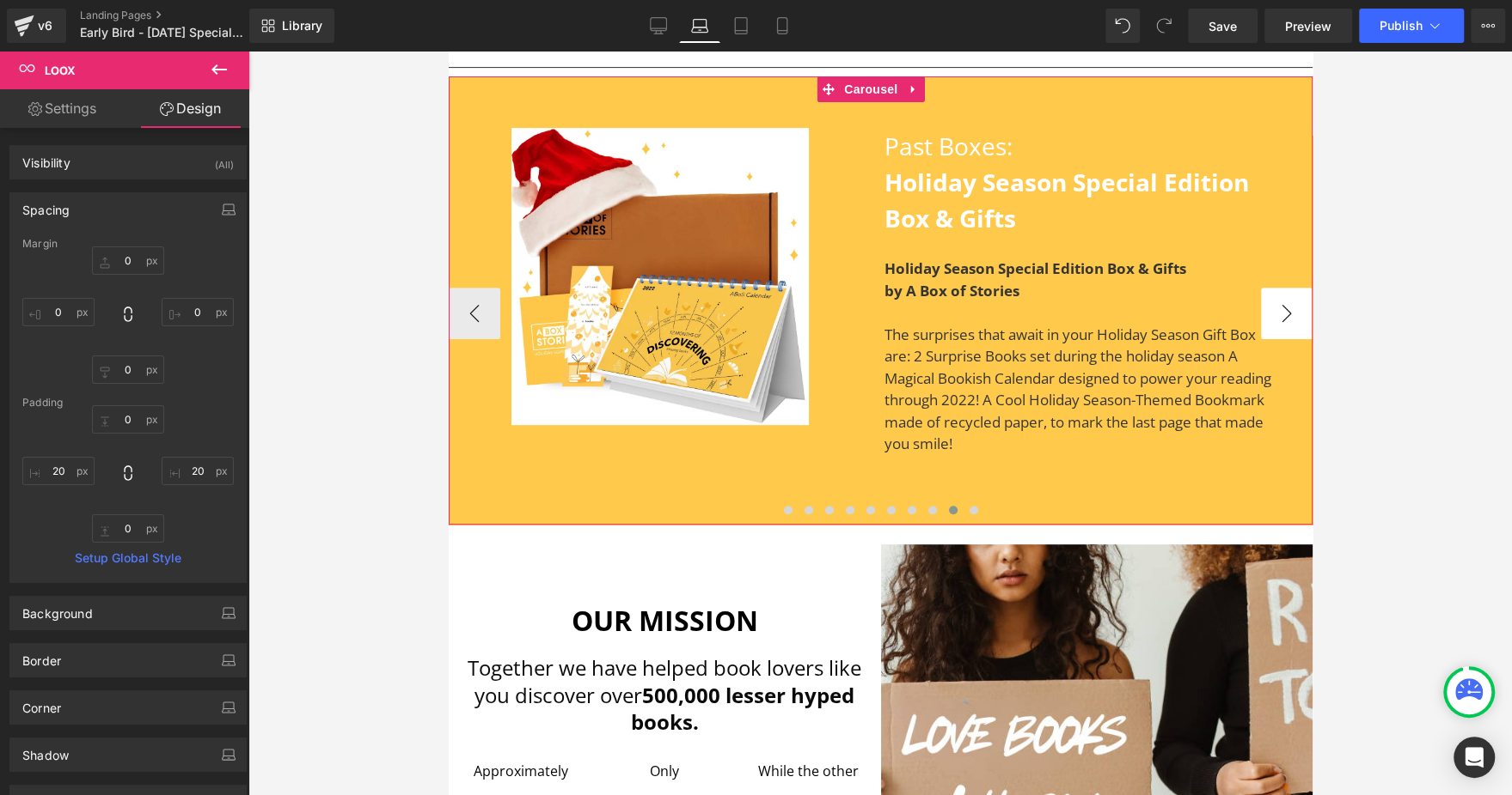
click at [1260, 339] on button "›" at bounding box center [1285, 313] width 52 height 52
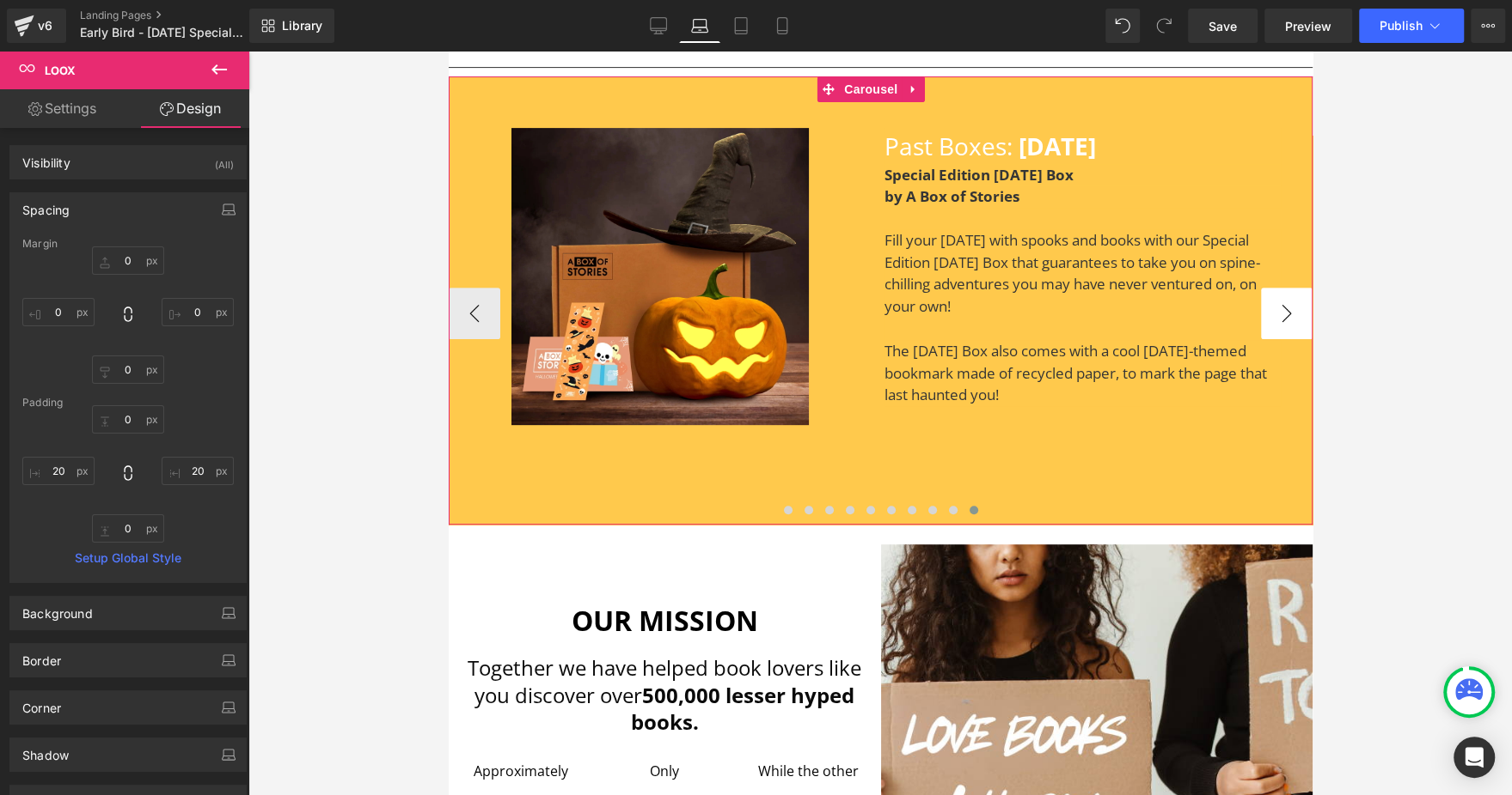
click at [1260, 339] on button "›" at bounding box center [1285, 313] width 52 height 52
click at [481, 339] on button "‹" at bounding box center [473, 313] width 52 height 52
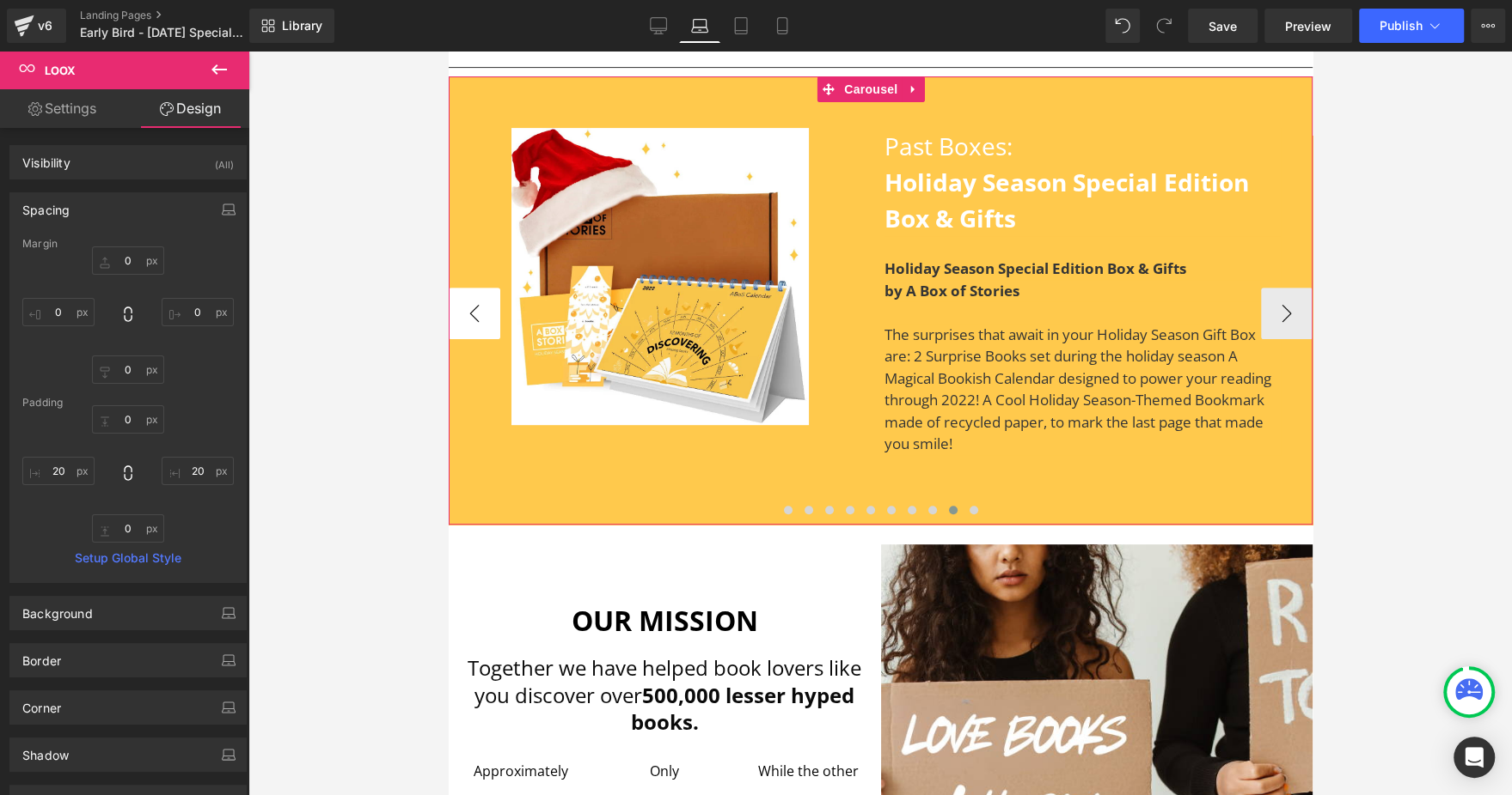
click at [481, 339] on button "‹" at bounding box center [473, 313] width 52 height 52
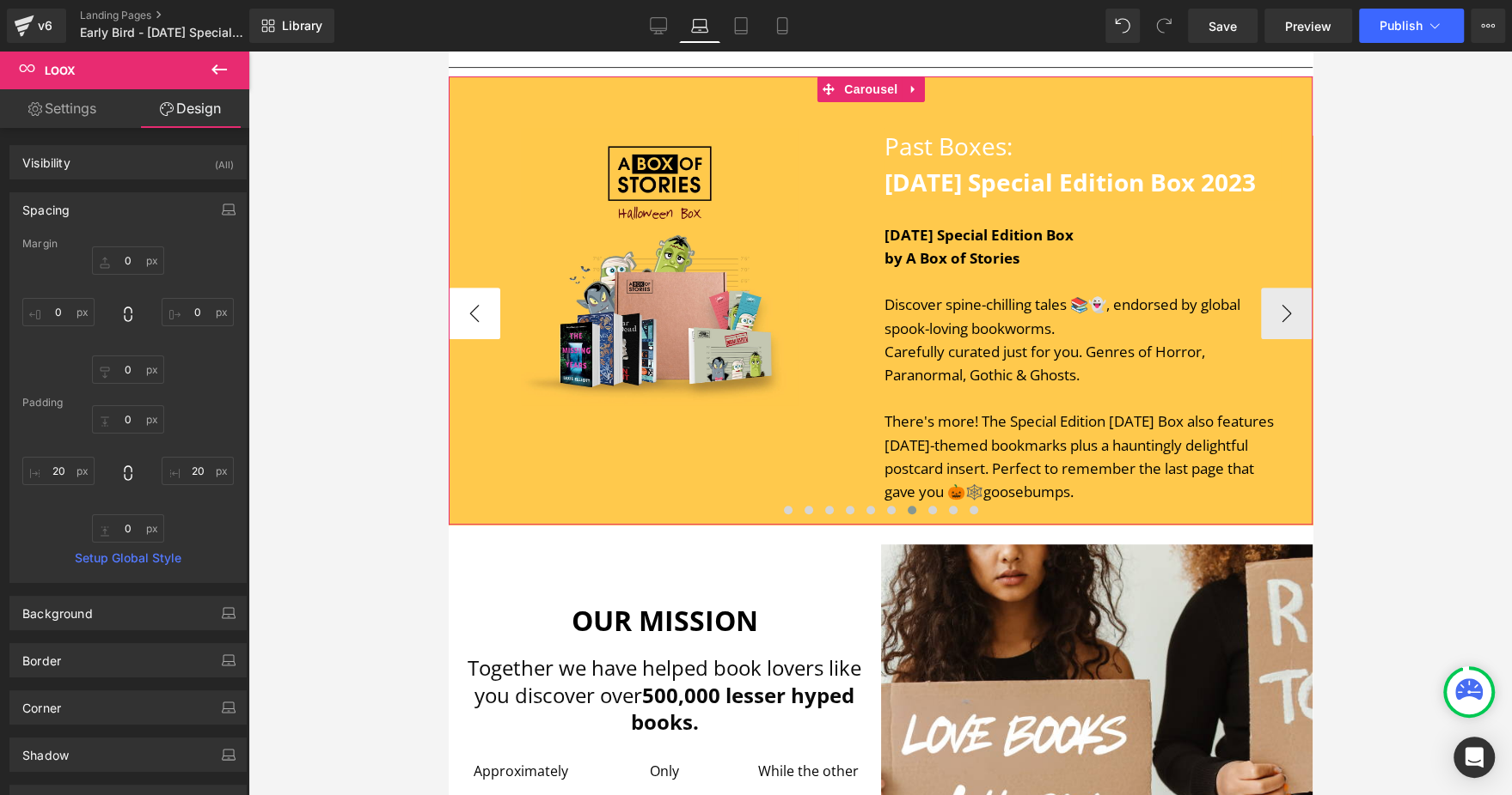
click at [481, 339] on button "‹" at bounding box center [473, 313] width 52 height 52
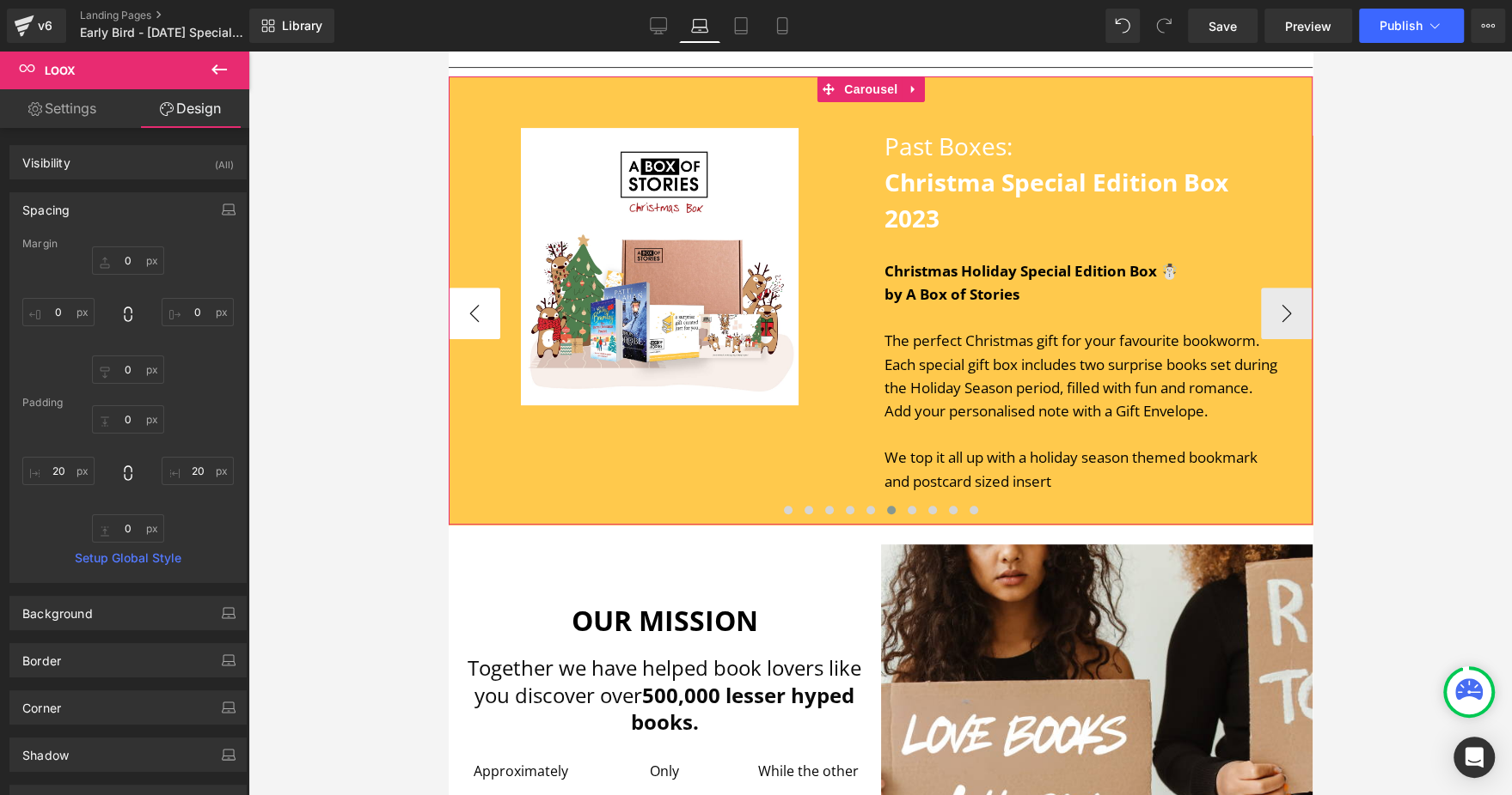
click at [481, 339] on button "‹" at bounding box center [473, 313] width 52 height 52
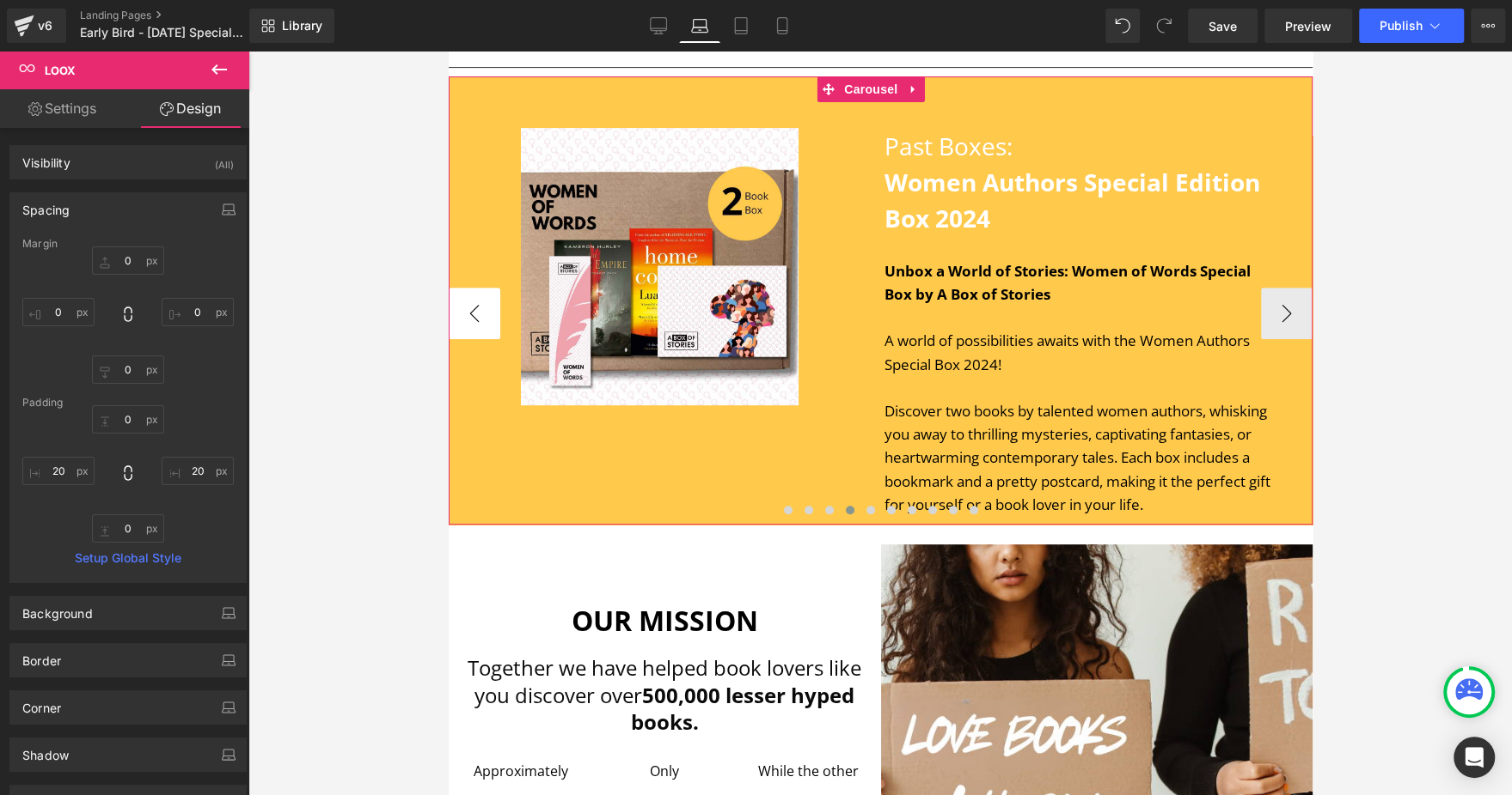
click at [481, 339] on button "‹" at bounding box center [473, 313] width 52 height 52
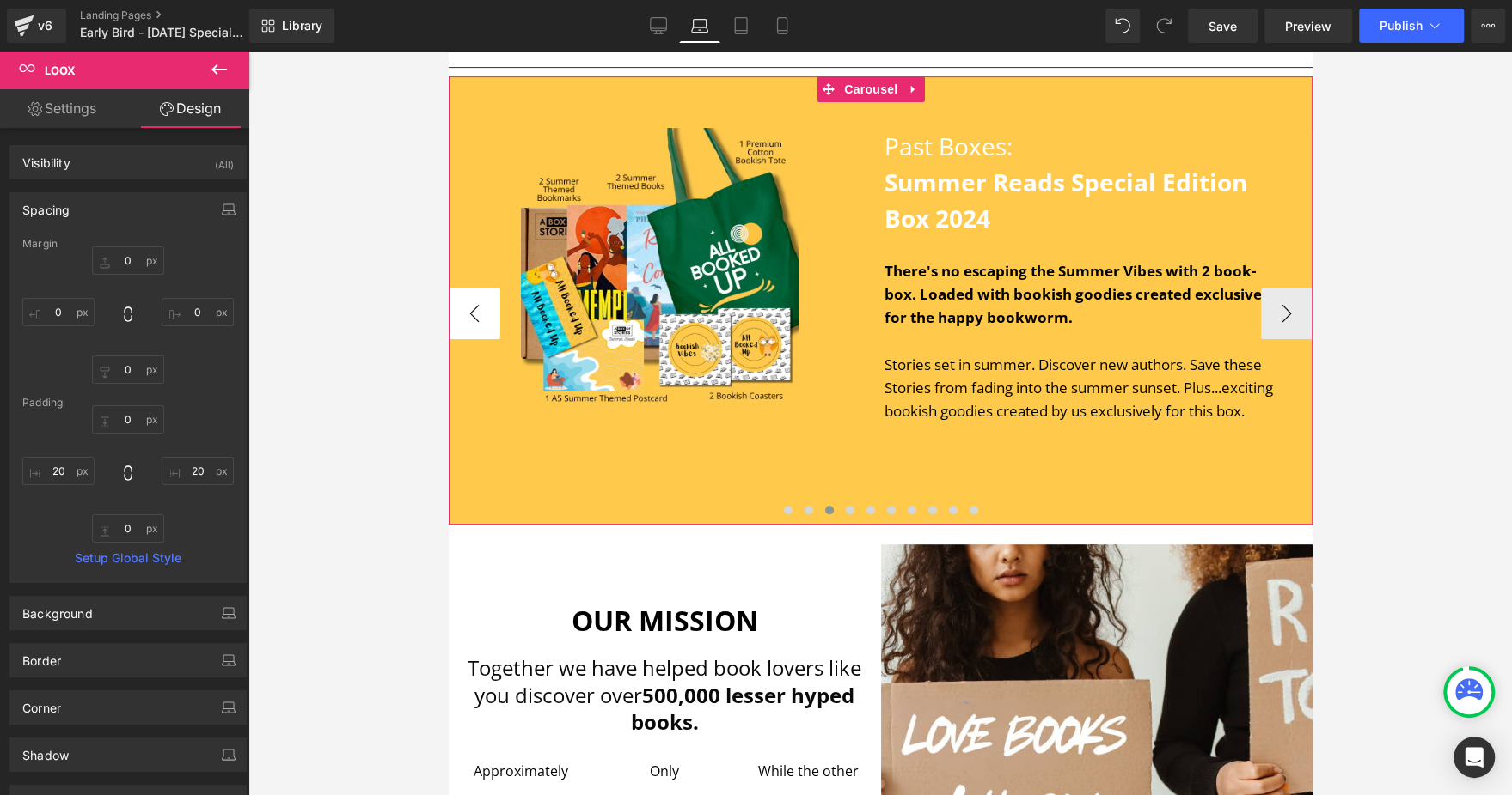
click at [481, 339] on button "‹" at bounding box center [473, 313] width 52 height 52
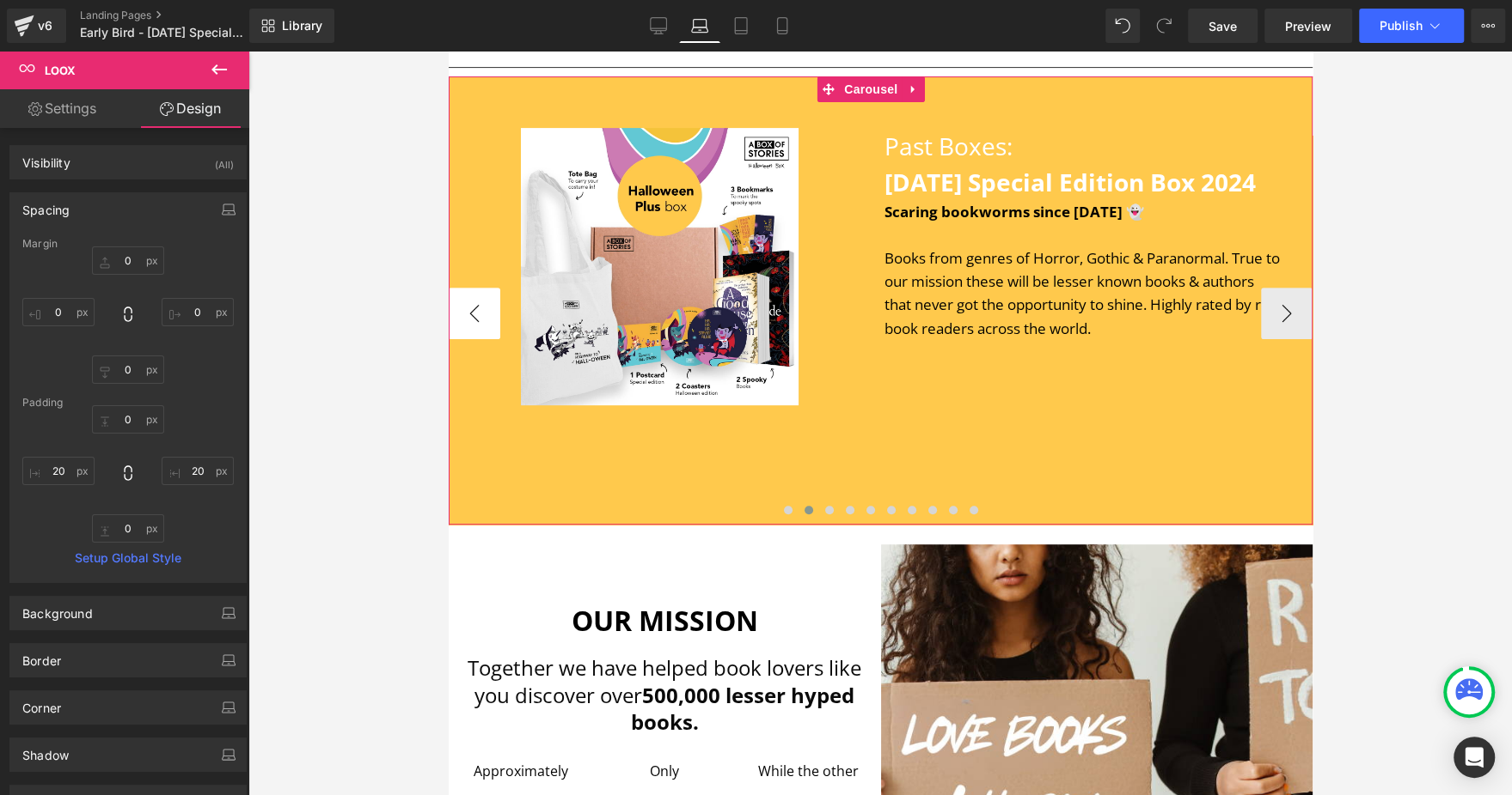
click at [481, 339] on button "‹" at bounding box center [473, 313] width 52 height 52
click at [1260, 339] on button "›" at bounding box center [1285, 313] width 52 height 52
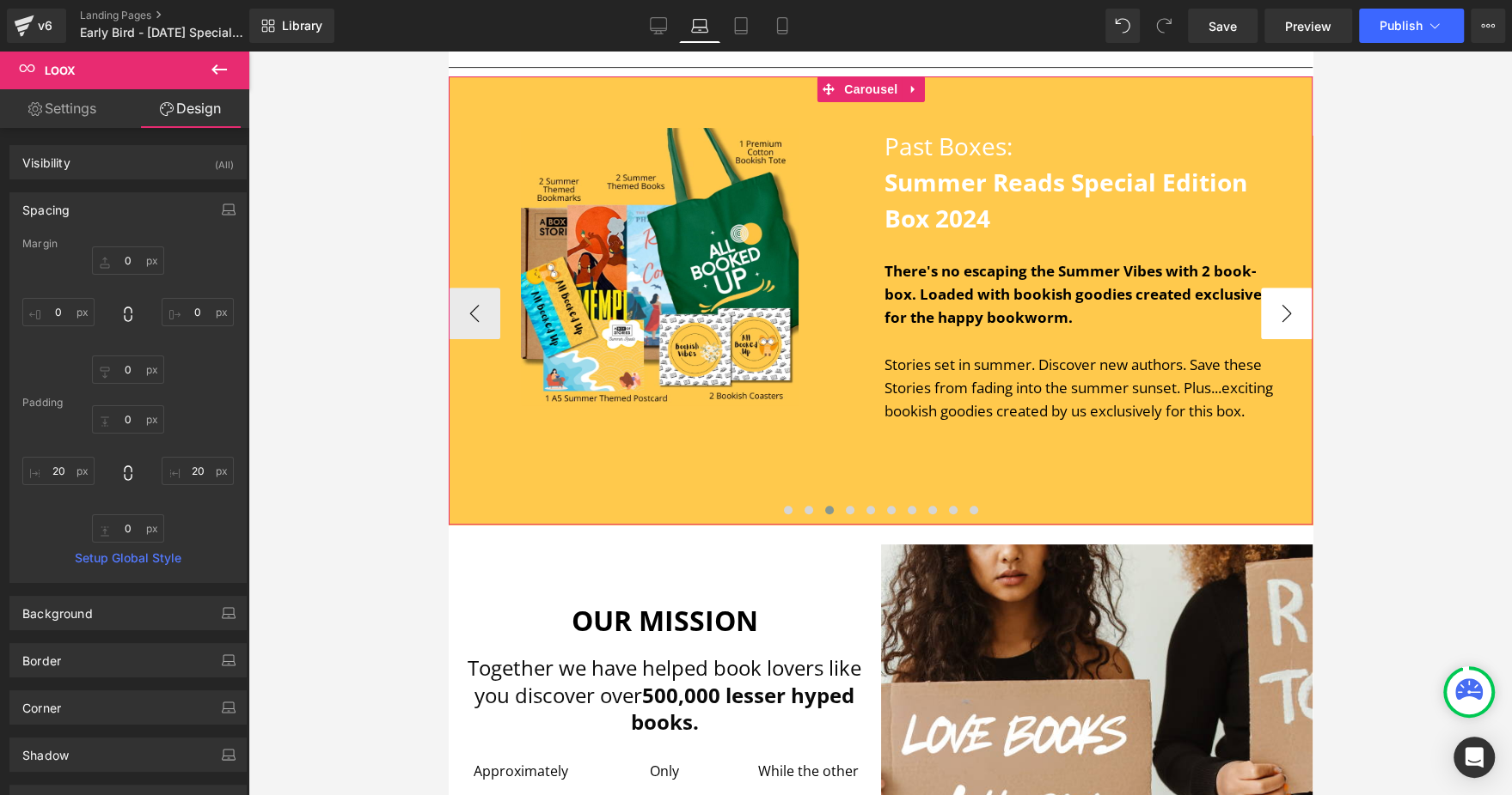
click at [1260, 339] on button "›" at bounding box center [1285, 313] width 52 height 52
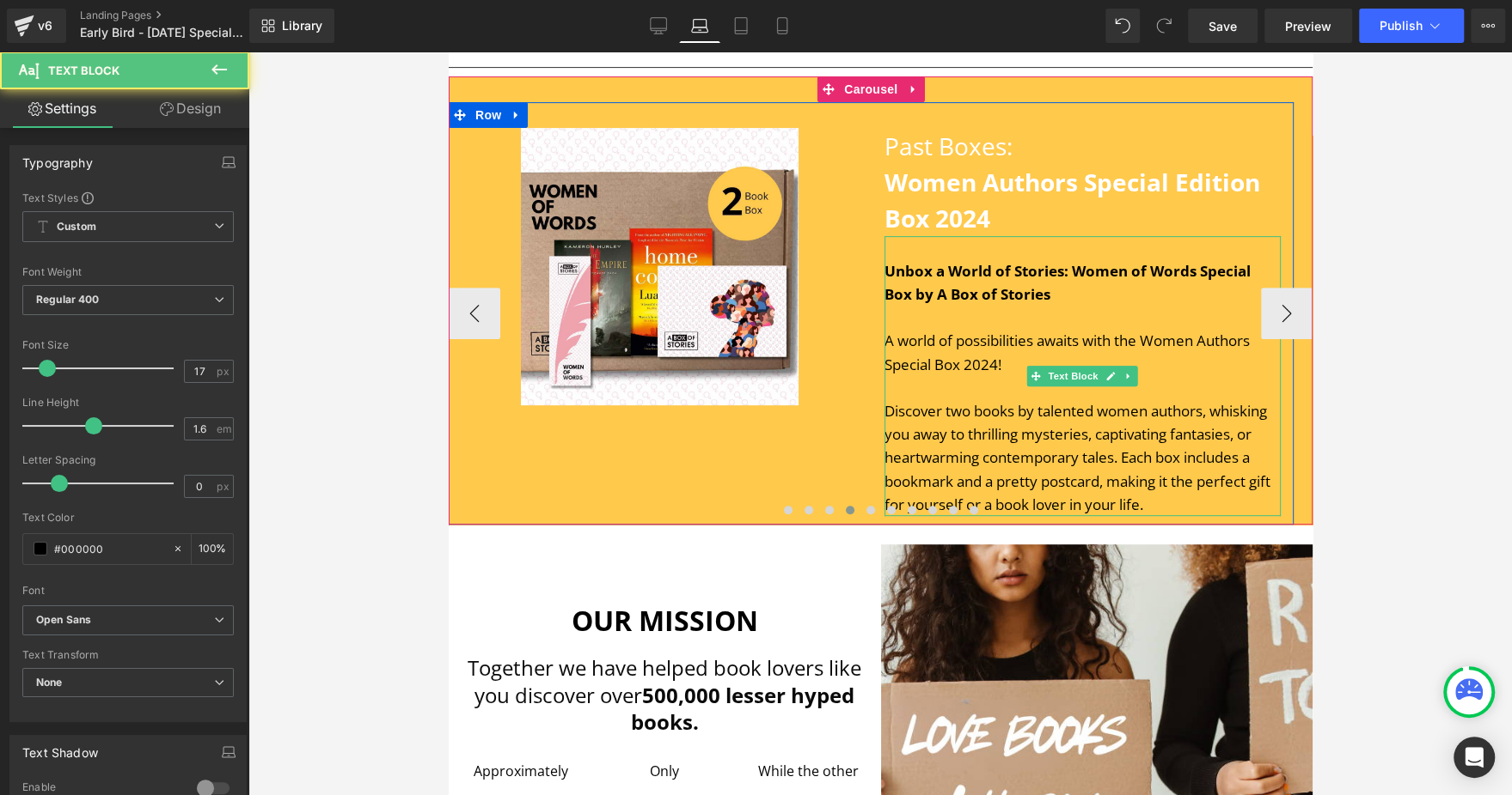
click at [976, 399] on div at bounding box center [1082, 387] width 397 height 23
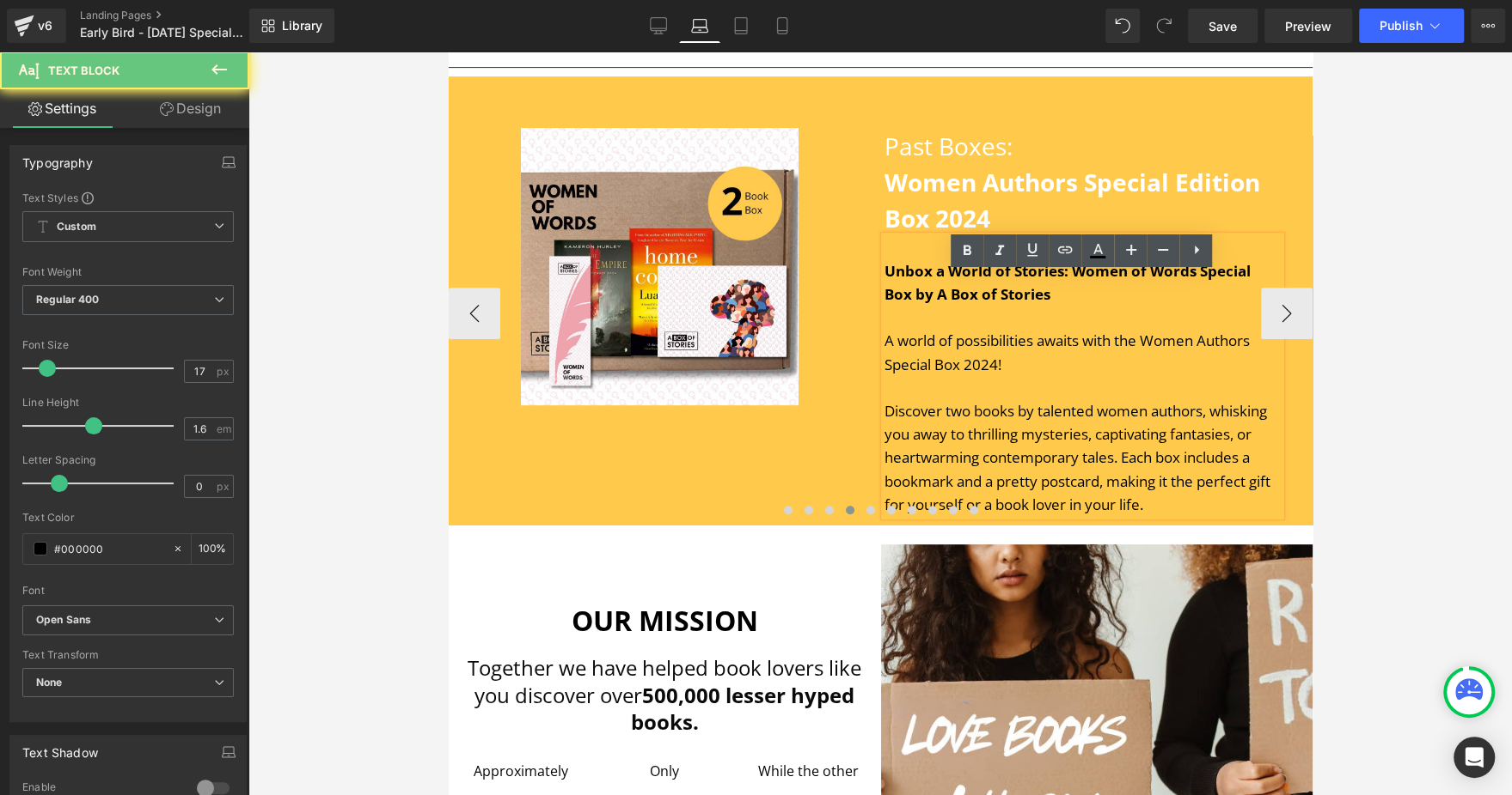
click at [976, 399] on div at bounding box center [1082, 387] width 397 height 23
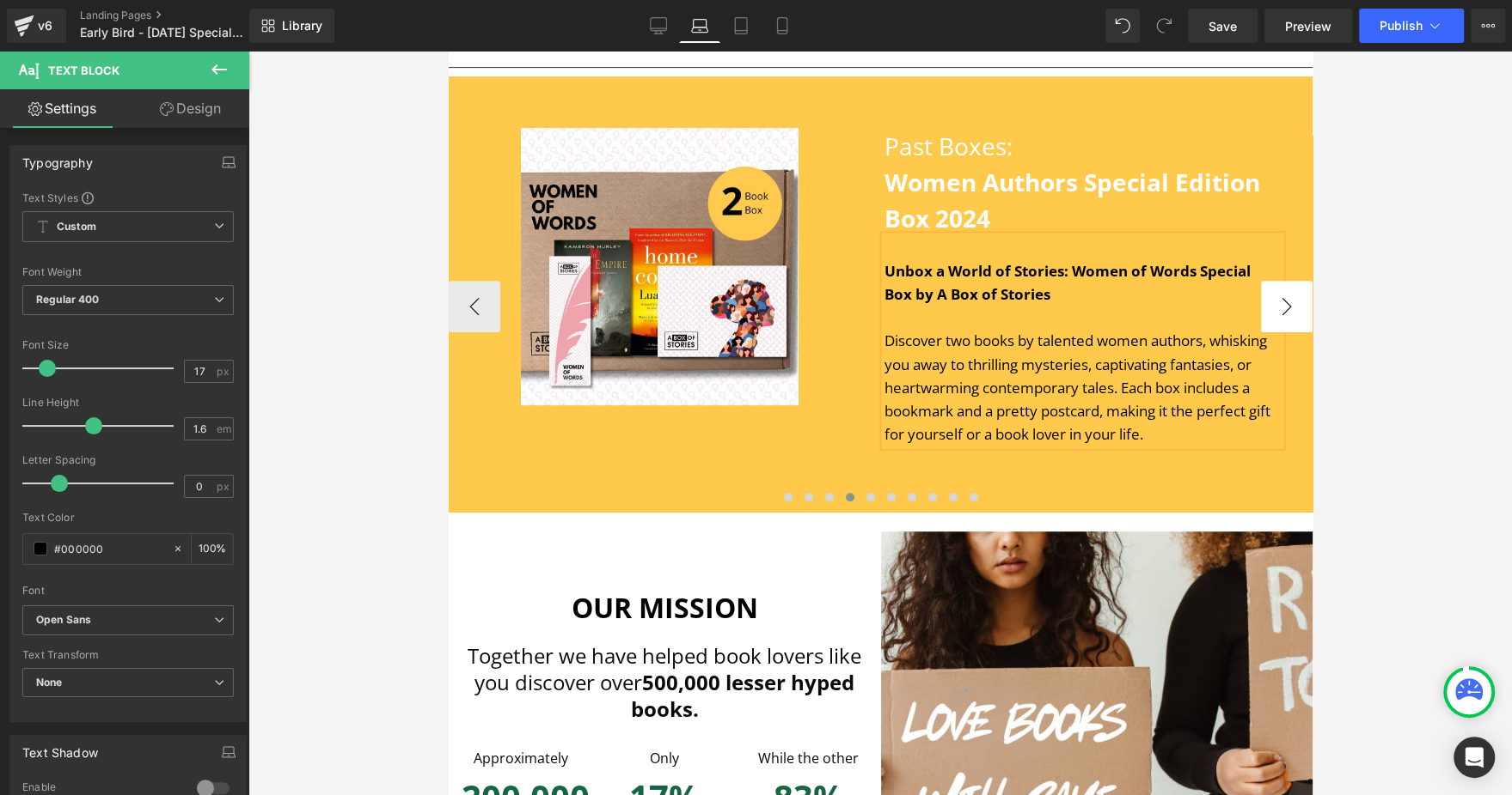
click at [1269, 333] on button "›" at bounding box center [1285, 306] width 52 height 52
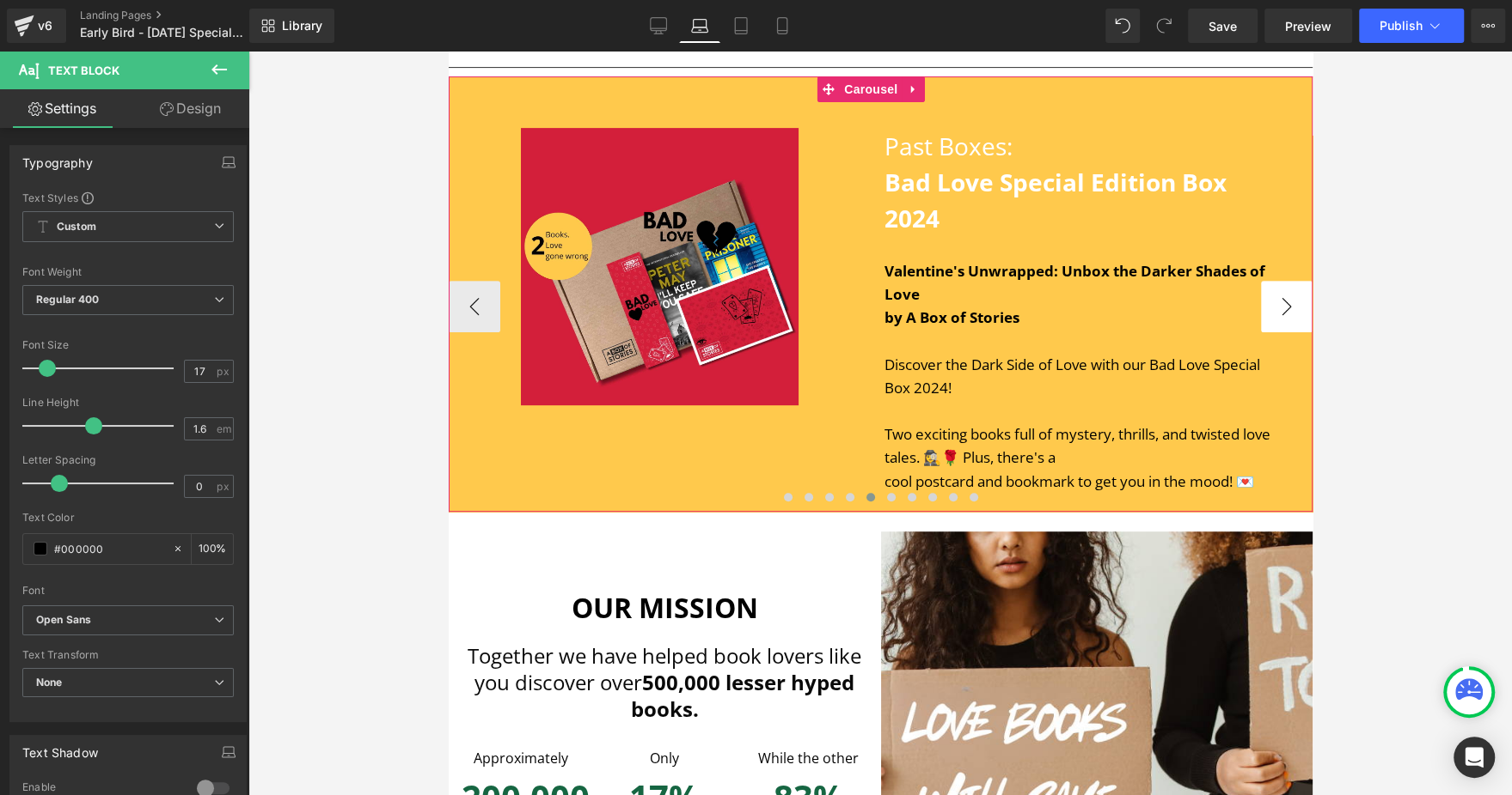
click at [1269, 333] on button "›" at bounding box center [1285, 306] width 52 height 52
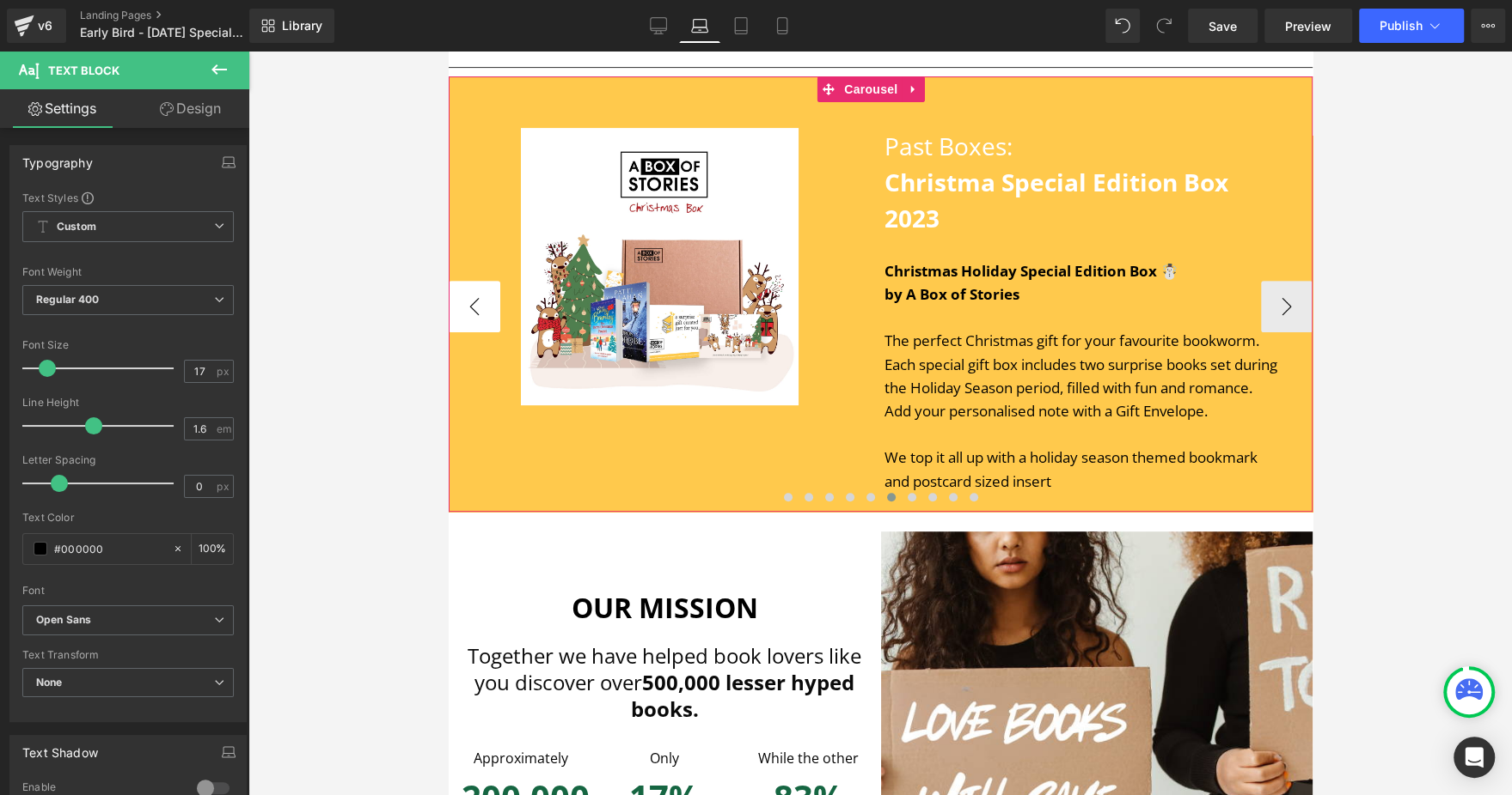
click at [472, 333] on button "‹" at bounding box center [473, 306] width 52 height 52
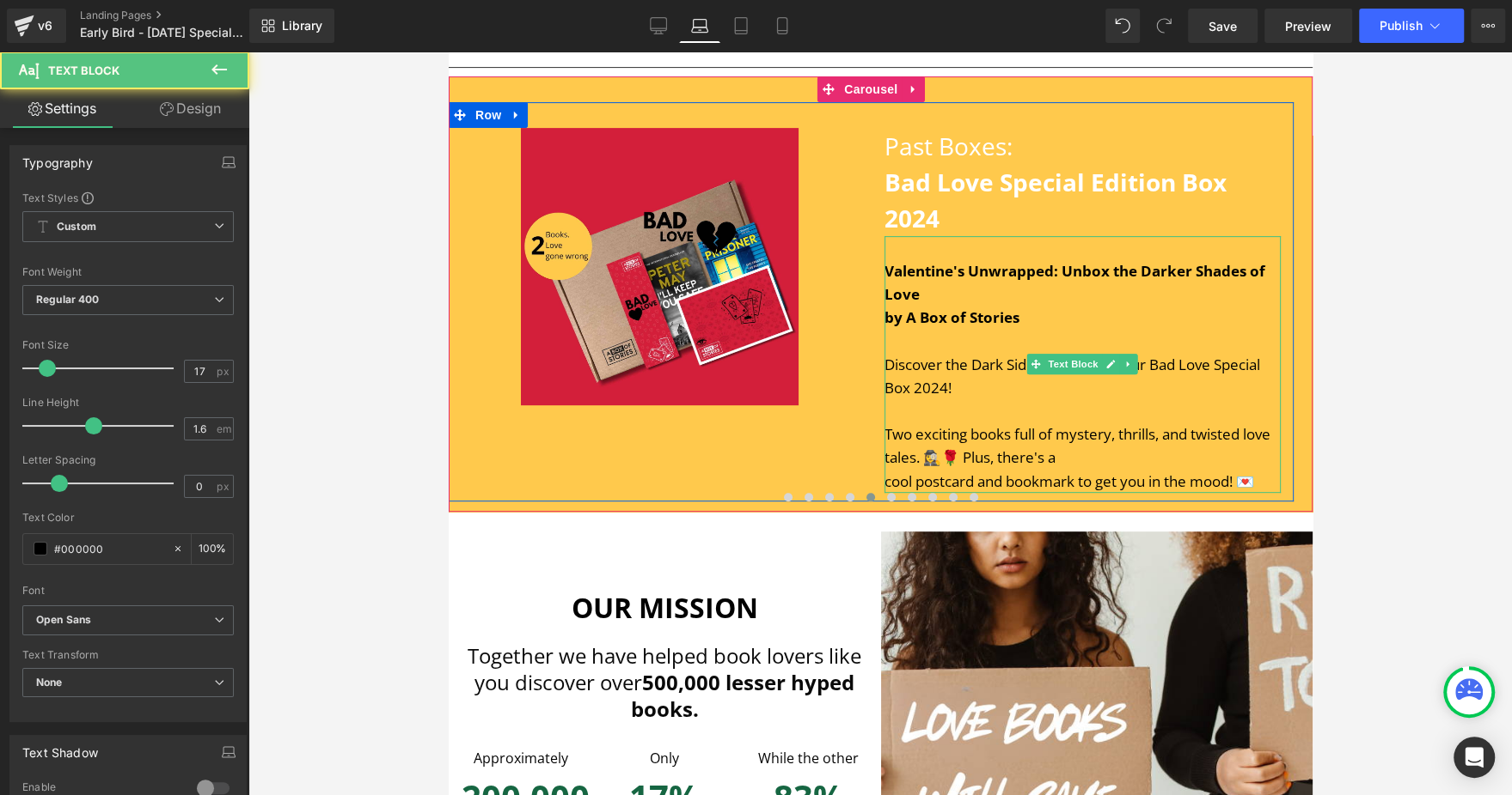
click at [913, 464] on div "Two exciting books full of mystery, thrills, and twisted love tales. 🕵️‍♀️🌹 Plu…" at bounding box center [1082, 445] width 397 height 46
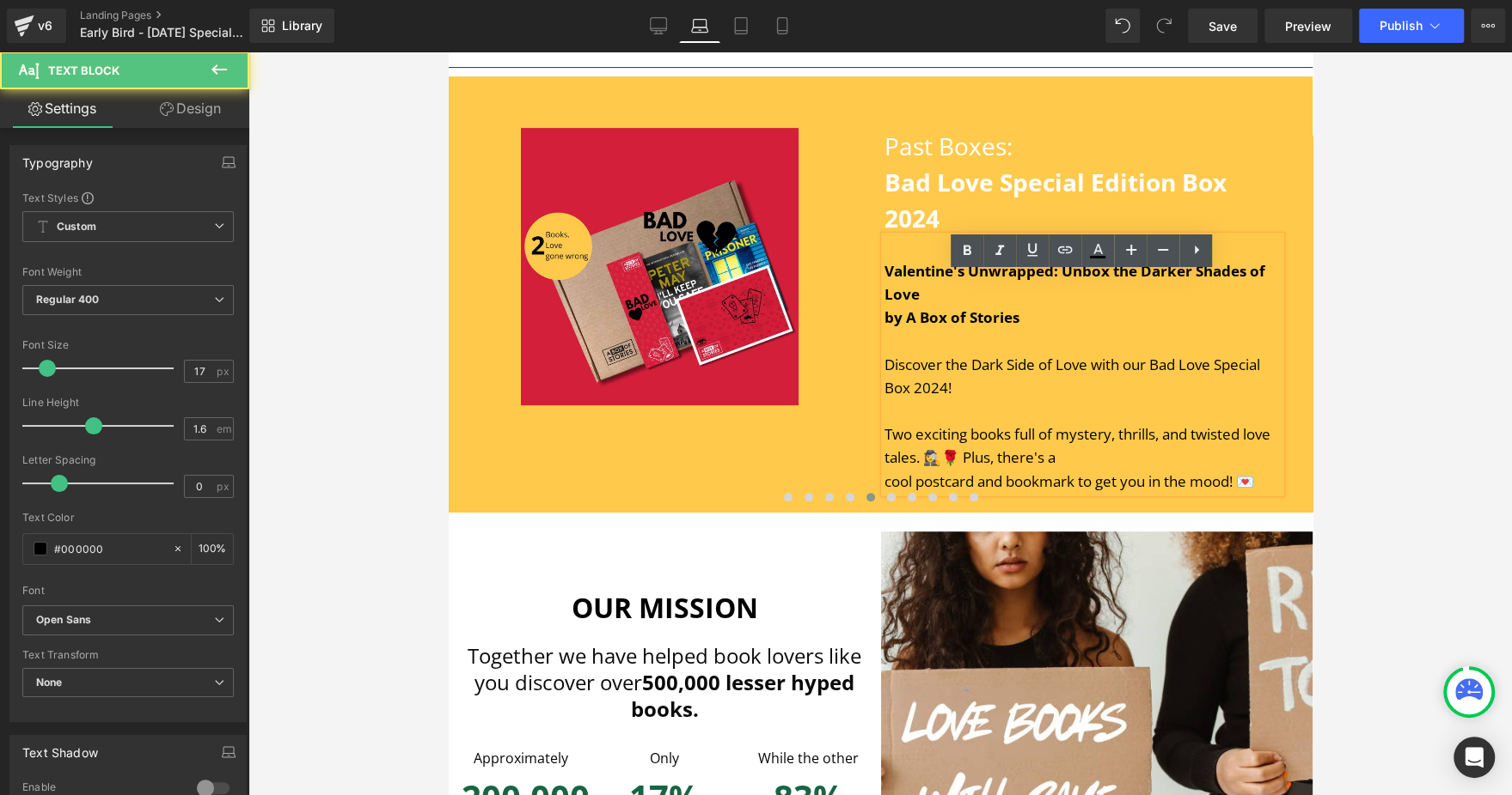
click at [968, 423] on div at bounding box center [1082, 411] width 397 height 23
click at [1021, 362] on div "by A Box of Stories Discover the Dark Side of Love with our Bad Love Special Bo…" at bounding box center [1082, 352] width 397 height 94
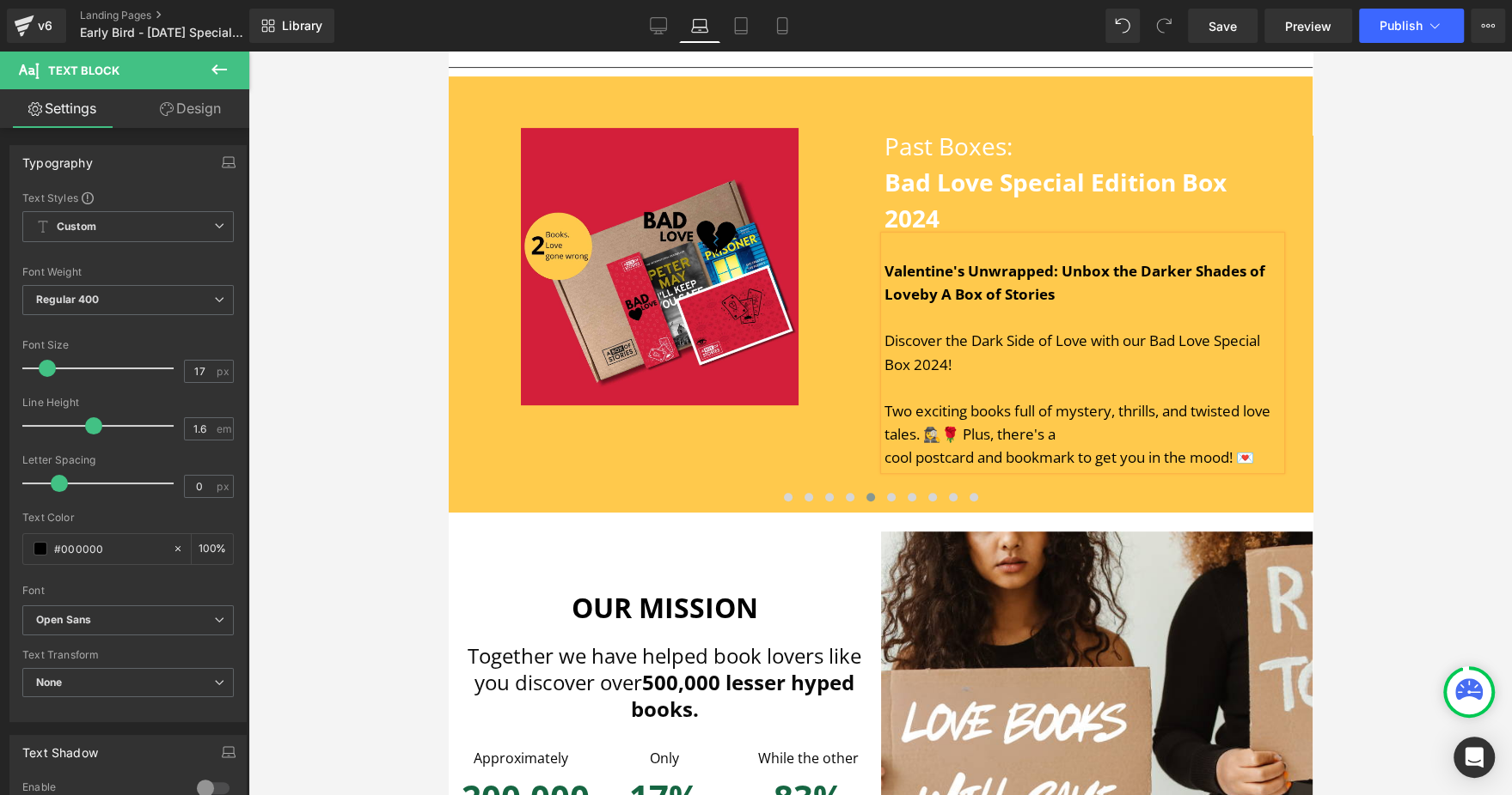
click at [1085, 333] on div "Valentine's Unwrapped: Unbox the Darker Shades of Love by A Box of Stories Disc…" at bounding box center [1082, 352] width 397 height 234
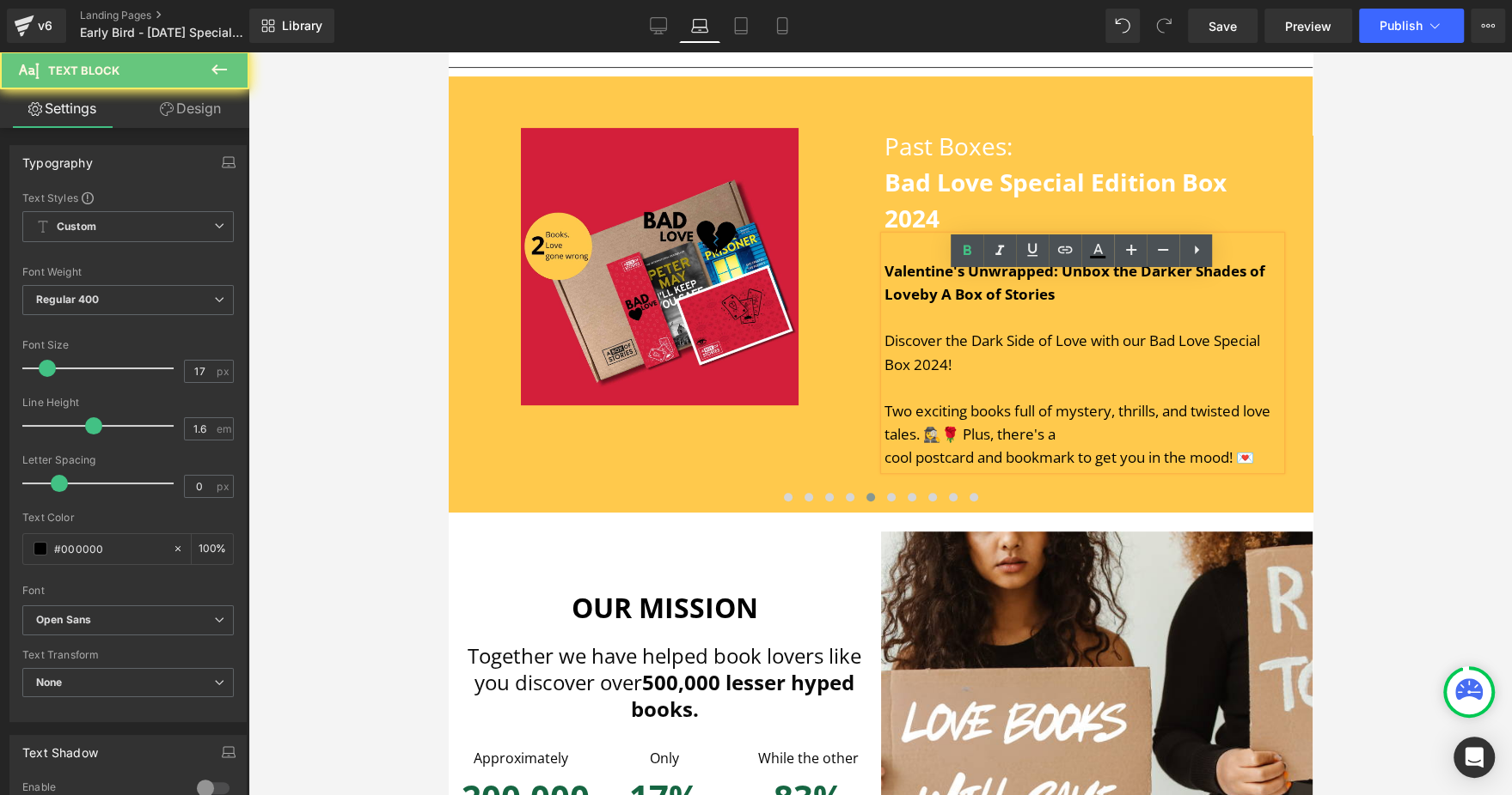
click at [1029, 399] on div at bounding box center [1082, 387] width 397 height 23
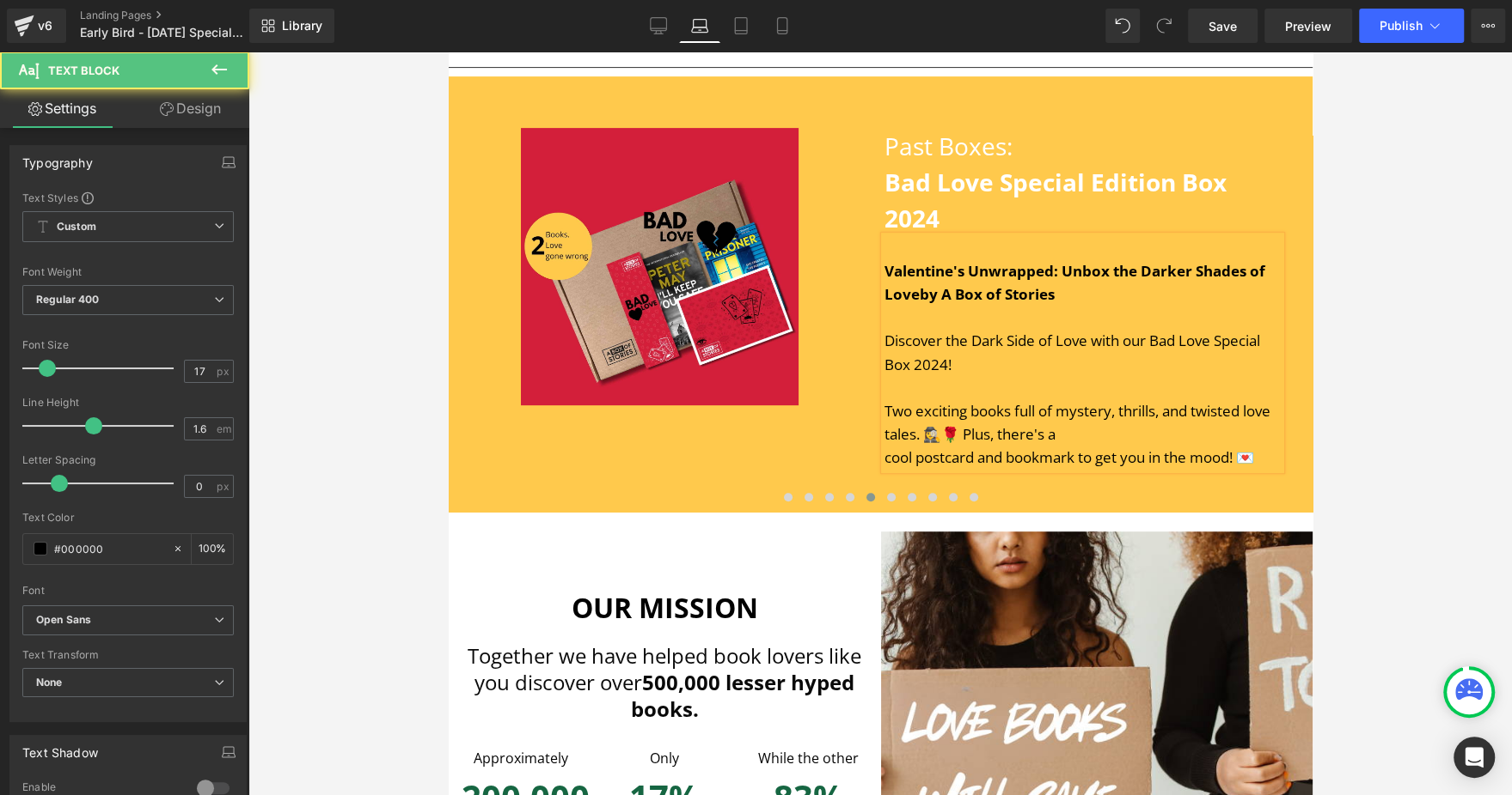
click at [1095, 322] on div "Valentine's Unwrapped: Unbox the Darker Shades of Love by A Box of Stories Disc…" at bounding box center [1082, 352] width 397 height 234
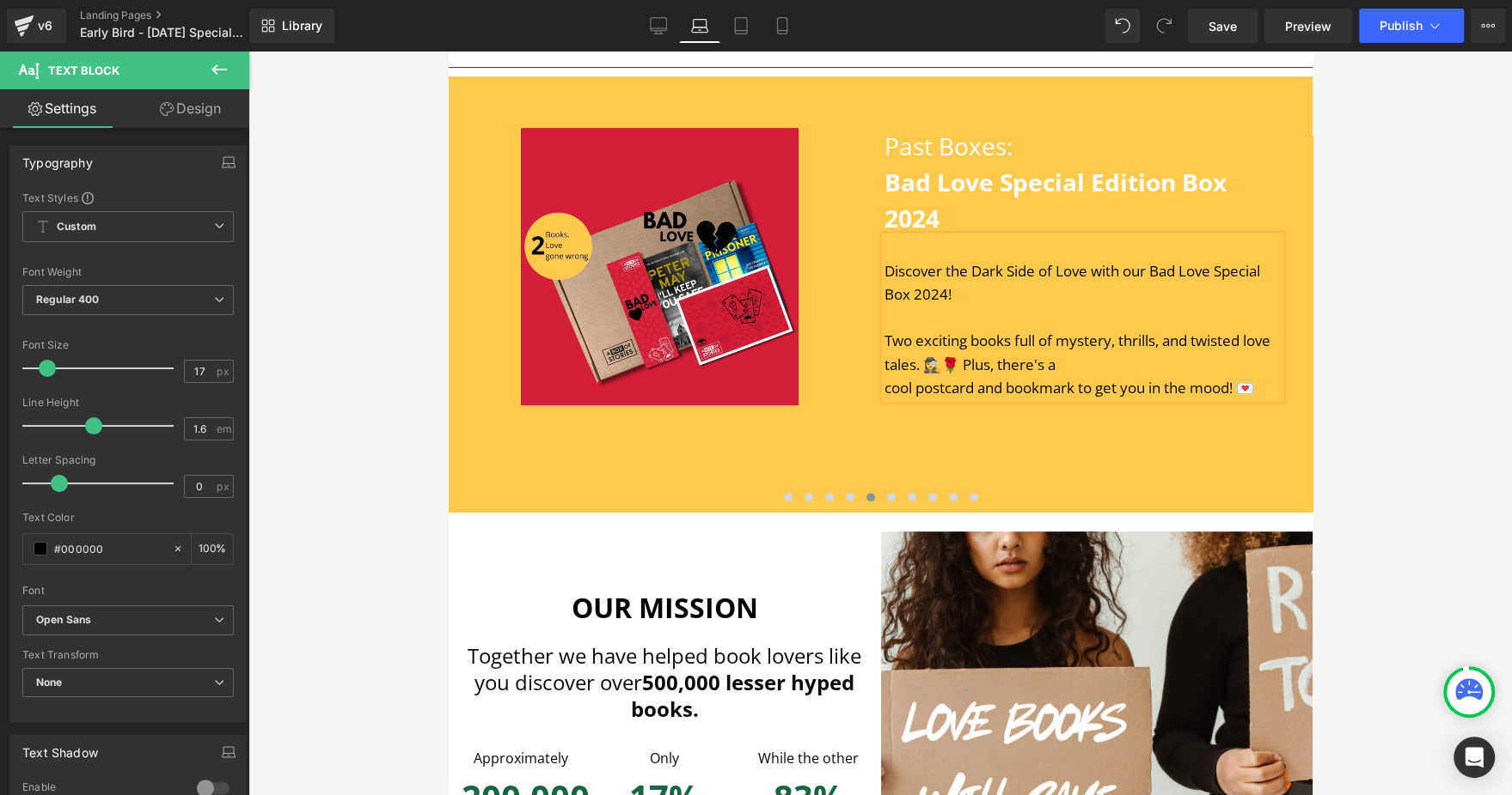
click at [1312, 333] on button "›" at bounding box center [1337, 306] width 52 height 52
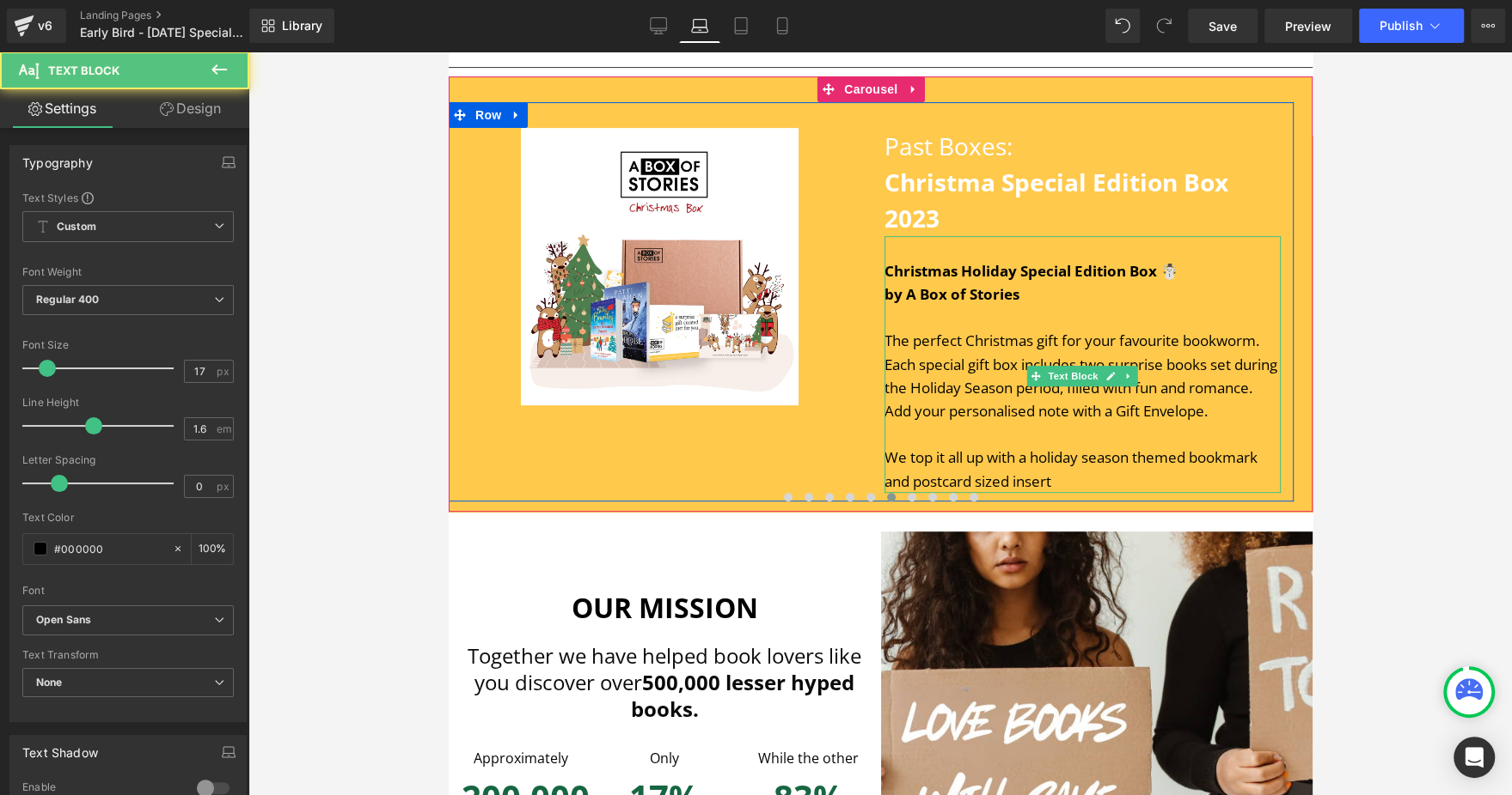
click at [1021, 492] on div "We top it all up with a holiday season themed bookmark and postcard sized insert" at bounding box center [1082, 468] width 397 height 46
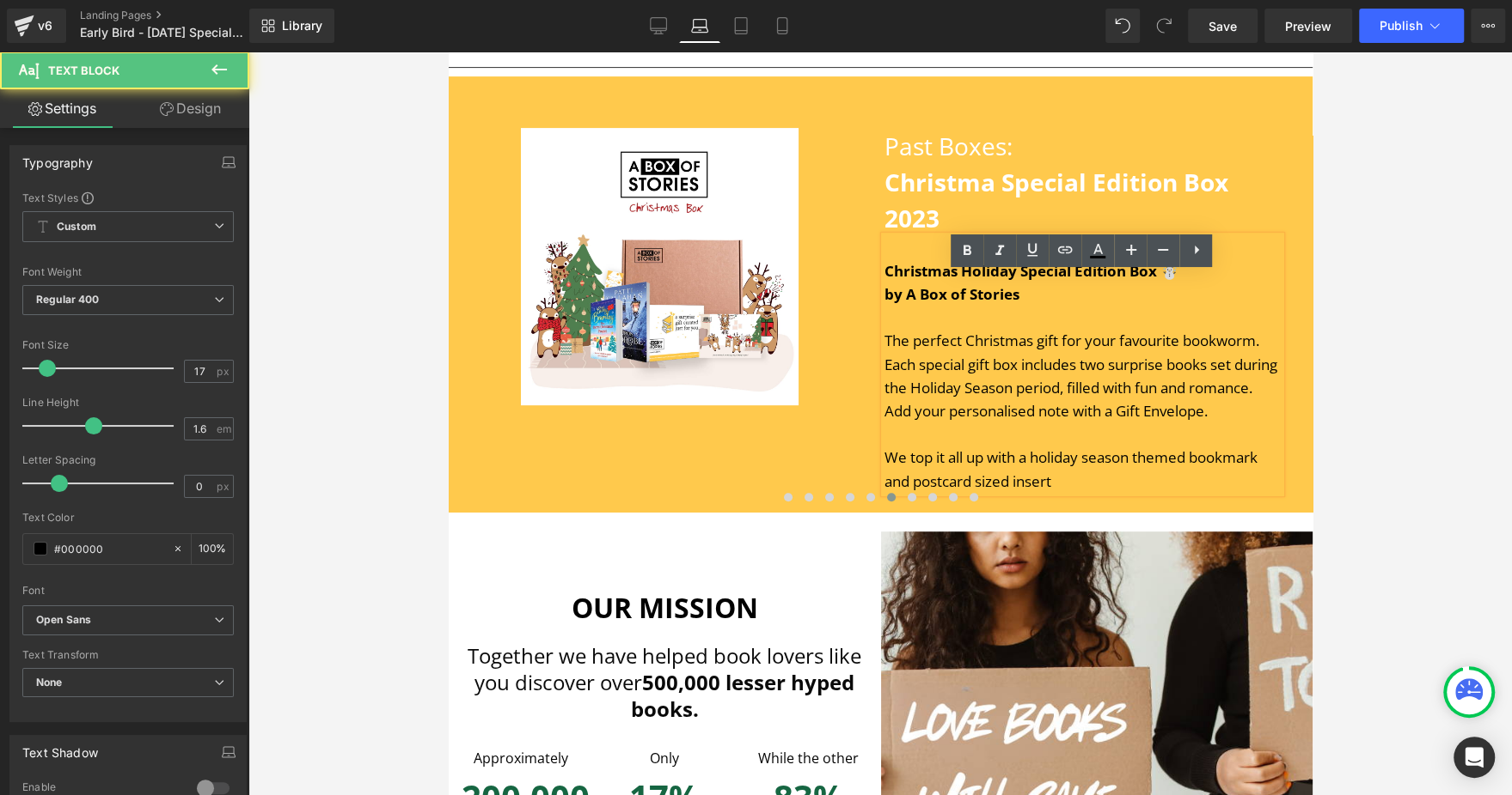
click at [1079, 492] on div "We top it all up with a holiday season themed bookmark and postcard sized insert" at bounding box center [1082, 468] width 397 height 46
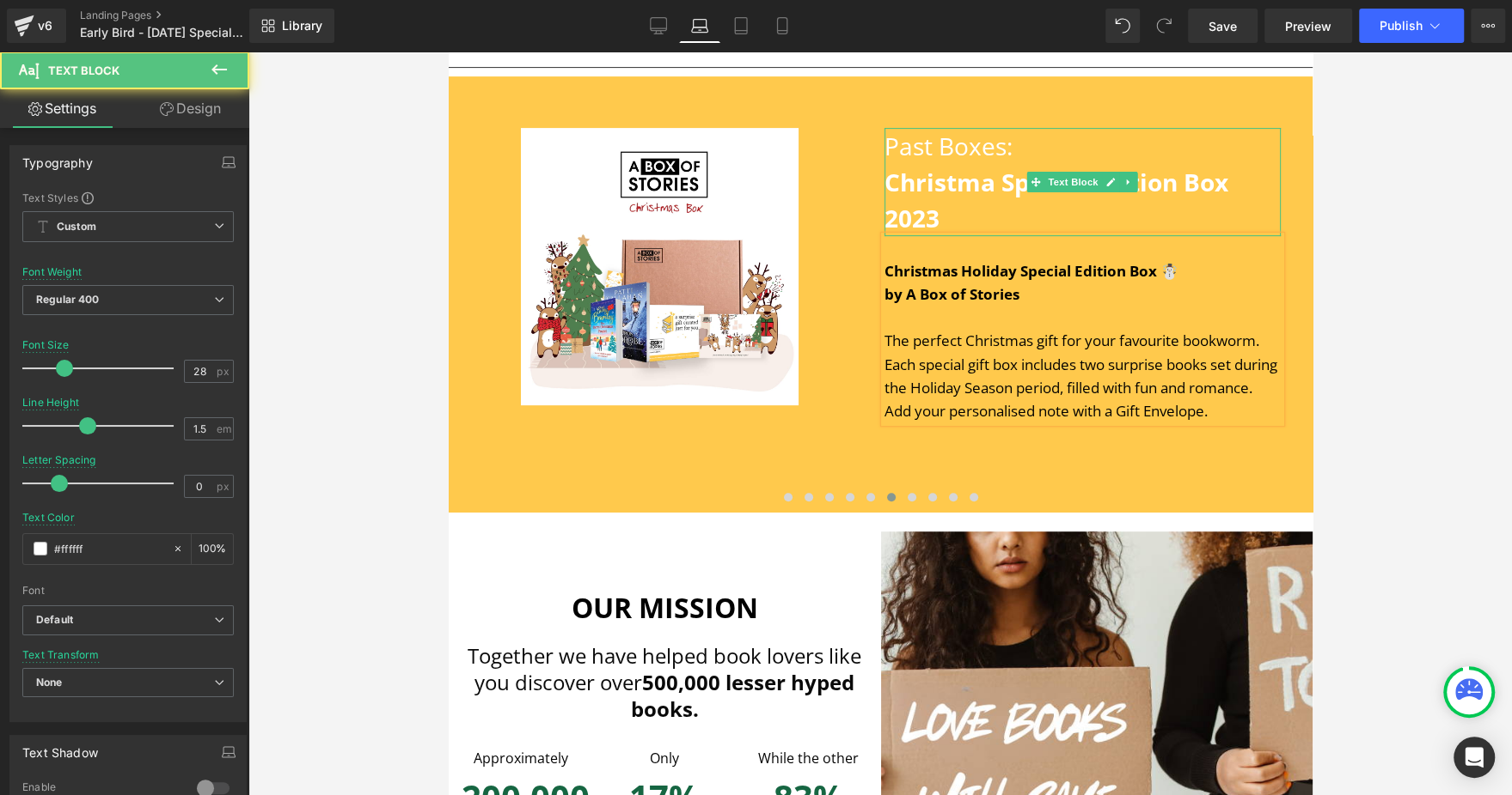
click at [952, 236] on h1 "Past Boxes: Christma Special Edition Box 2023" at bounding box center [1082, 181] width 397 height 108
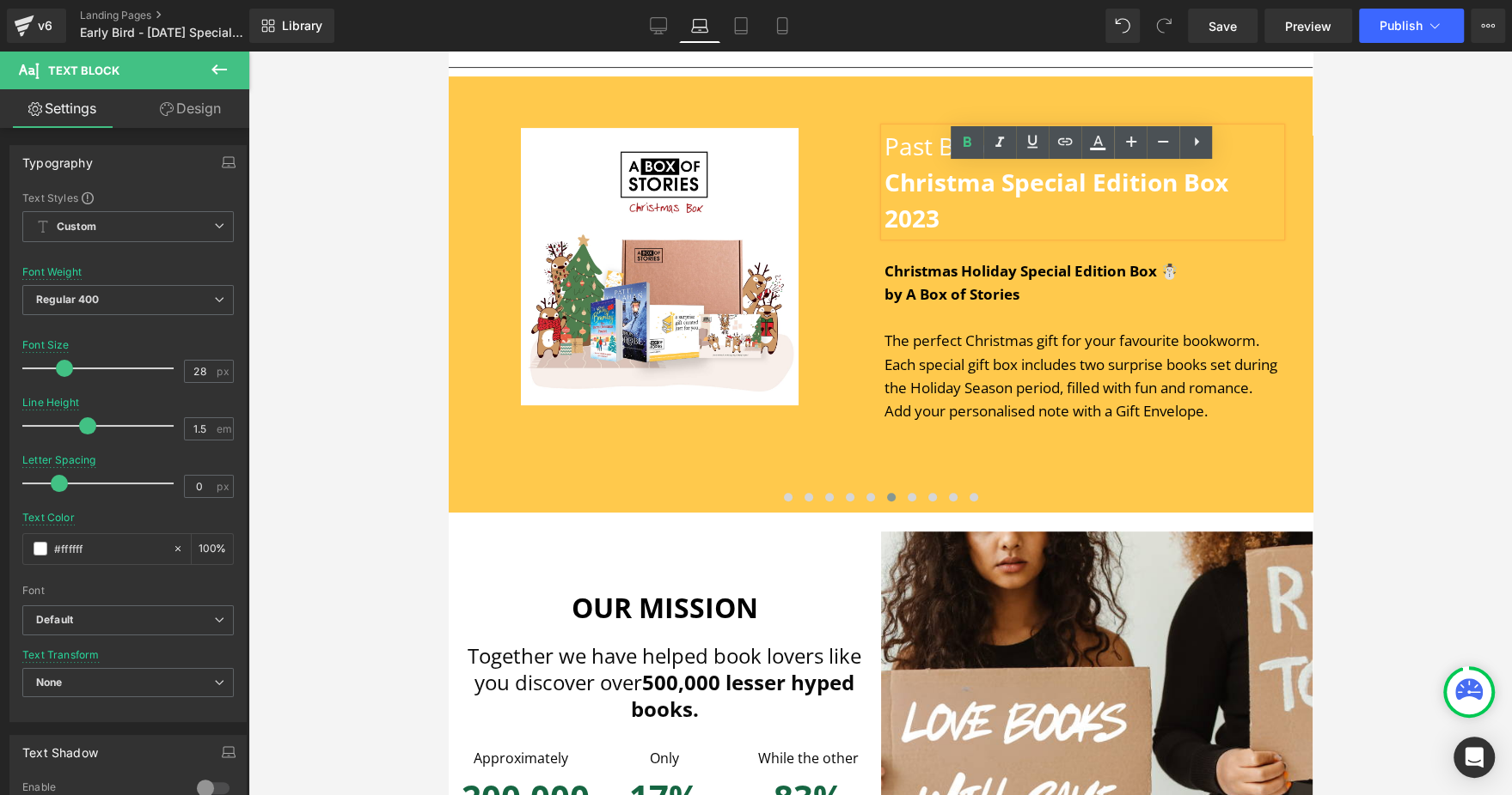
click at [1312, 333] on button "›" at bounding box center [1337, 306] width 52 height 52
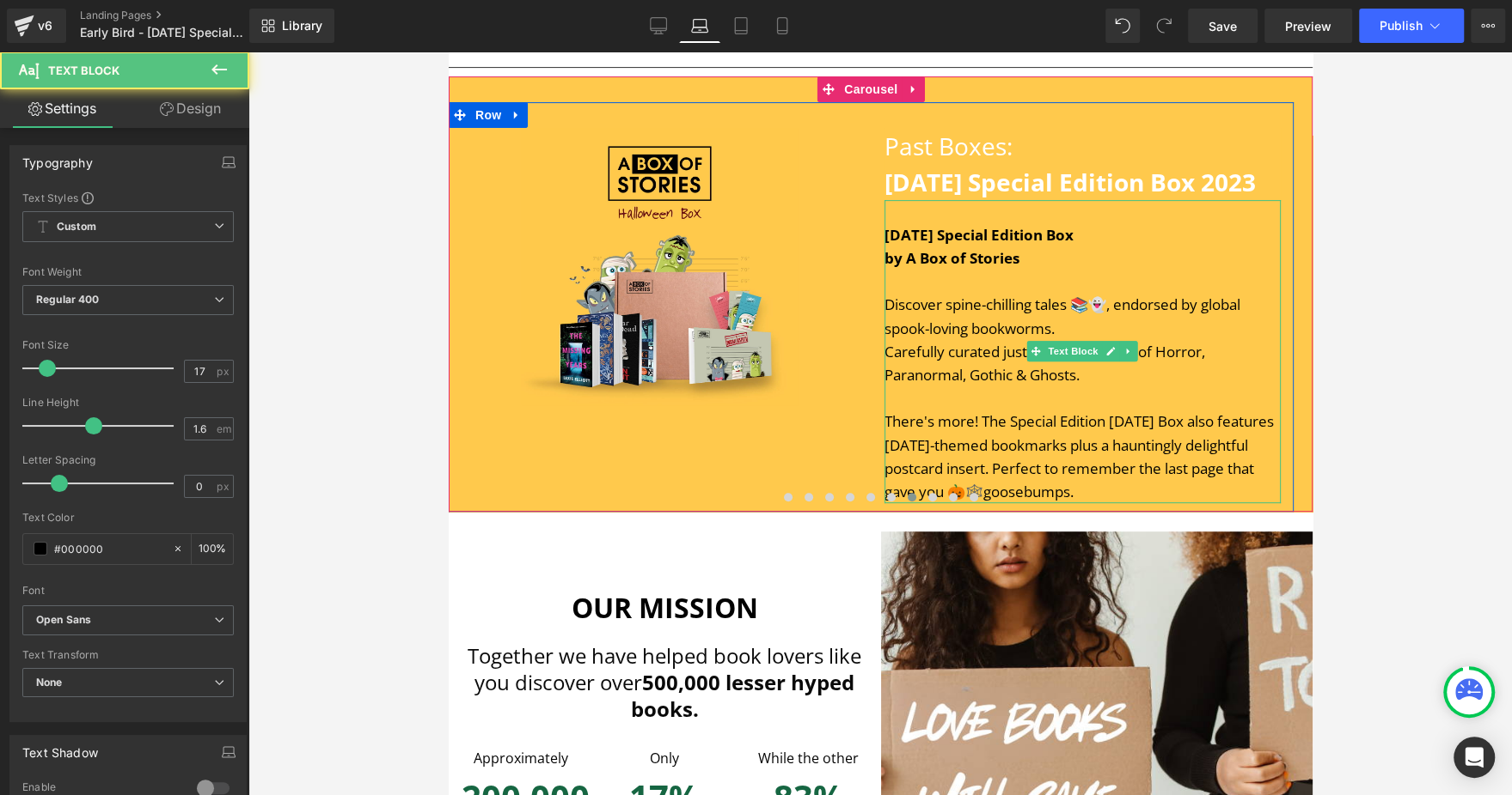
click at [1081, 410] on div at bounding box center [1082, 398] width 397 height 23
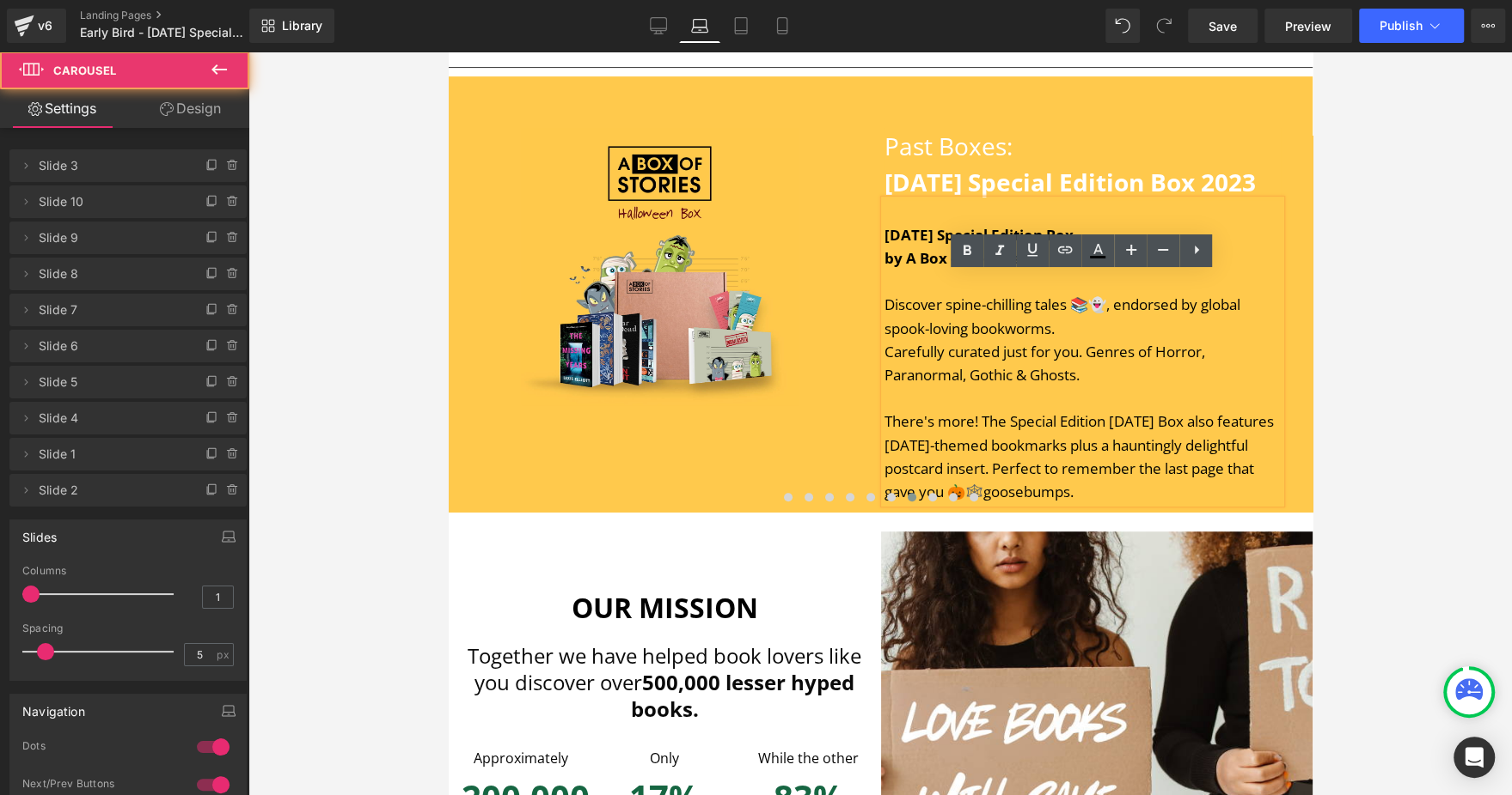
click at [1178, 514] on div at bounding box center [879, 501] width 864 height 25
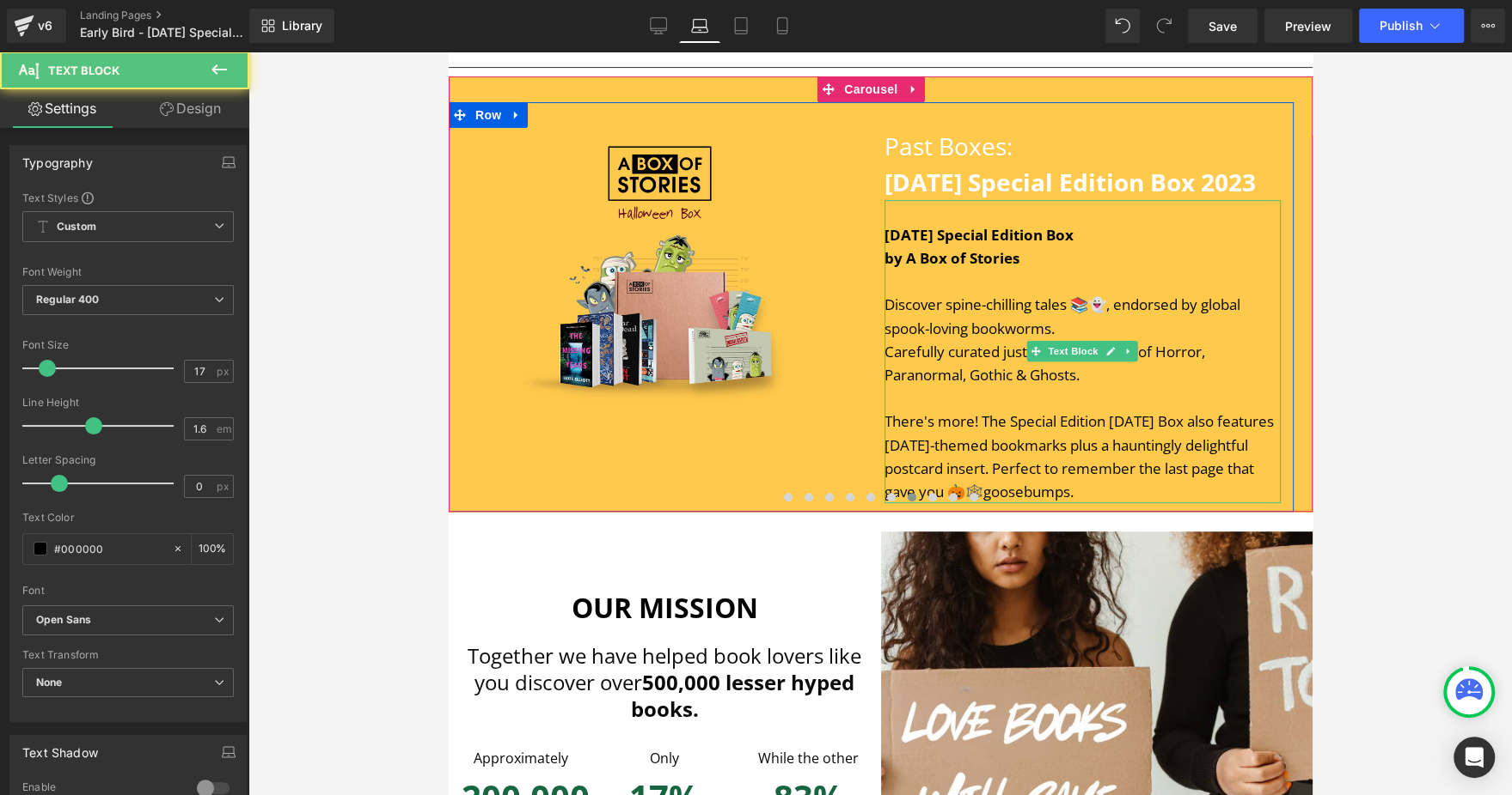
click at [1182, 504] on div "There's more! The Special Edition [DATE] Box also features [DATE]-themed bookma…" at bounding box center [1082, 457] width 397 height 94
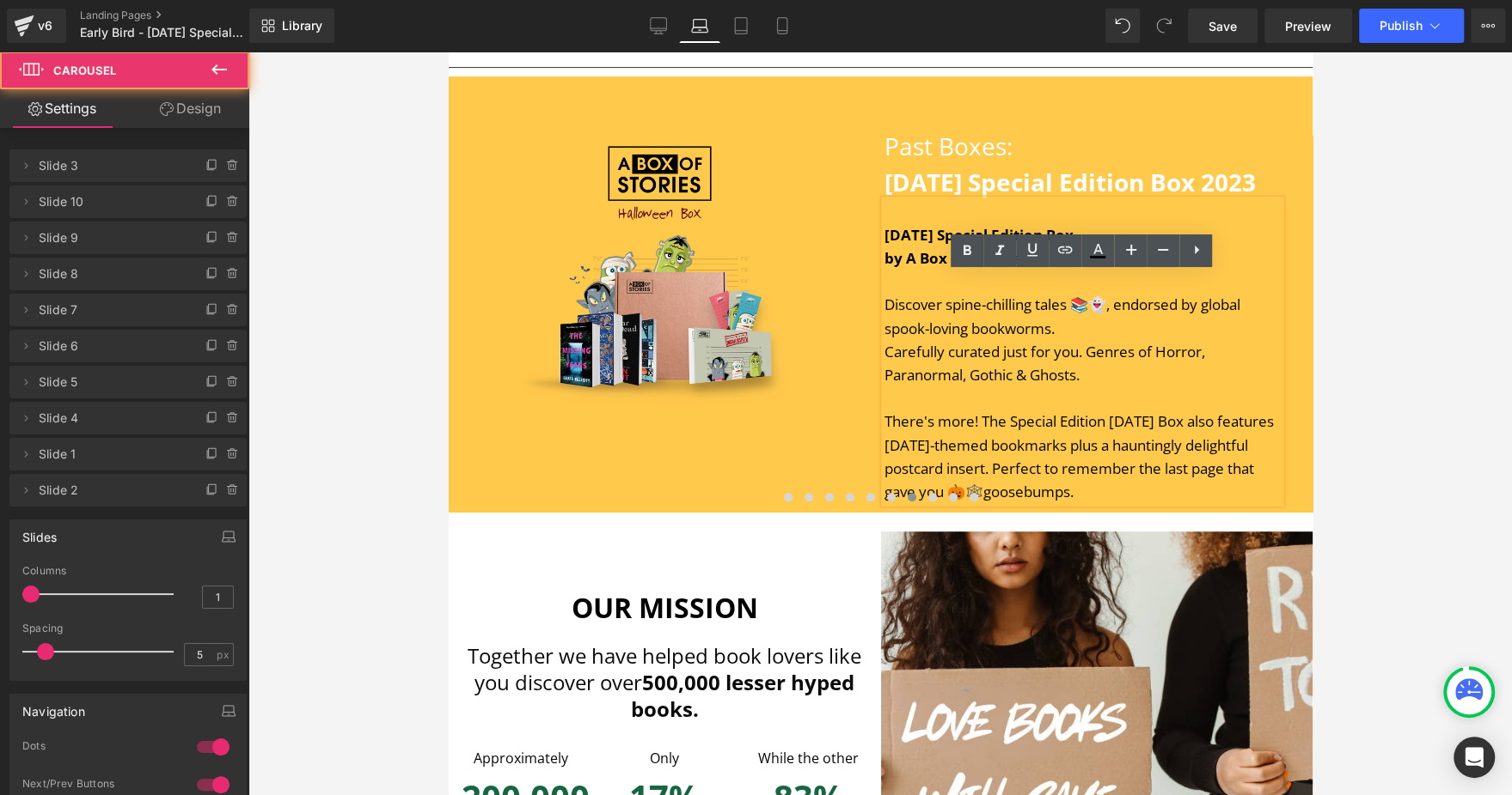
click at [1174, 514] on div at bounding box center [879, 501] width 864 height 25
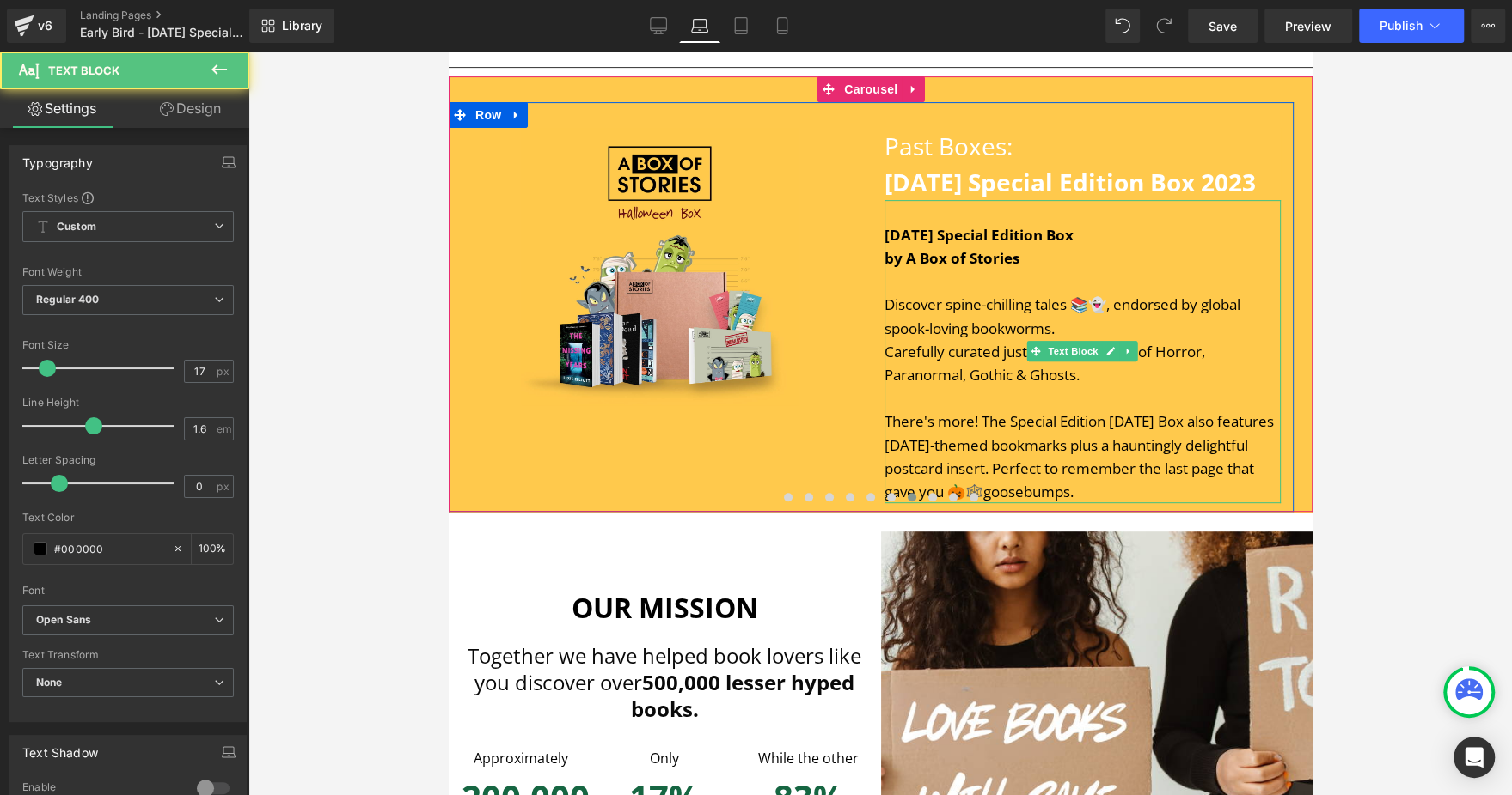
click at [949, 386] on div "Carefully curated just for you. Genres of Horror, Paranormal, Gothic & Ghosts." at bounding box center [1082, 363] width 397 height 46
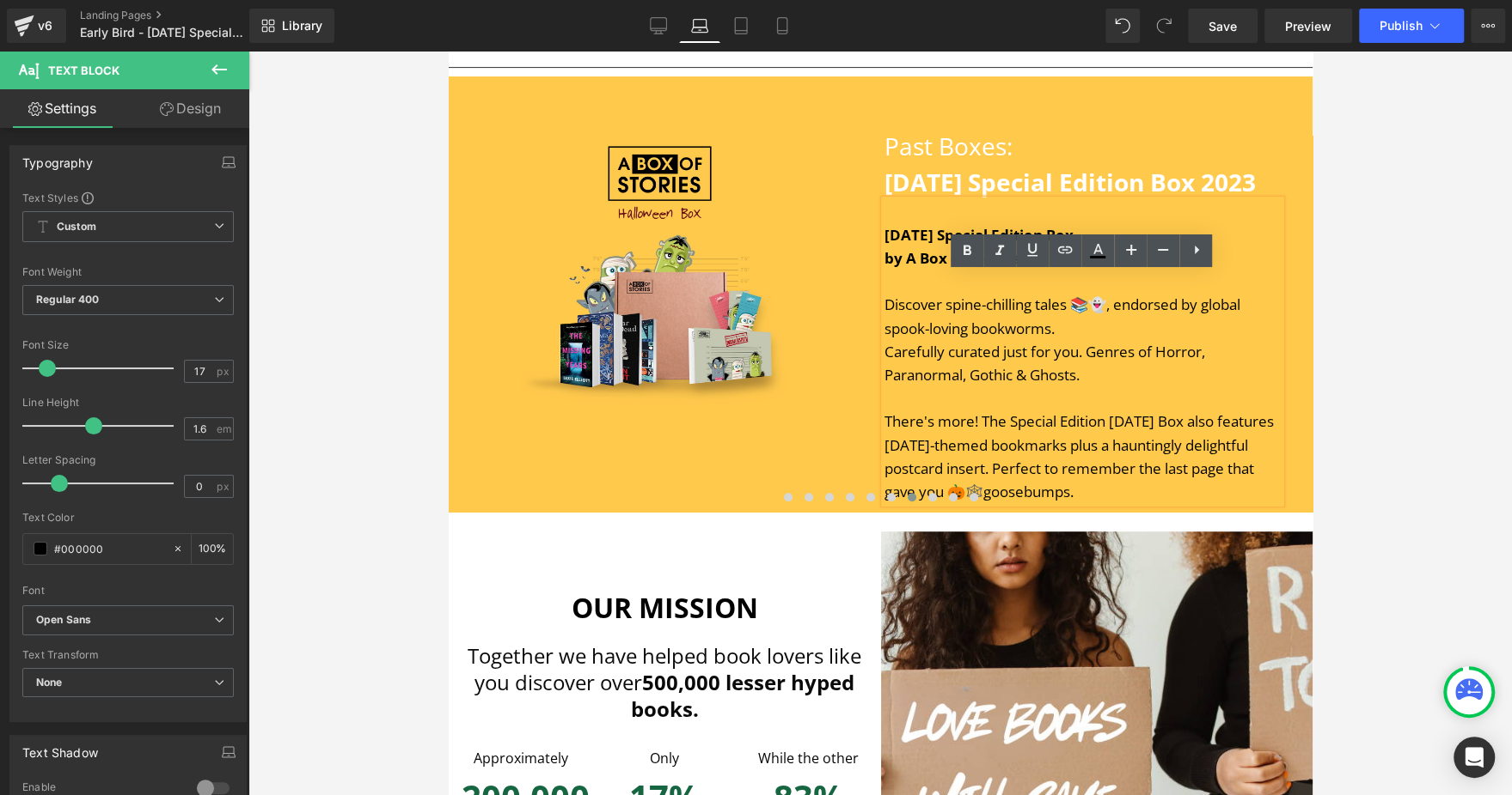
click at [1165, 504] on div "There's more! The Special Edition [DATE] Box also features [DATE]-themed bookma…" at bounding box center [1082, 457] width 397 height 94
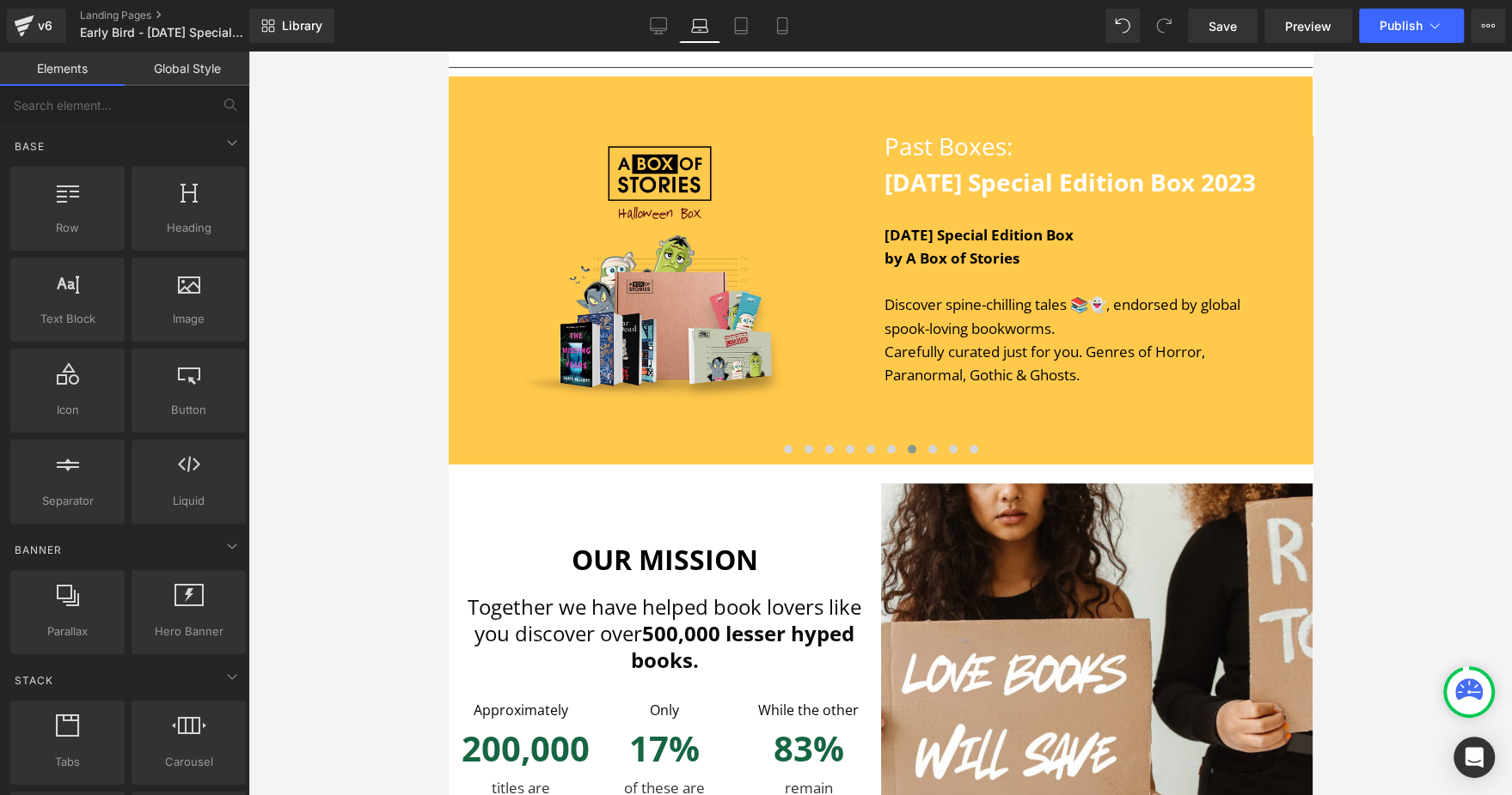
click at [1386, 185] on div at bounding box center [879, 423] width 1263 height 743
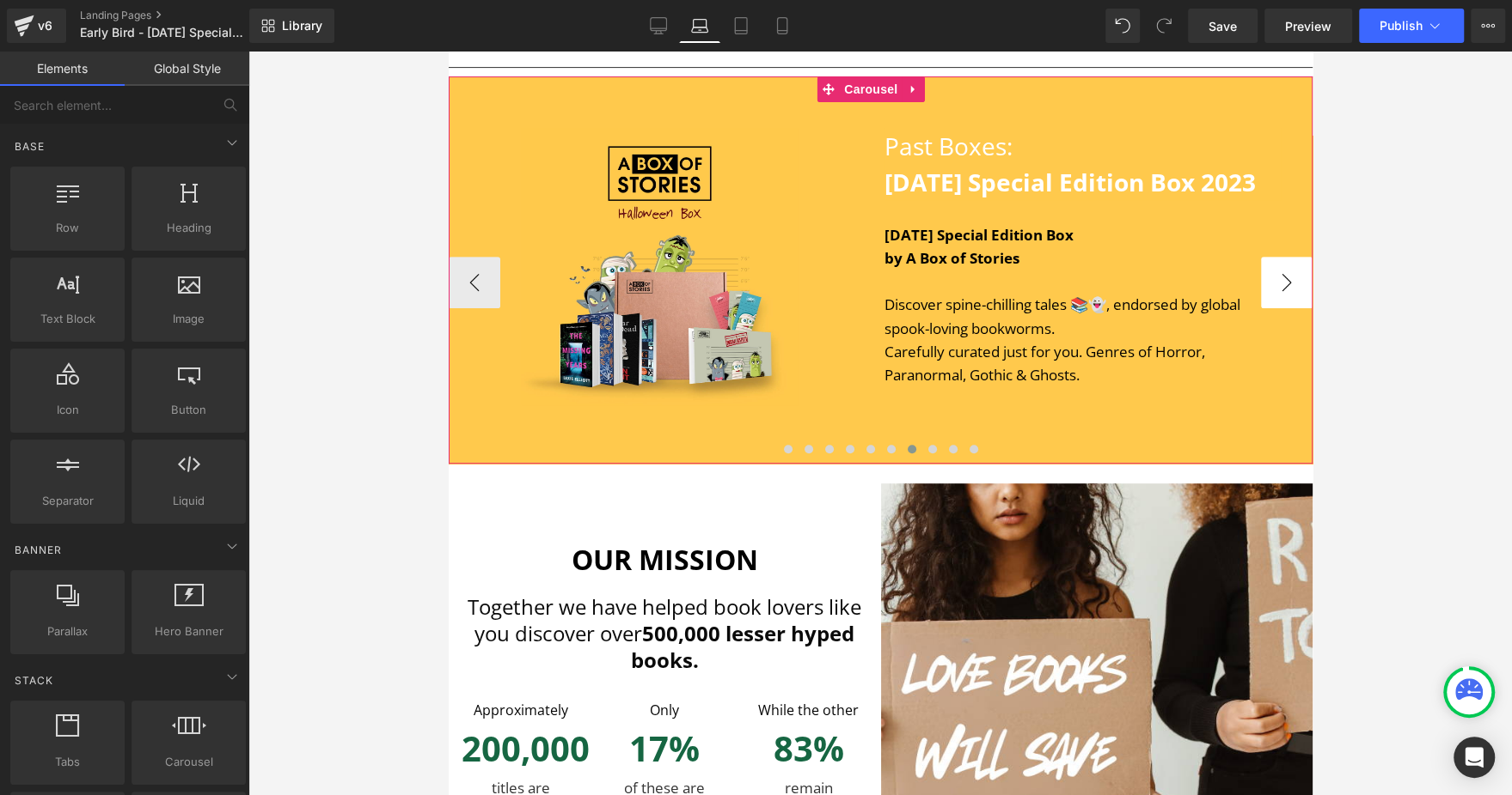
click at [1268, 308] on button "›" at bounding box center [1285, 282] width 52 height 52
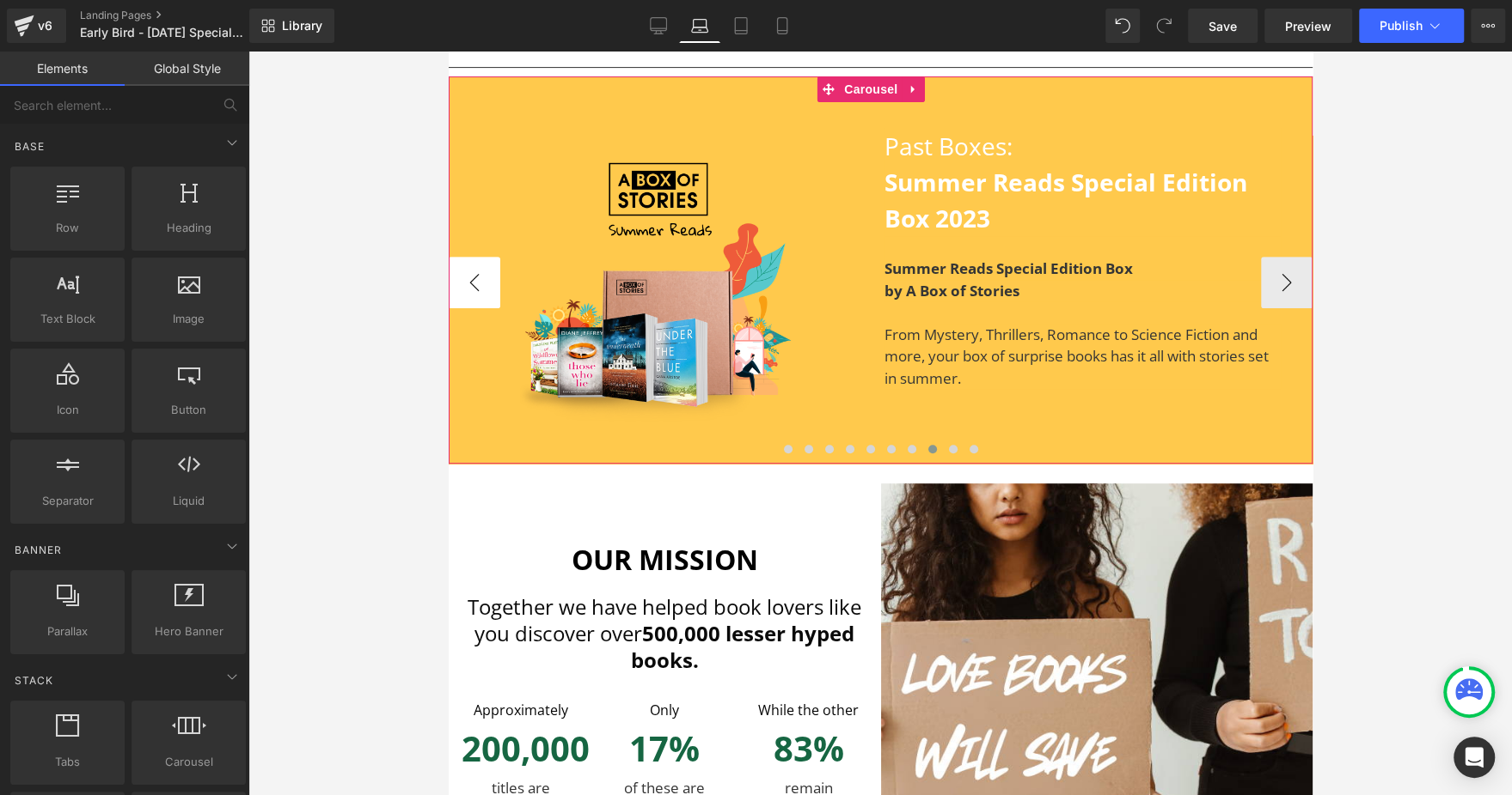
click at [478, 306] on button "‹" at bounding box center [473, 282] width 52 height 52
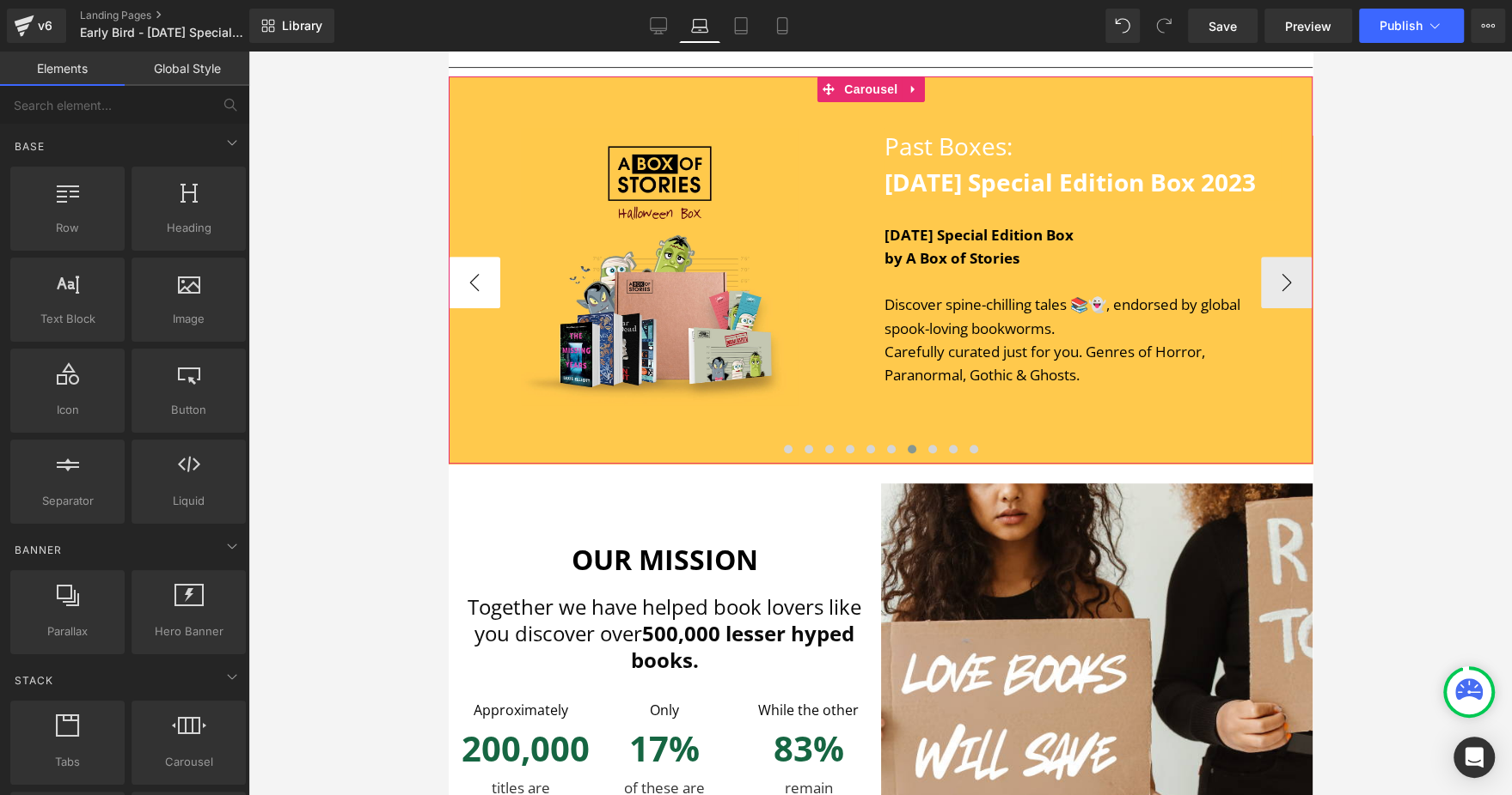
click at [478, 306] on button "‹" at bounding box center [473, 282] width 52 height 52
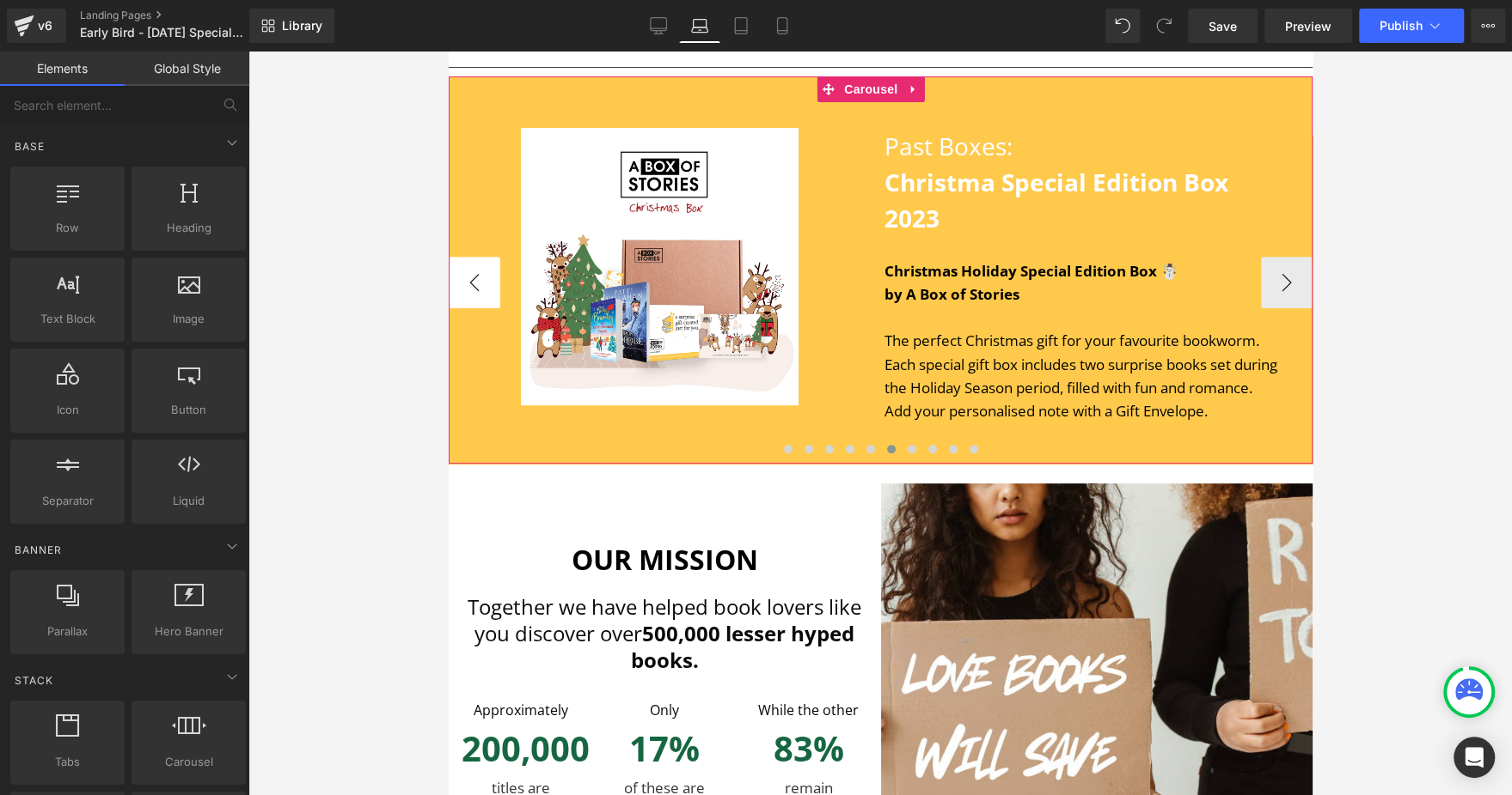
click at [478, 306] on button "‹" at bounding box center [473, 282] width 52 height 52
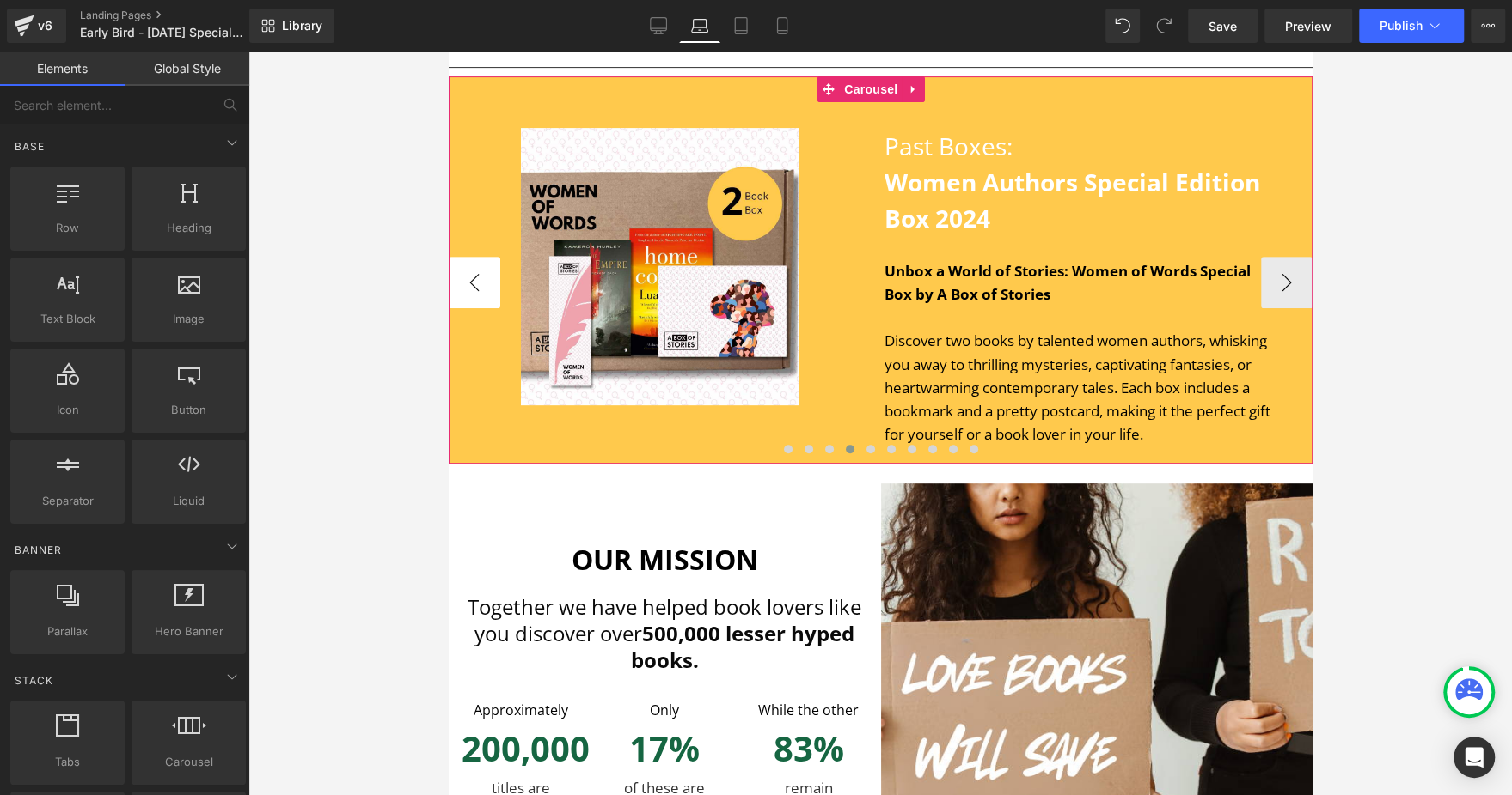
click at [478, 306] on button "‹" at bounding box center [473, 282] width 52 height 52
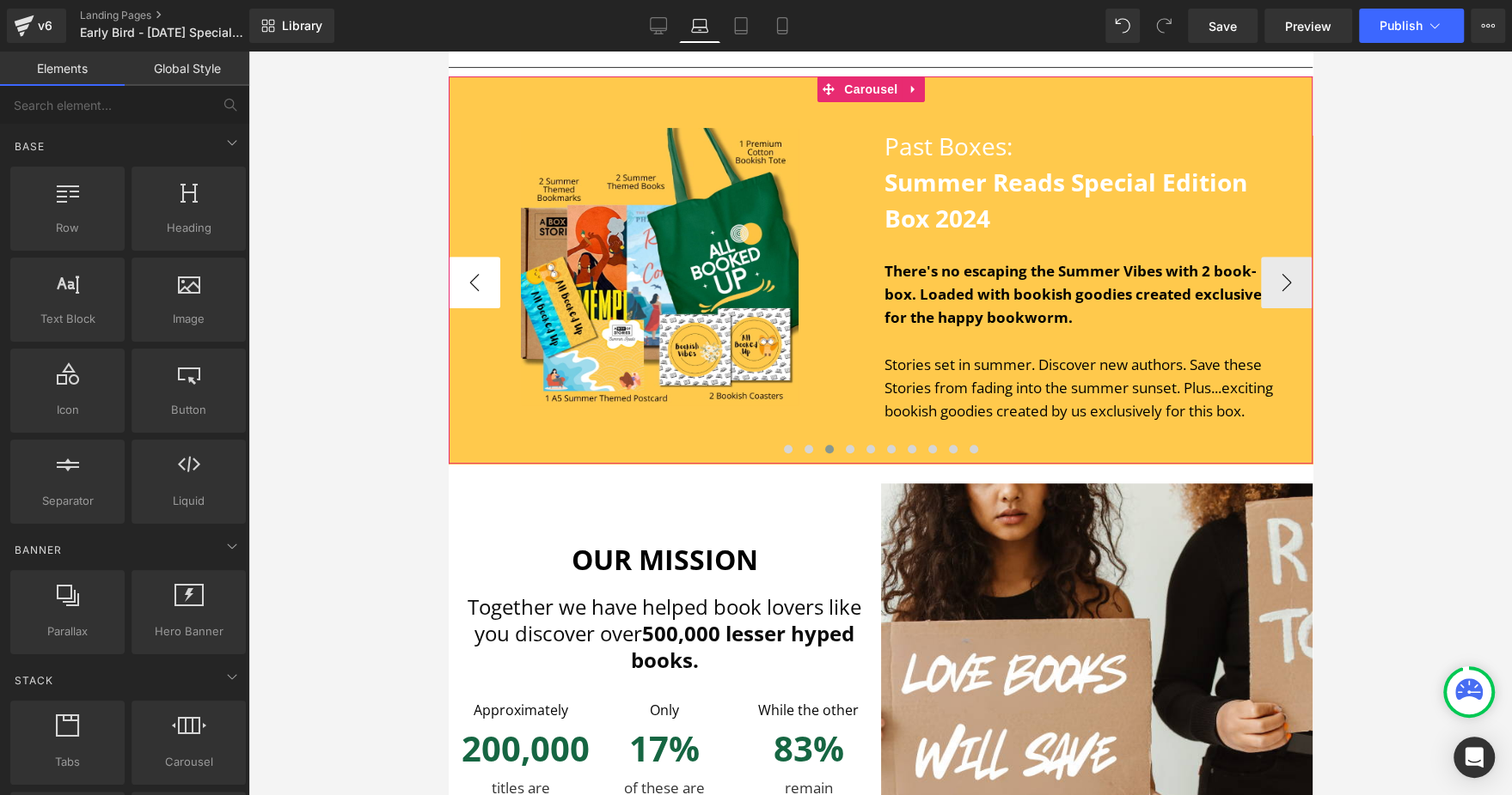
click at [478, 306] on button "‹" at bounding box center [473, 282] width 52 height 52
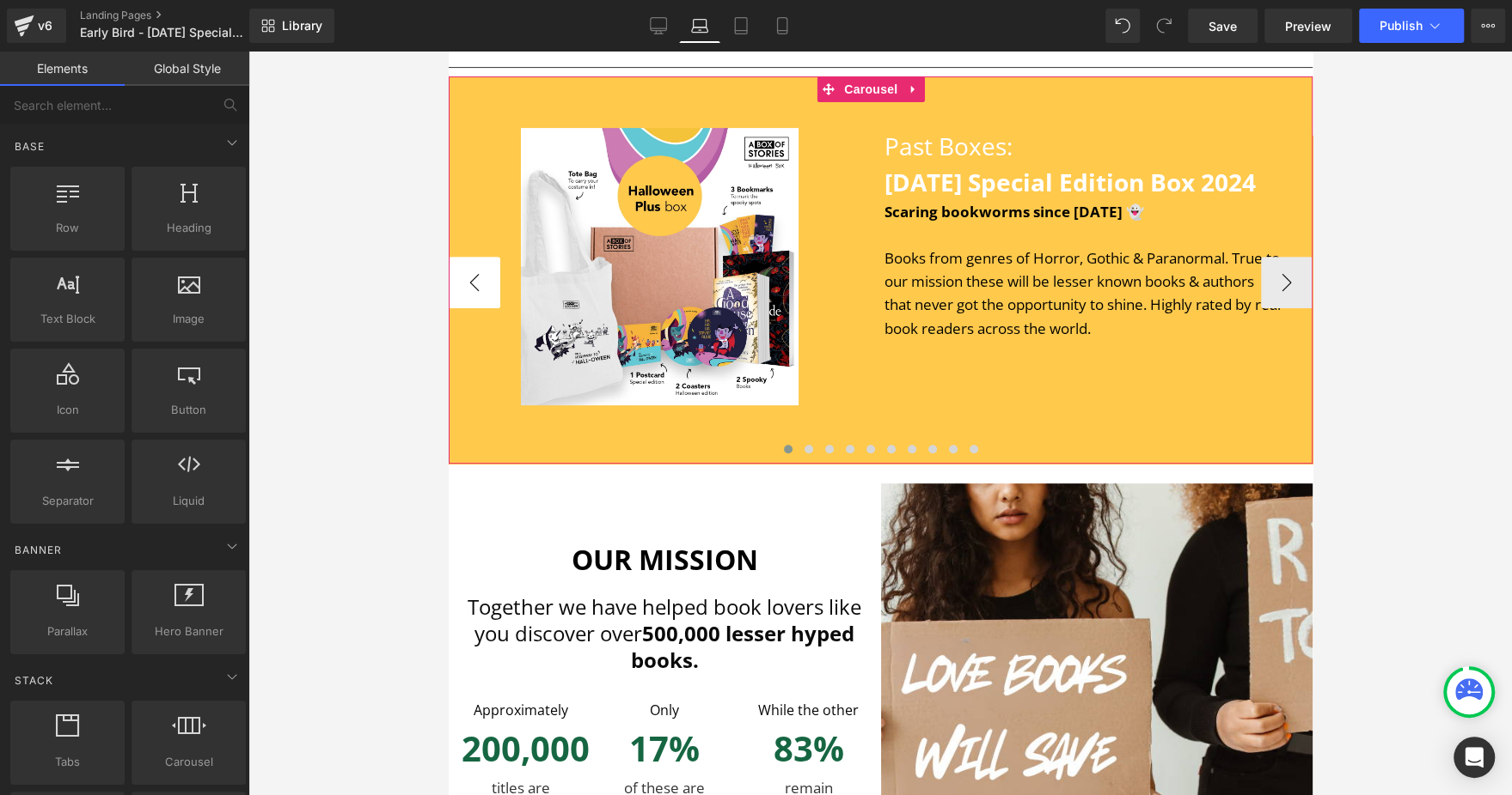
click at [478, 306] on button "‹" at bounding box center [473, 282] width 52 height 52
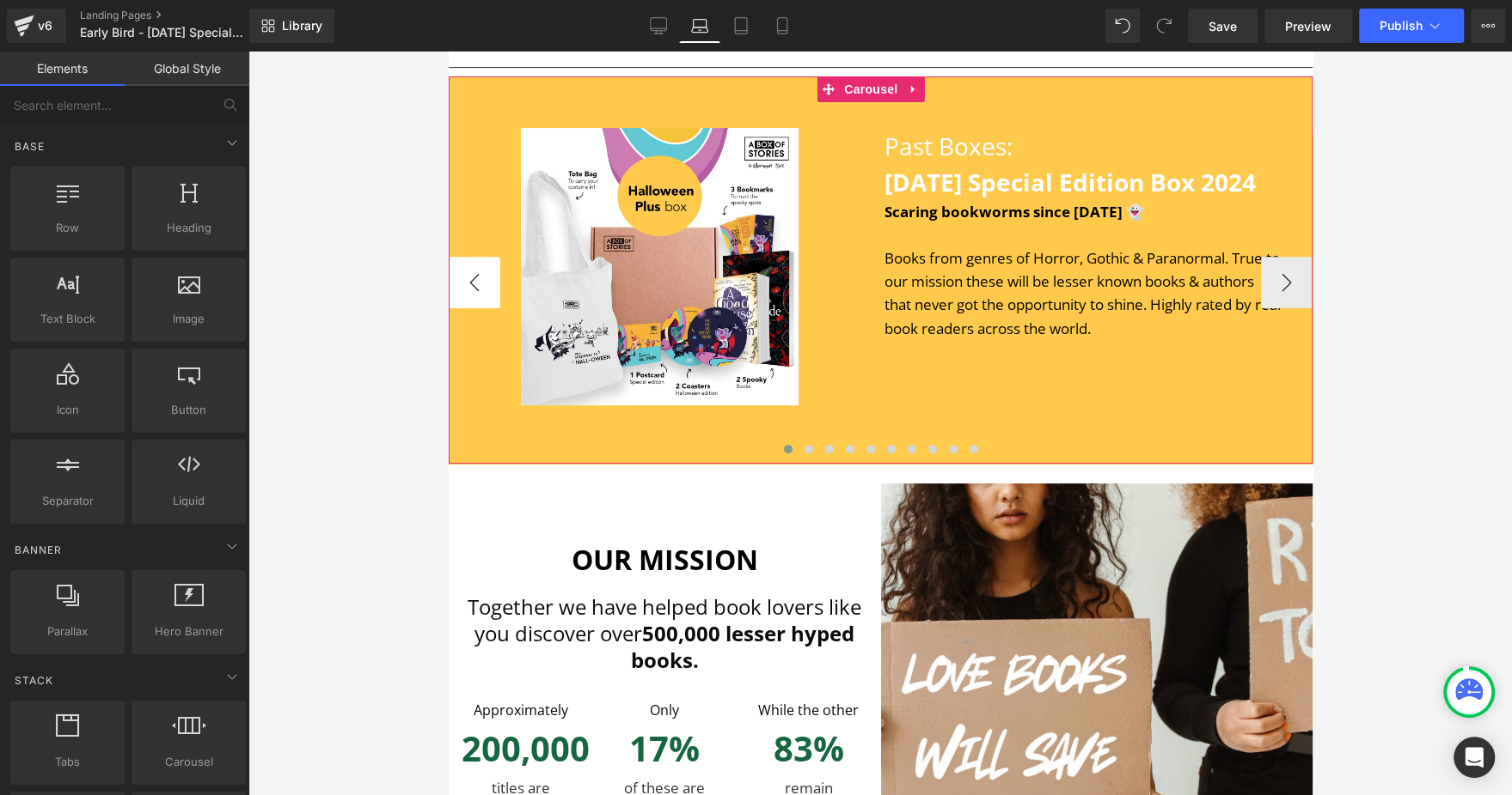
click at [478, 306] on button "‹" at bounding box center [473, 282] width 52 height 52
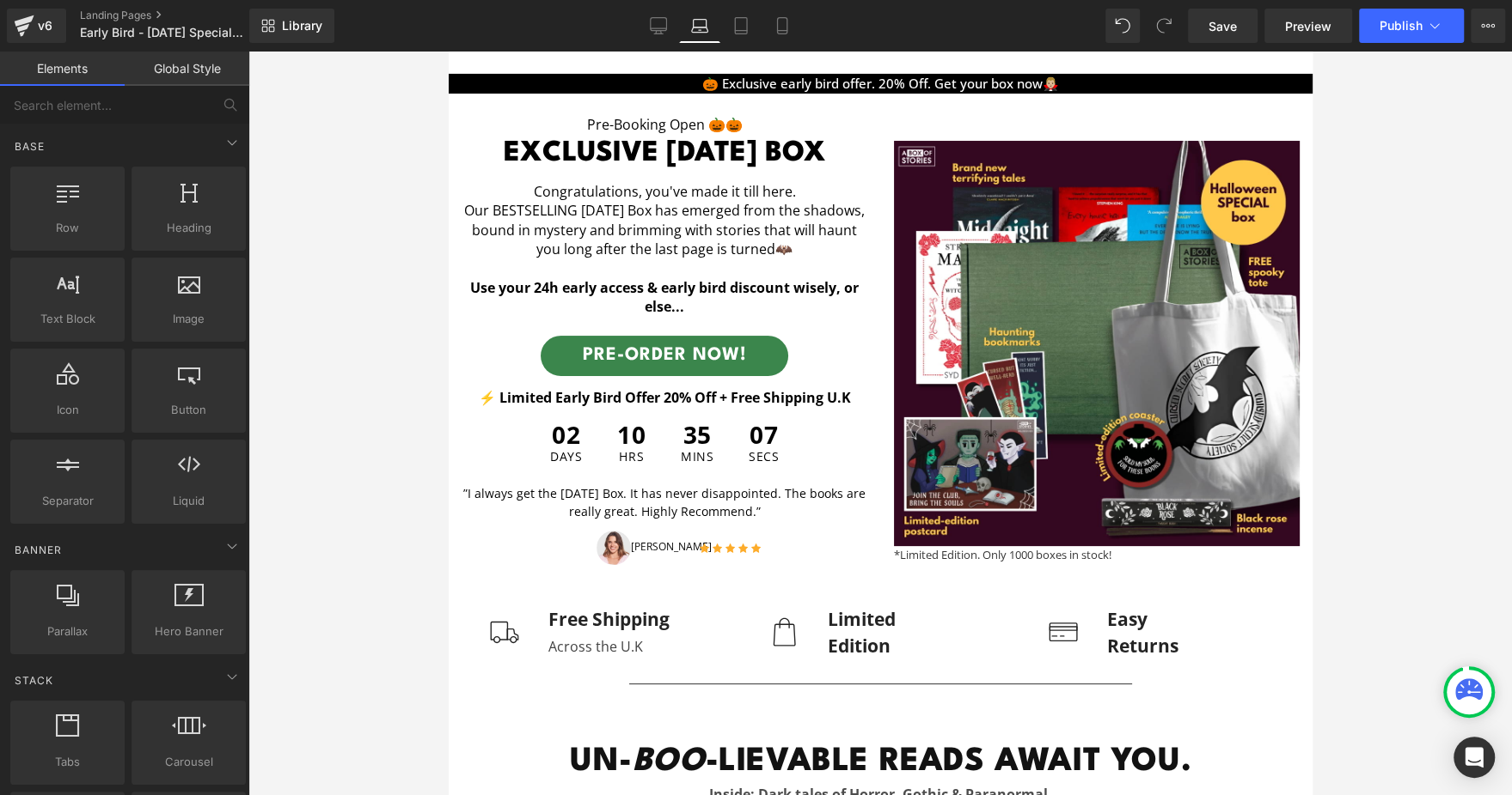
scroll to position [0, 0]
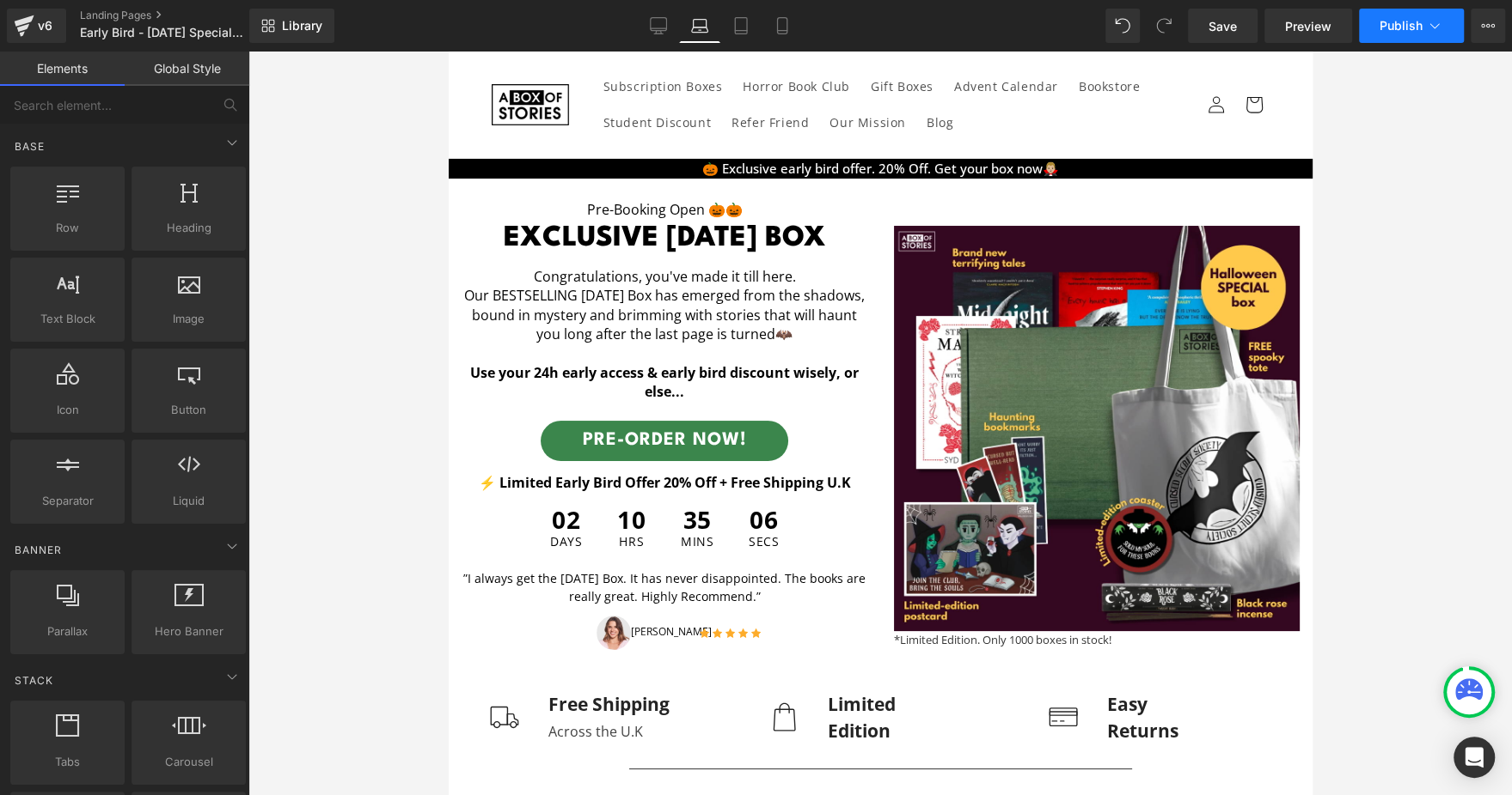
click at [1401, 23] on span "Publish" at bounding box center [1401, 25] width 43 height 14
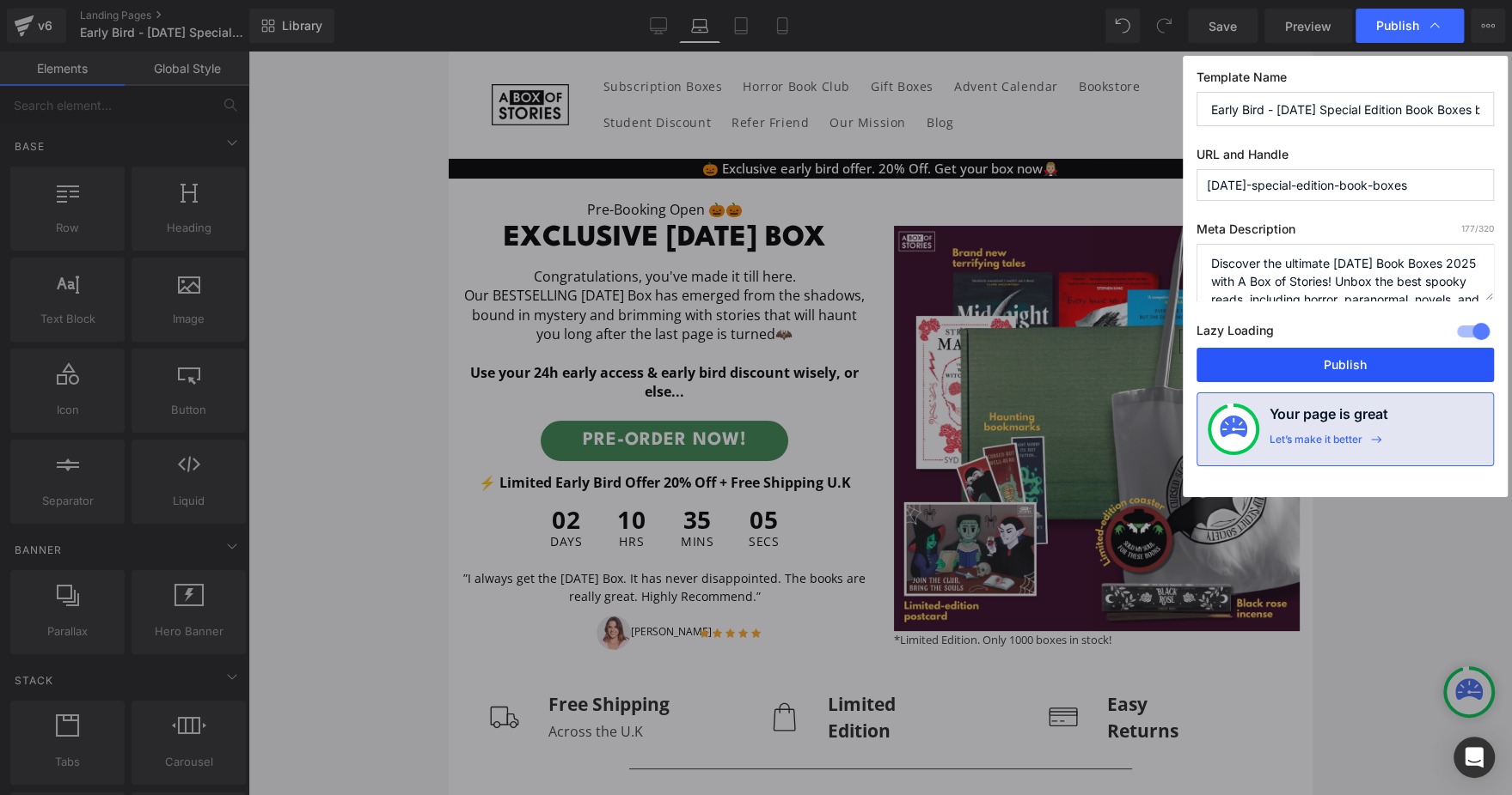
click at [1323, 376] on button "Publish" at bounding box center [1345, 365] width 297 height 35
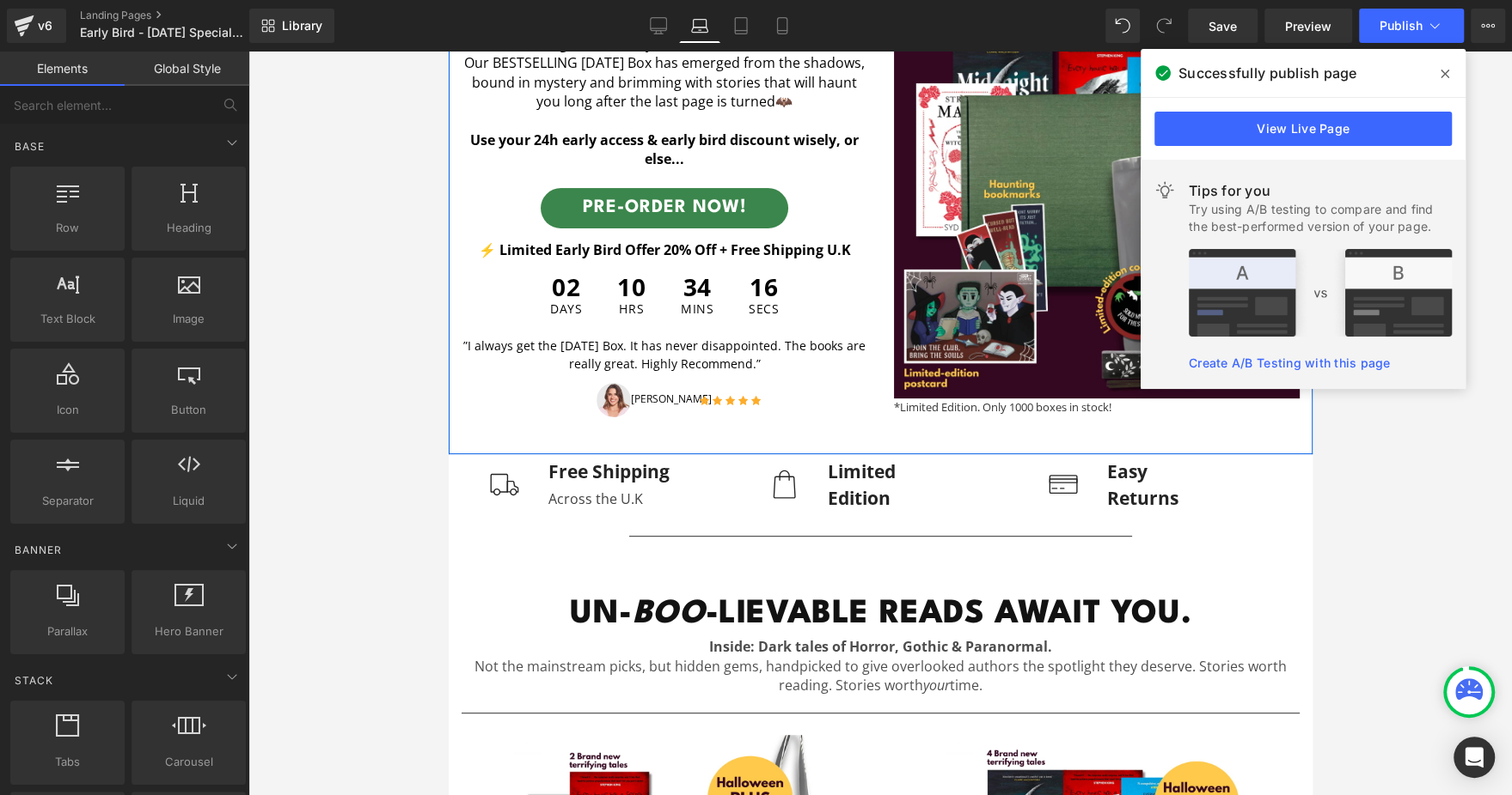
scroll to position [267, 0]
